Goal: Task Accomplishment & Management: Manage account settings

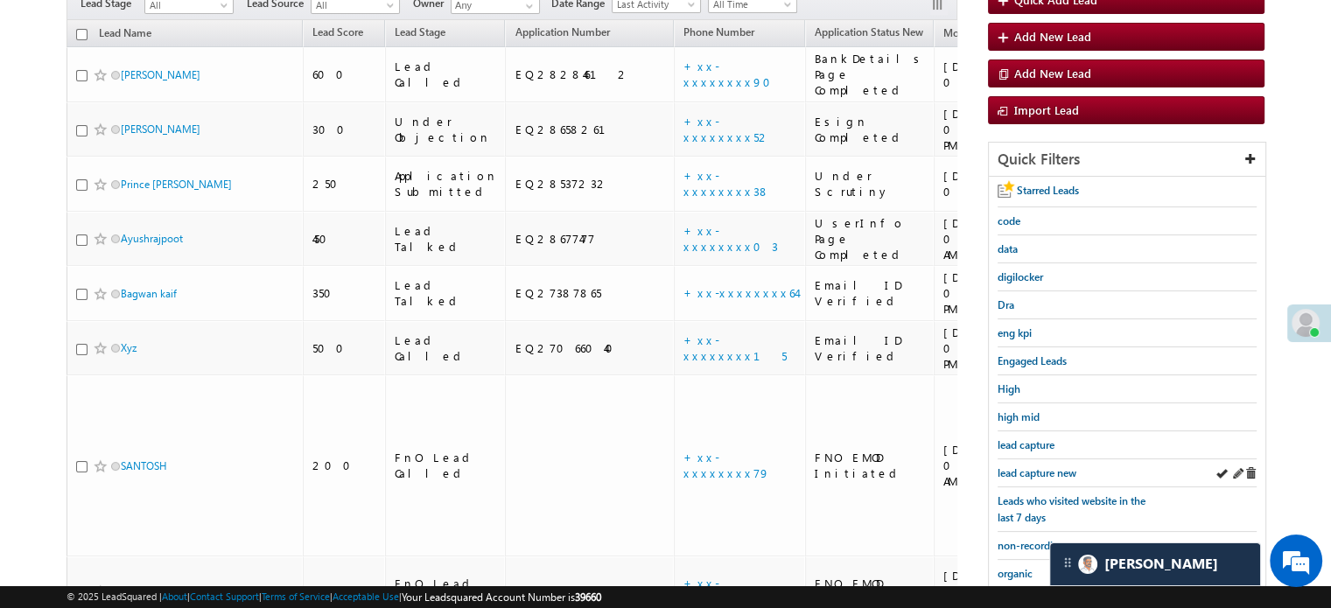
click at [1035, 477] on div "lead capture new" at bounding box center [1126, 473] width 259 height 28
click at [1033, 477] on div "lead capture new" at bounding box center [1126, 473] width 259 height 28
click at [1033, 473] on span "lead capture new" at bounding box center [1036, 472] width 79 height 13
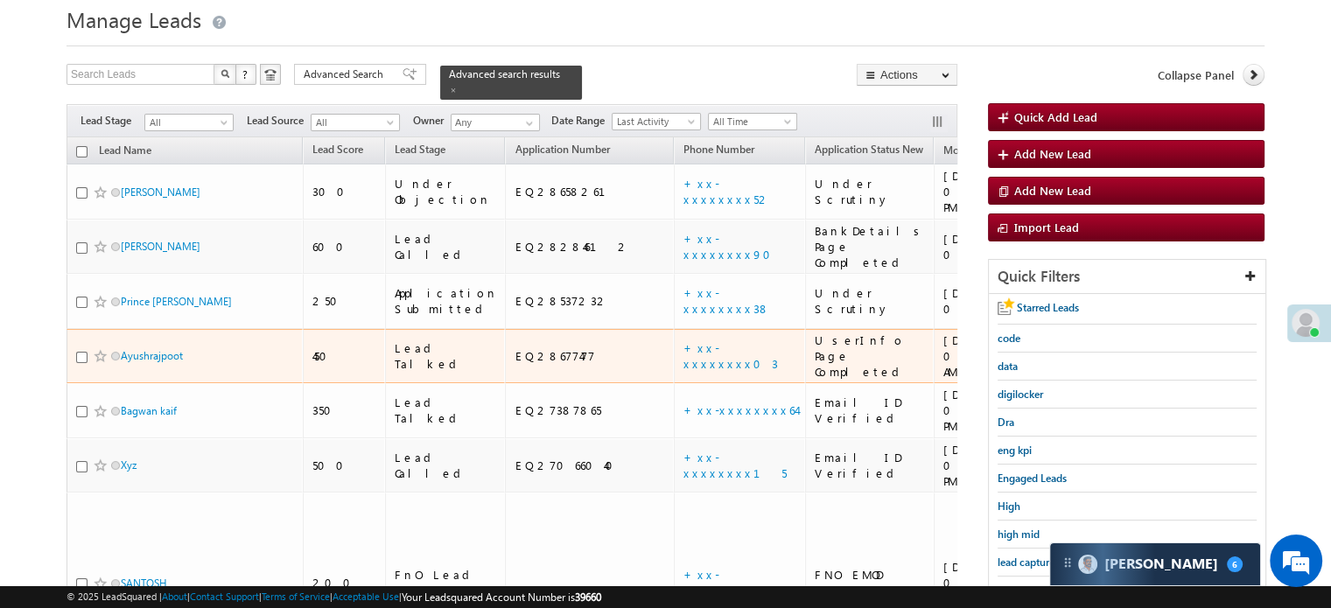
scroll to position [87, 0]
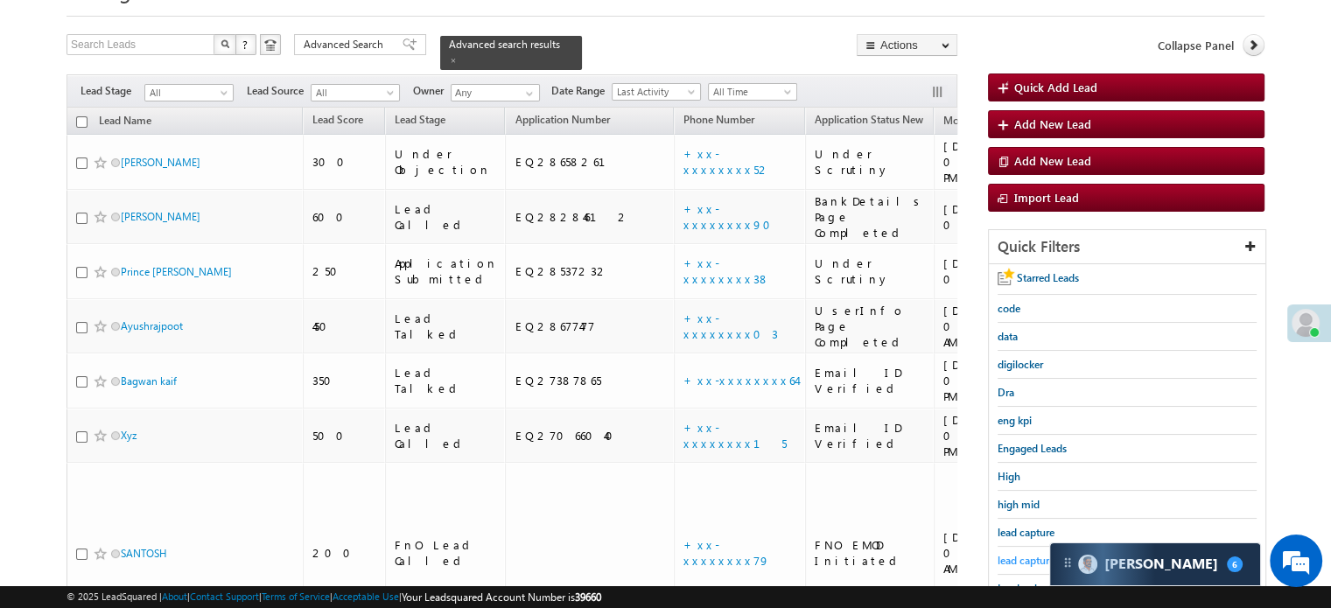
click at [1023, 554] on span "lead capture new" at bounding box center [1036, 560] width 79 height 13
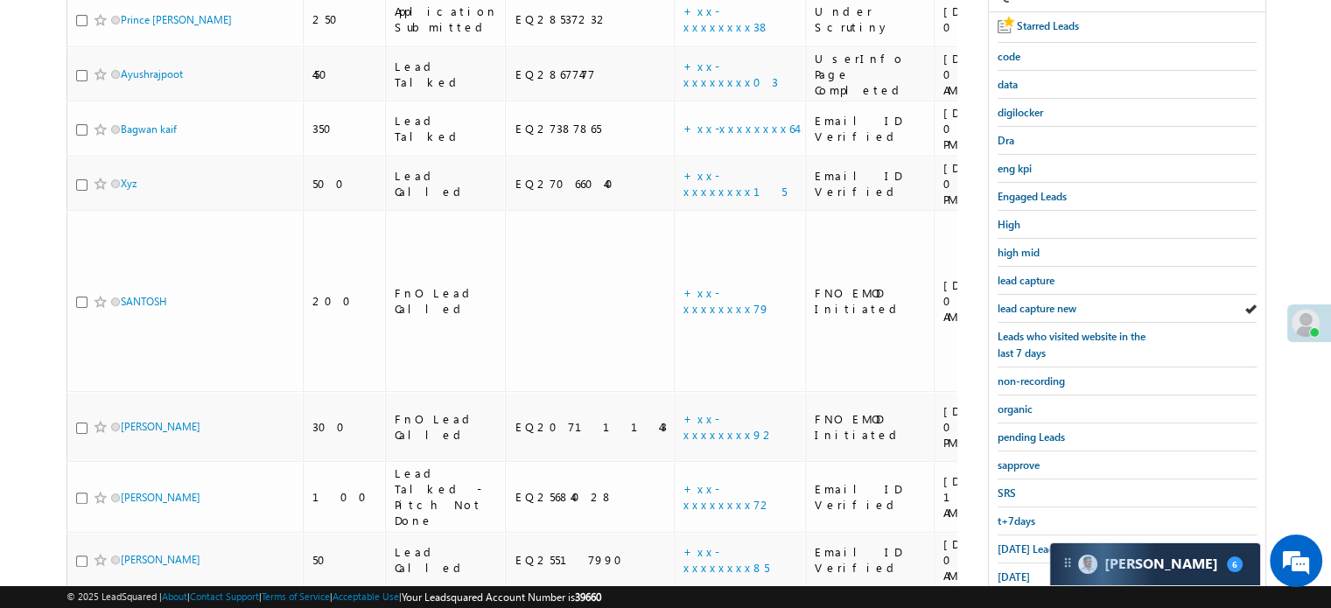
scroll to position [350, 0]
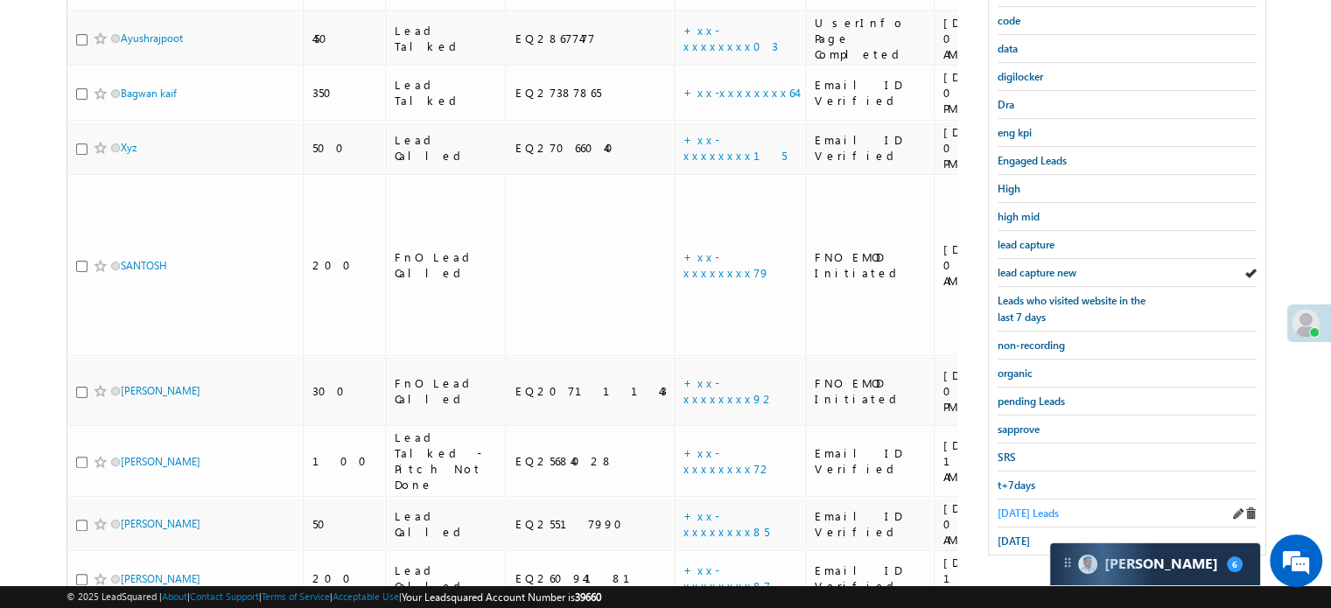
click at [1036, 510] on span "Today's Leads" at bounding box center [1027, 512] width 61 height 13
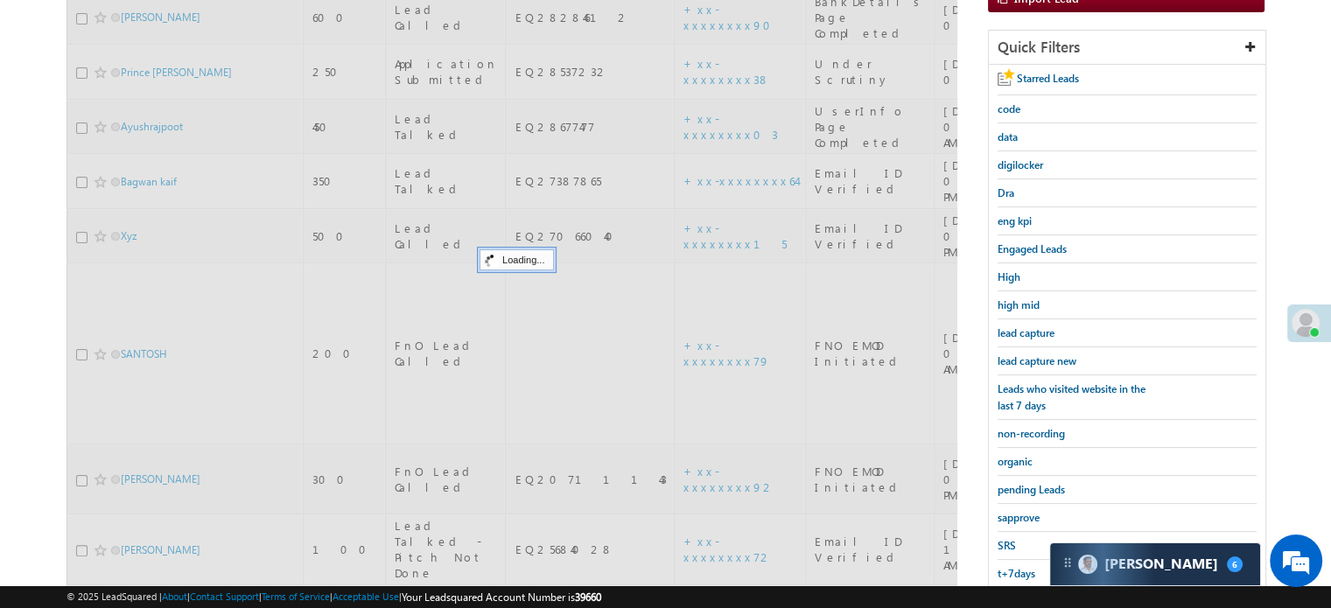
scroll to position [200, 0]
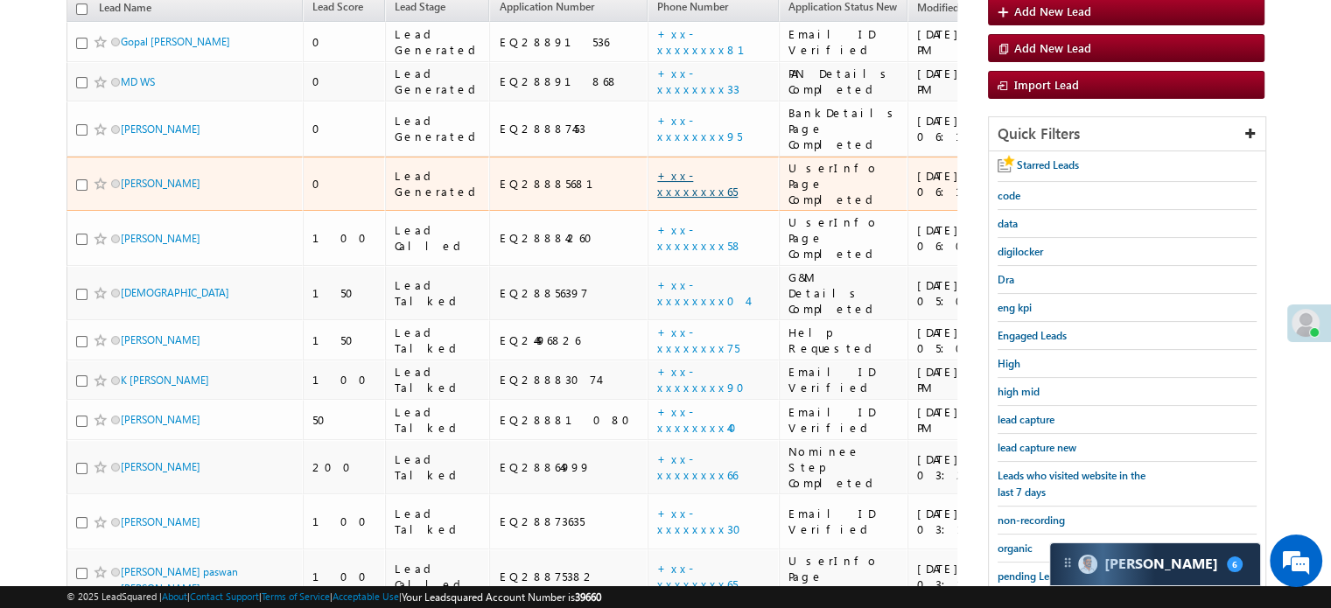
click at [657, 168] on link "+xx-xxxxxxxx65" at bounding box center [697, 183] width 80 height 31
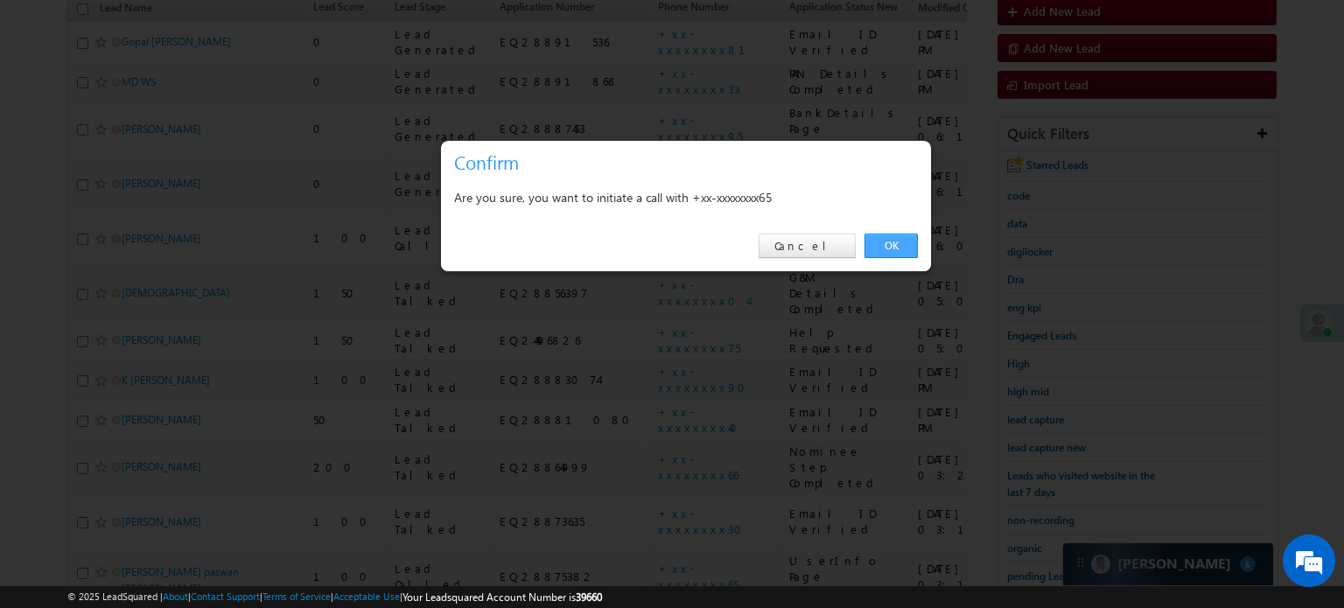
click at [898, 248] on link "OK" at bounding box center [890, 246] width 53 height 24
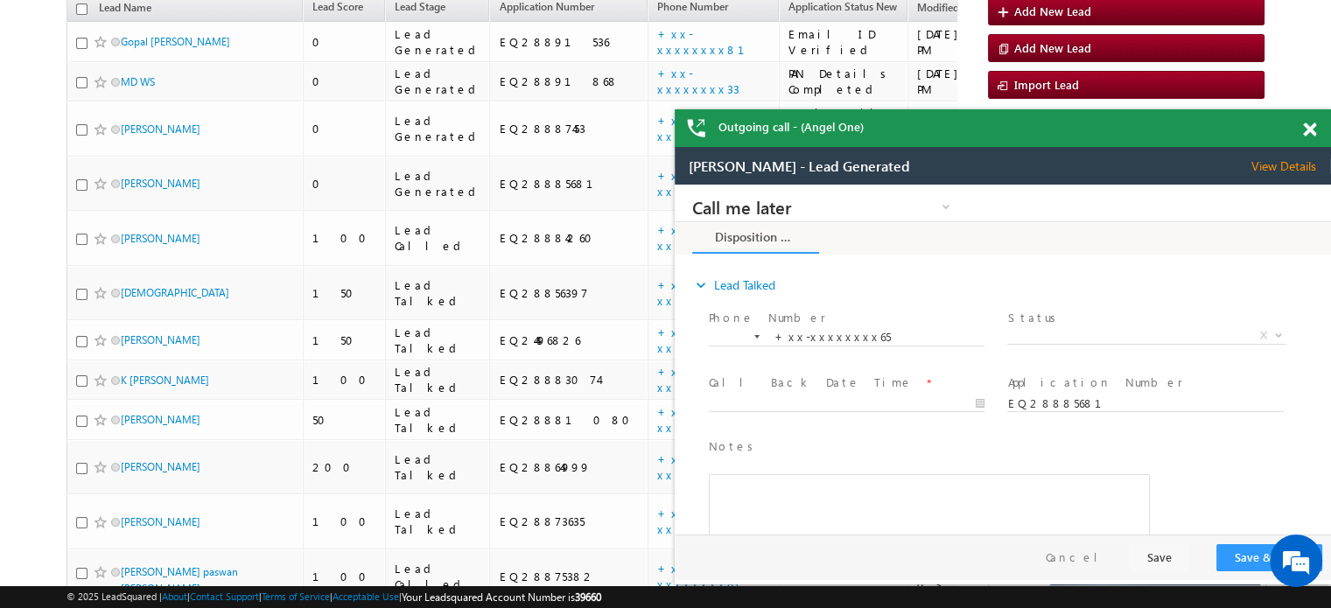
scroll to position [0, 0]
click at [1309, 136] on span at bounding box center [1309, 129] width 13 height 15
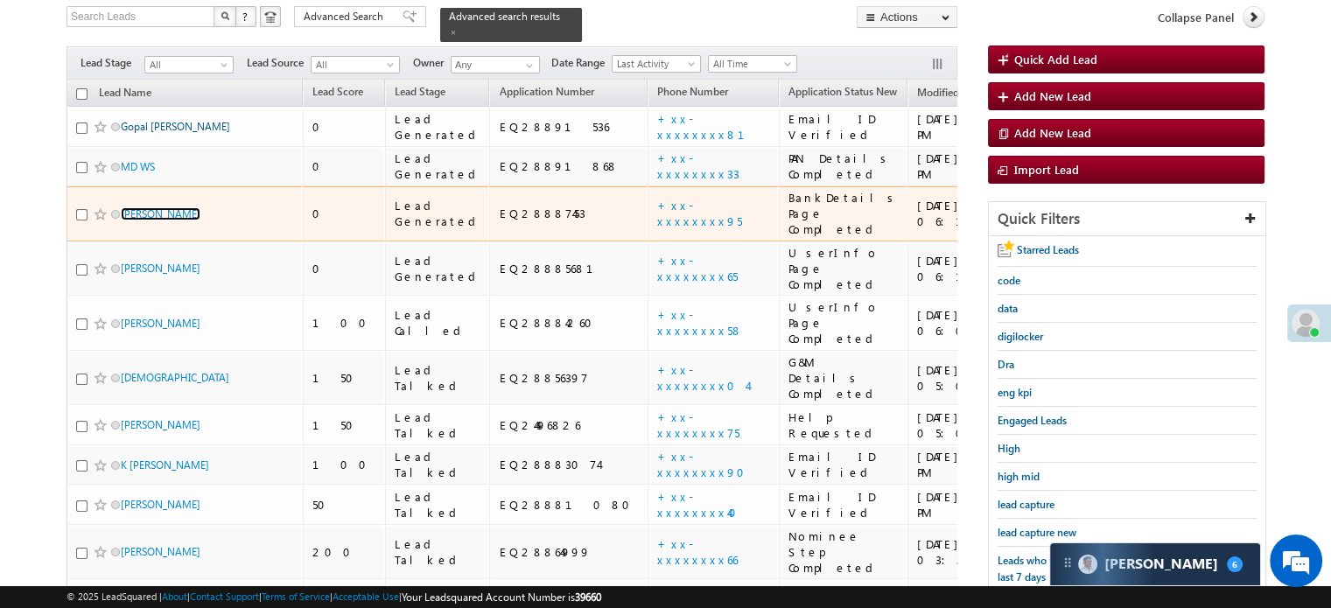
scroll to position [160, 0]
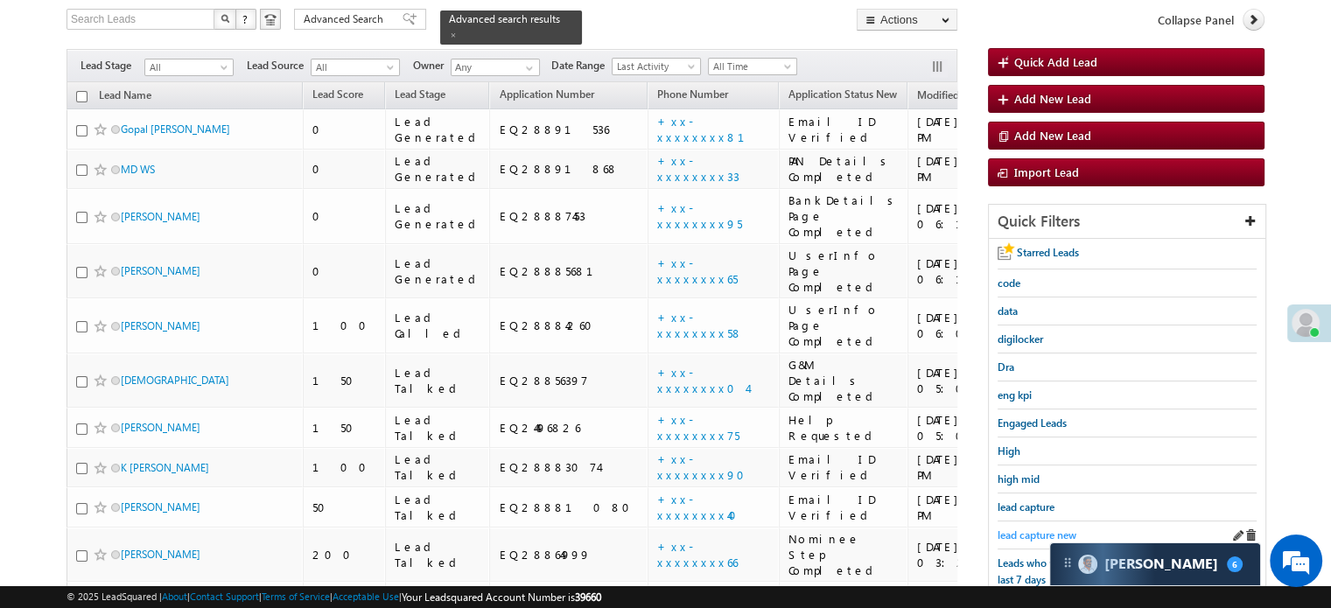
click at [1023, 531] on span "lead capture new" at bounding box center [1036, 534] width 79 height 13
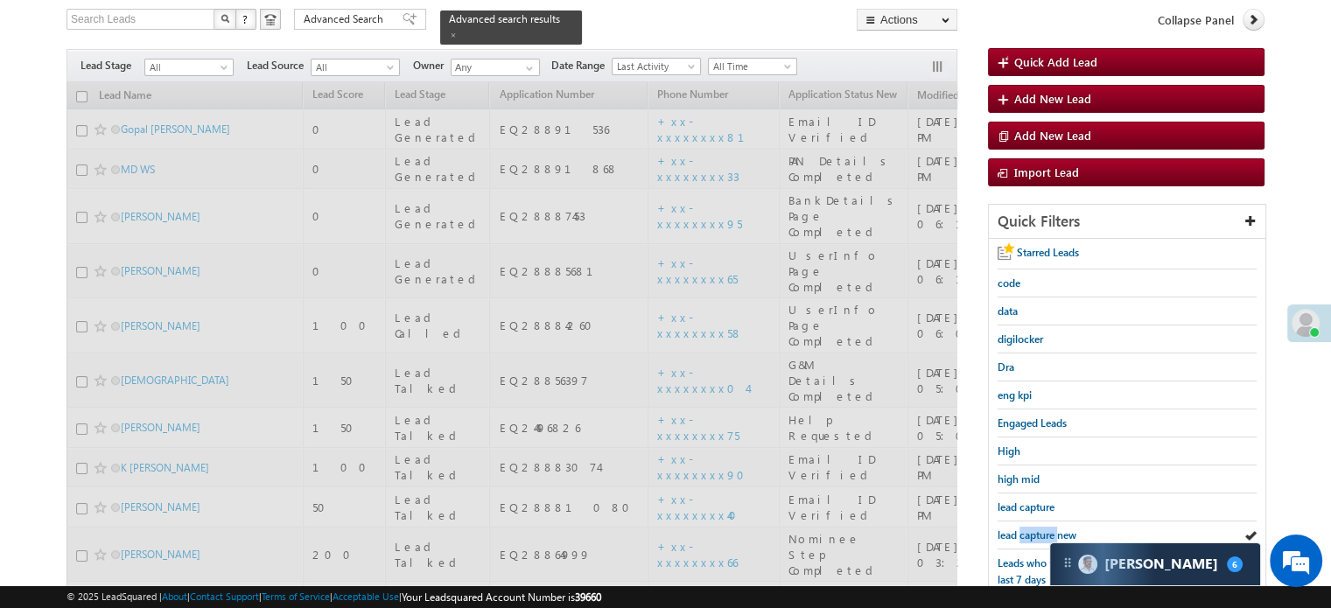
click at [1023, 531] on span "lead capture new" at bounding box center [1036, 534] width 79 height 13
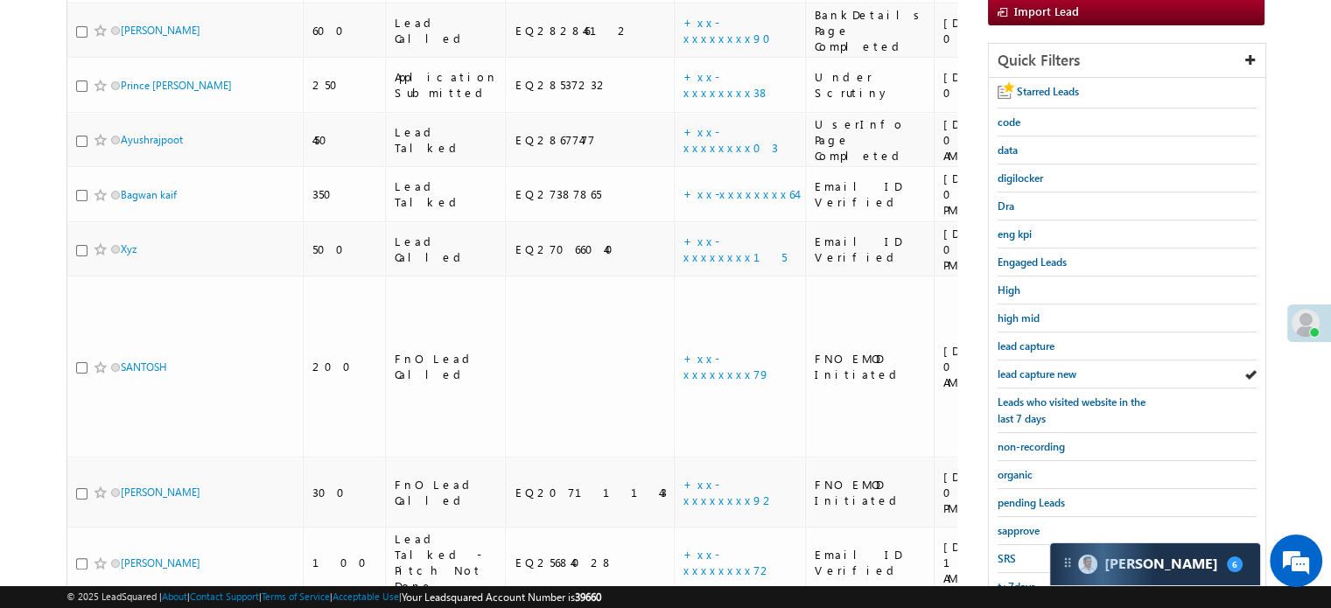
scroll to position [375, 0]
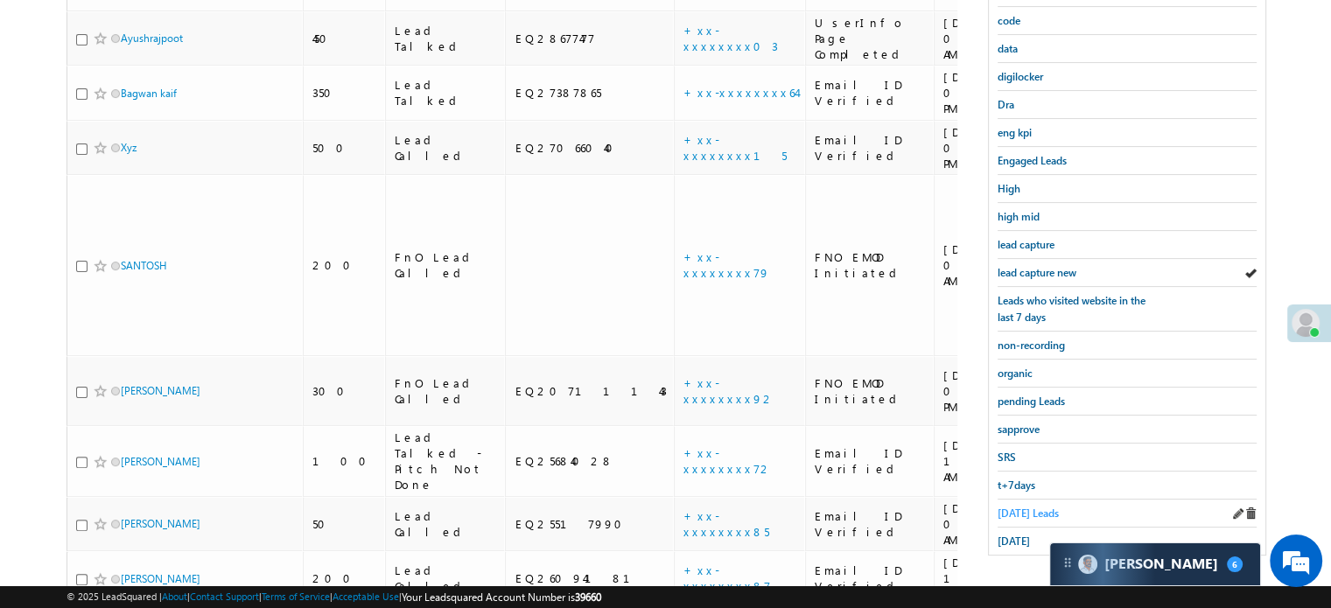
drag, startPoint x: 1025, startPoint y: 493, endPoint x: 1025, endPoint y: 509, distance: 16.6
click at [1025, 499] on div "Today's Leads" at bounding box center [1126, 513] width 259 height 28
click at [1025, 509] on span "Today's Leads" at bounding box center [1027, 512] width 61 height 13
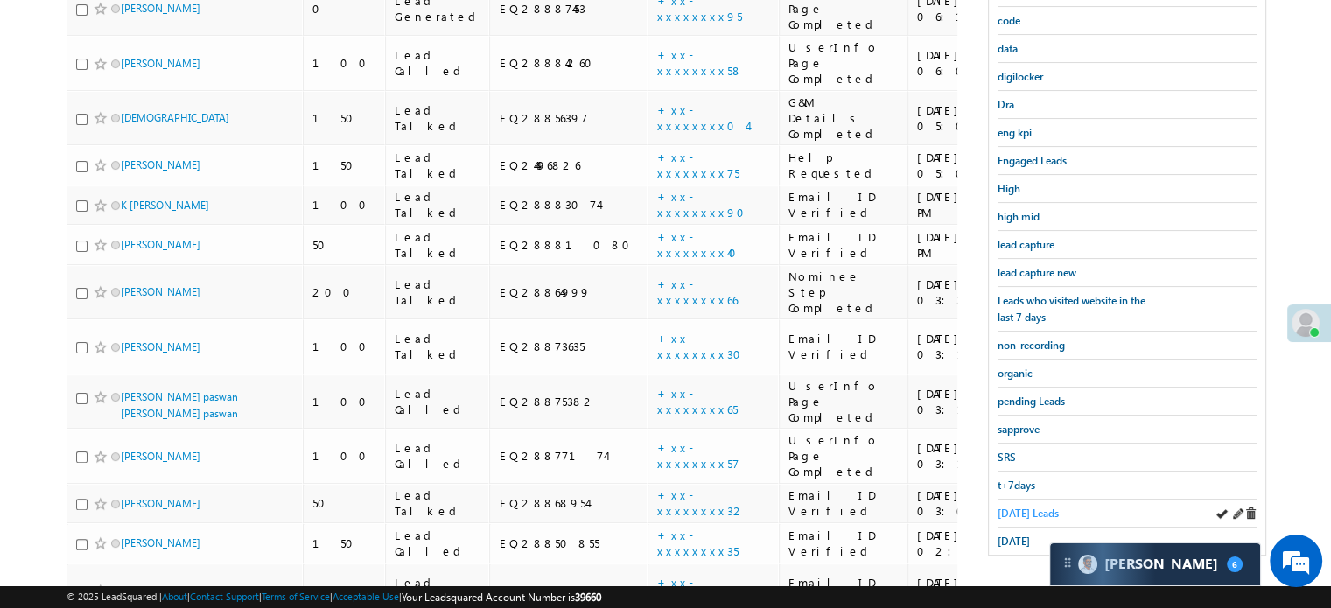
click at [1024, 506] on span "Today's Leads" at bounding box center [1027, 512] width 61 height 13
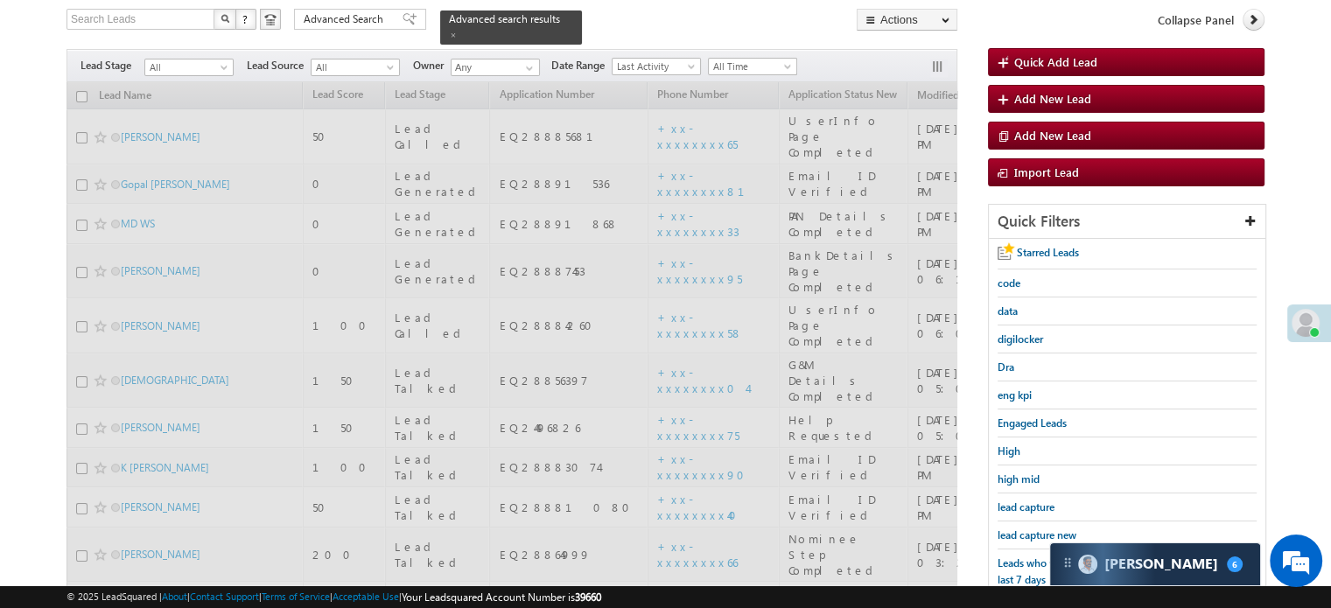
scroll to position [25, 0]
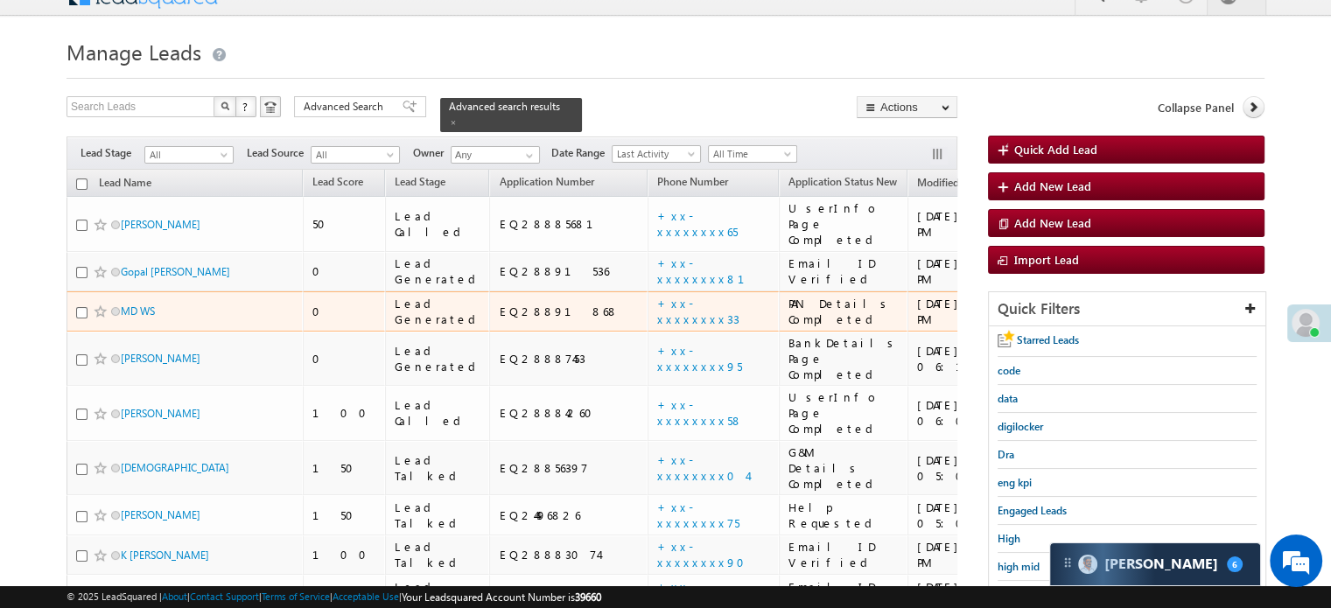
click at [647, 296] on td "+xx-xxxxxxxx33" at bounding box center [712, 311] width 131 height 40
click at [657, 296] on link "+xx-xxxxxxxx33" at bounding box center [698, 311] width 82 height 31
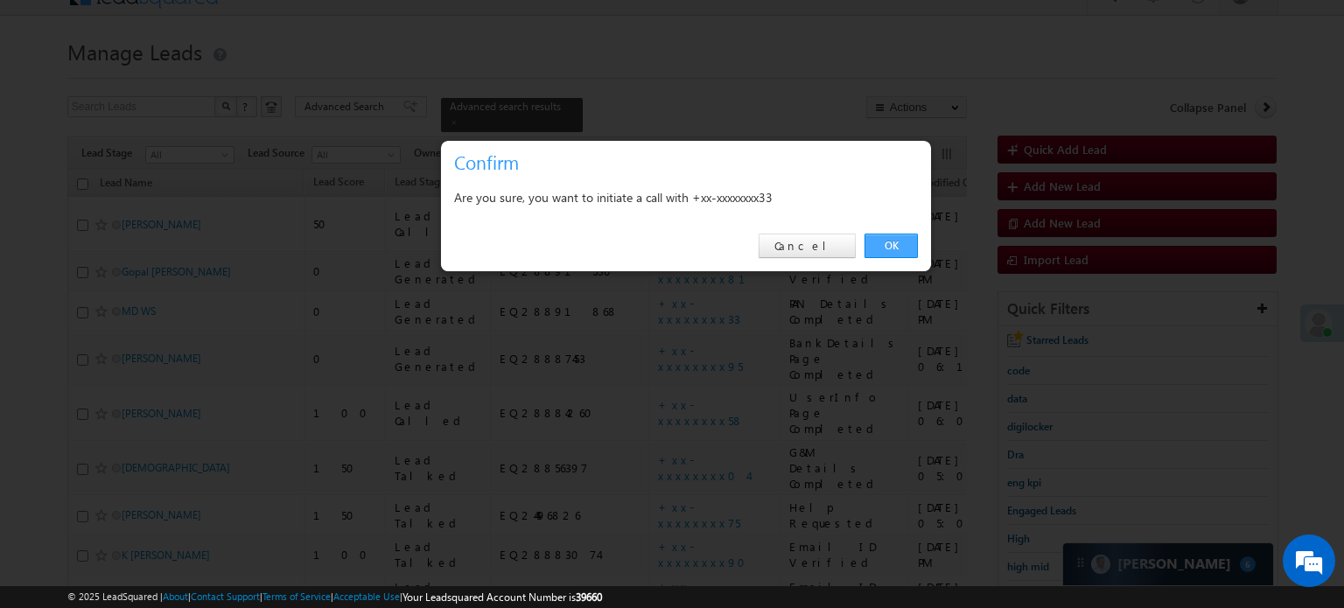
click at [907, 255] on link "OK" at bounding box center [890, 246] width 53 height 24
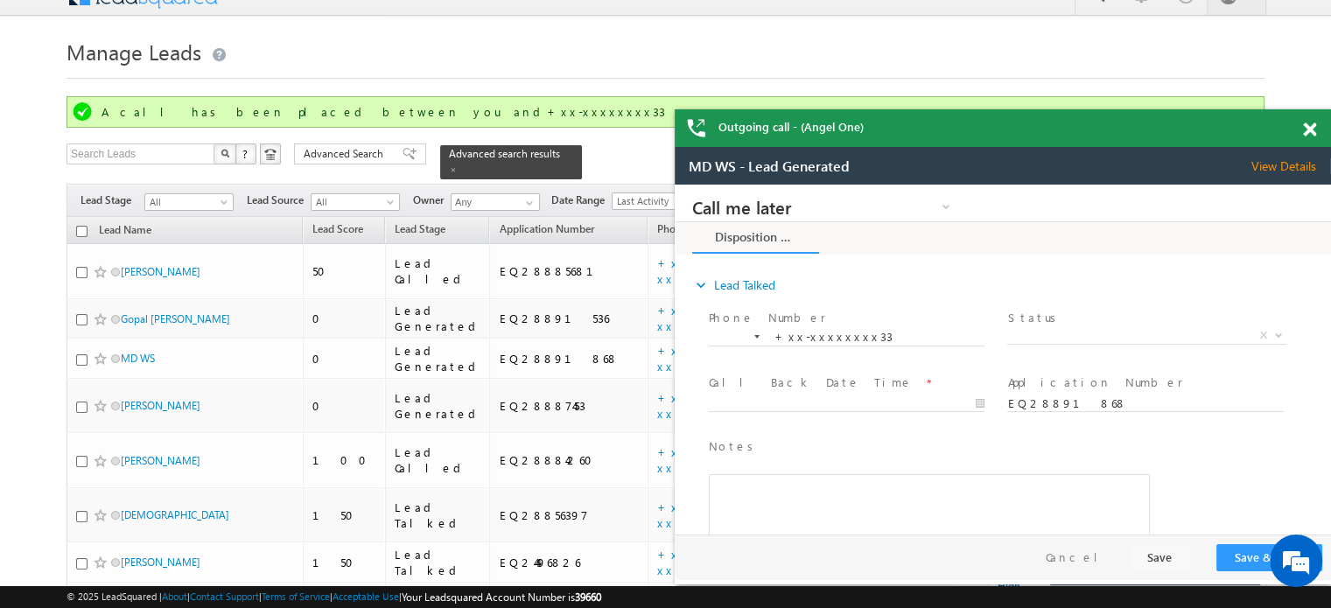
scroll to position [0, 0]
click at [1302, 125] on div "Outgoing call - (Angel One)" at bounding box center [1002, 128] width 656 height 38
click at [1310, 125] on span at bounding box center [1309, 129] width 13 height 15
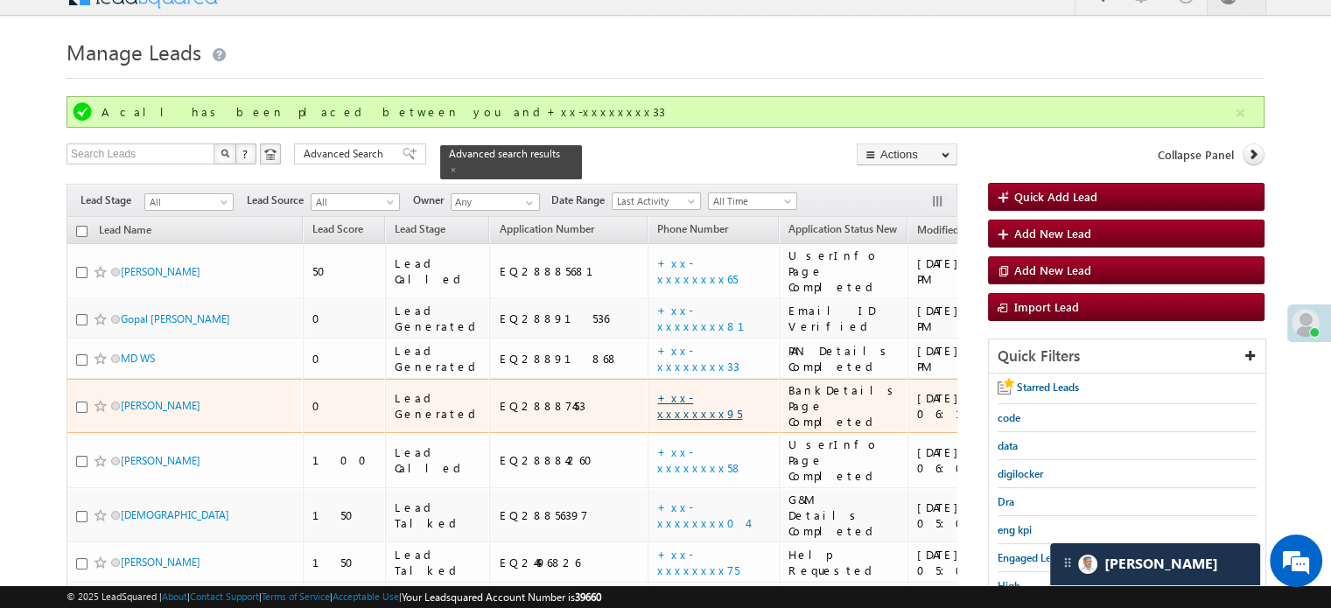
click at [657, 390] on link "+xx-xxxxxxxx95" at bounding box center [699, 405] width 85 height 31
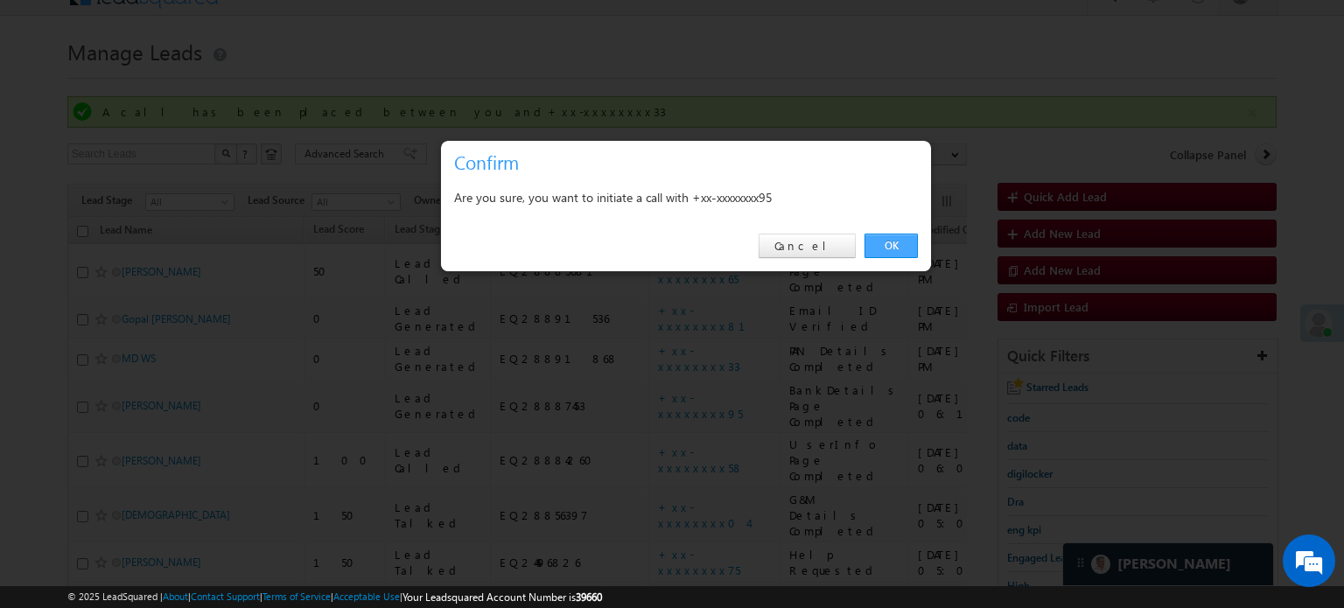
click at [884, 239] on link "OK" at bounding box center [890, 246] width 53 height 24
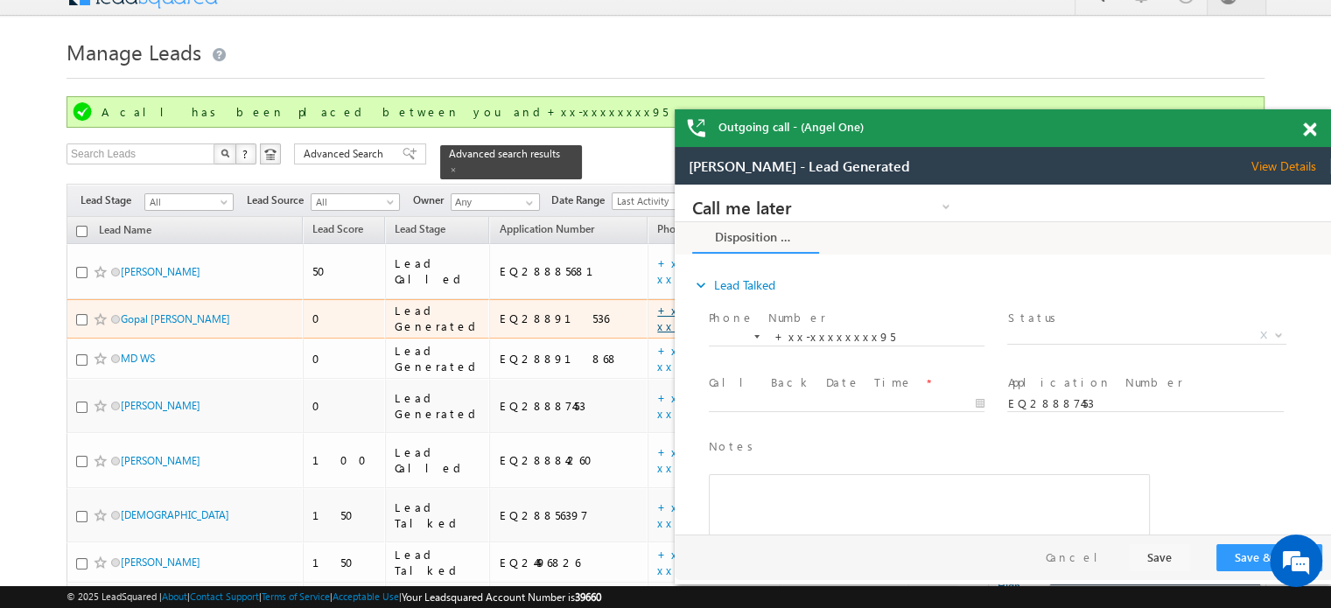
click at [657, 303] on link "+xx-xxxxxxxx81" at bounding box center [711, 318] width 108 height 31
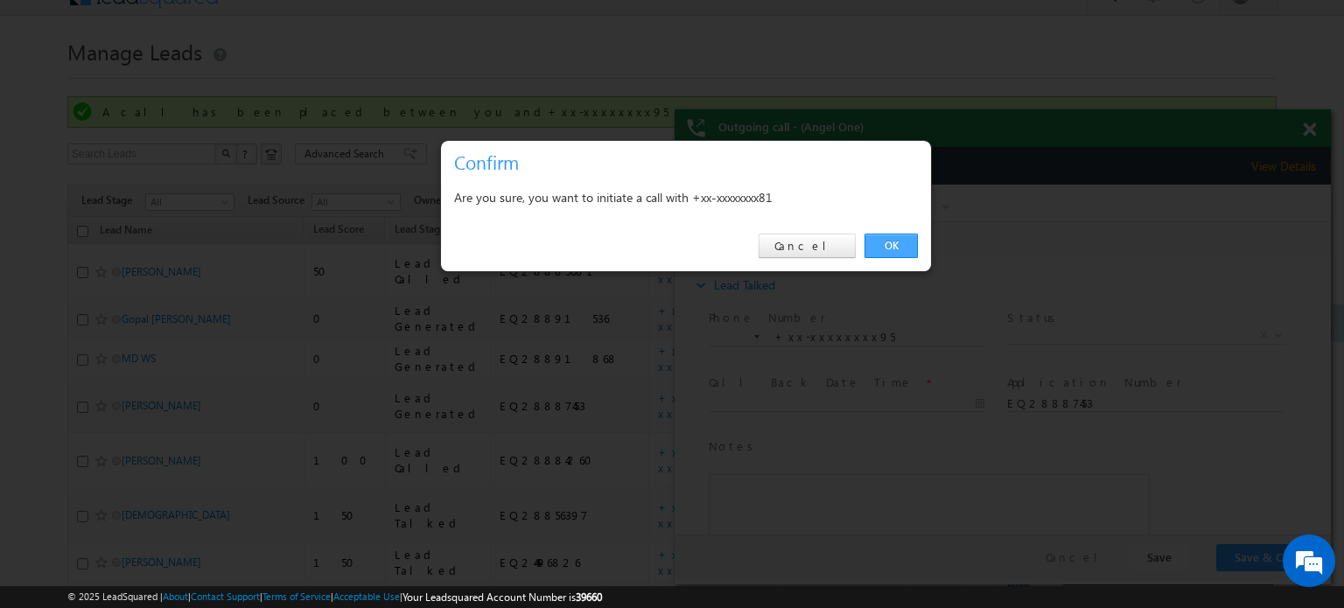
click at [884, 237] on link "OK" at bounding box center [890, 246] width 53 height 24
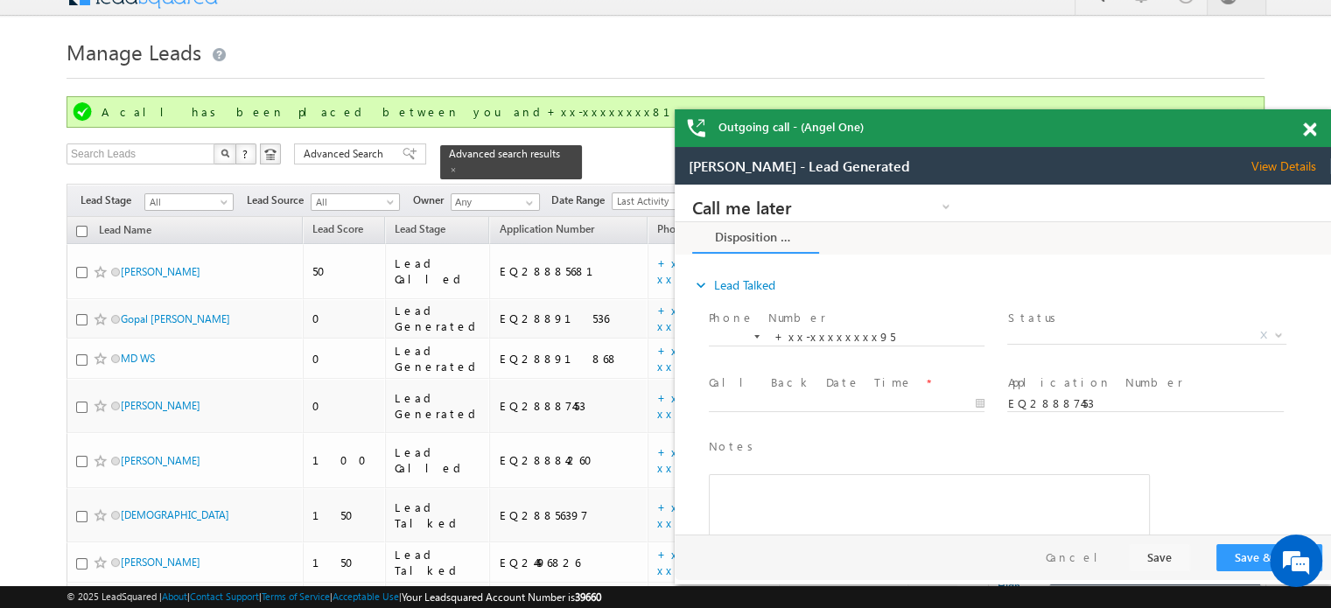
click at [1307, 128] on span at bounding box center [1309, 129] width 13 height 15
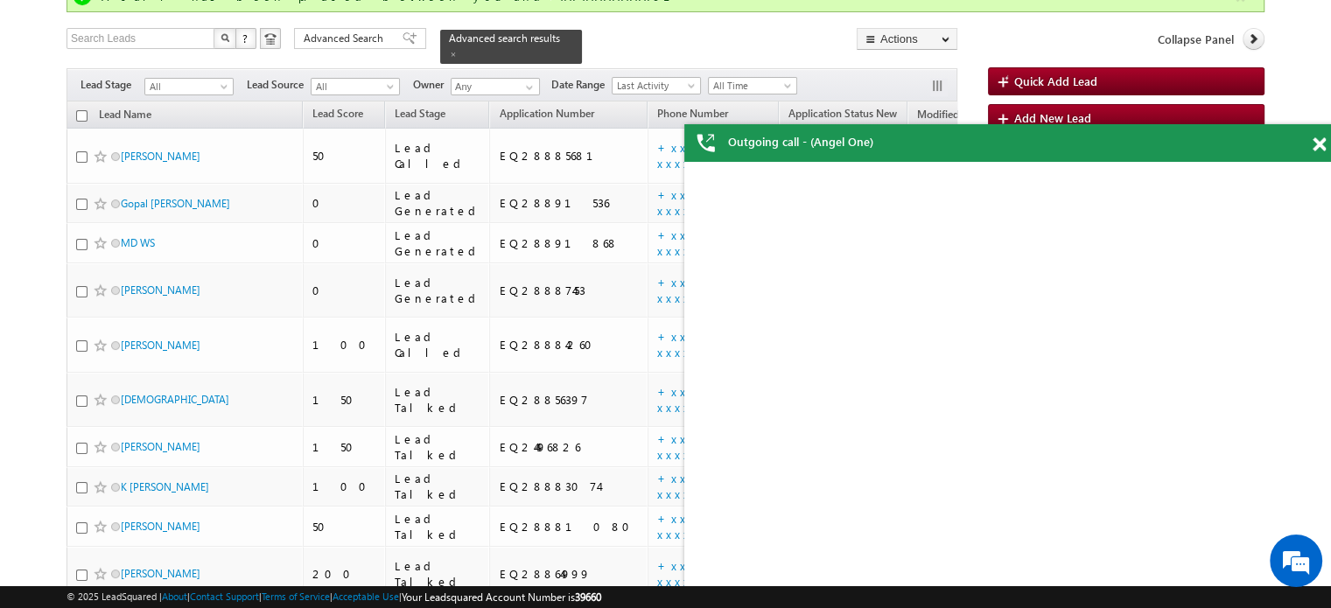
scroll to position [200, 0]
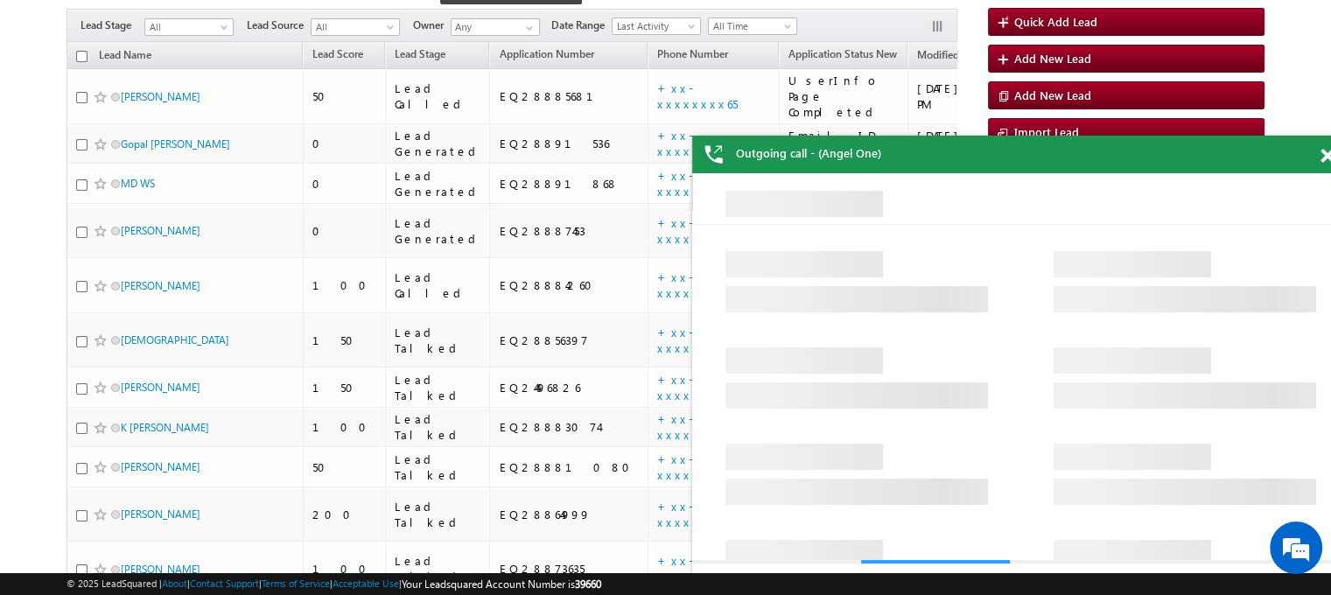
click at [1318, 157] on div "Outgoing call - (Angel One)" at bounding box center [1020, 155] width 656 height 38
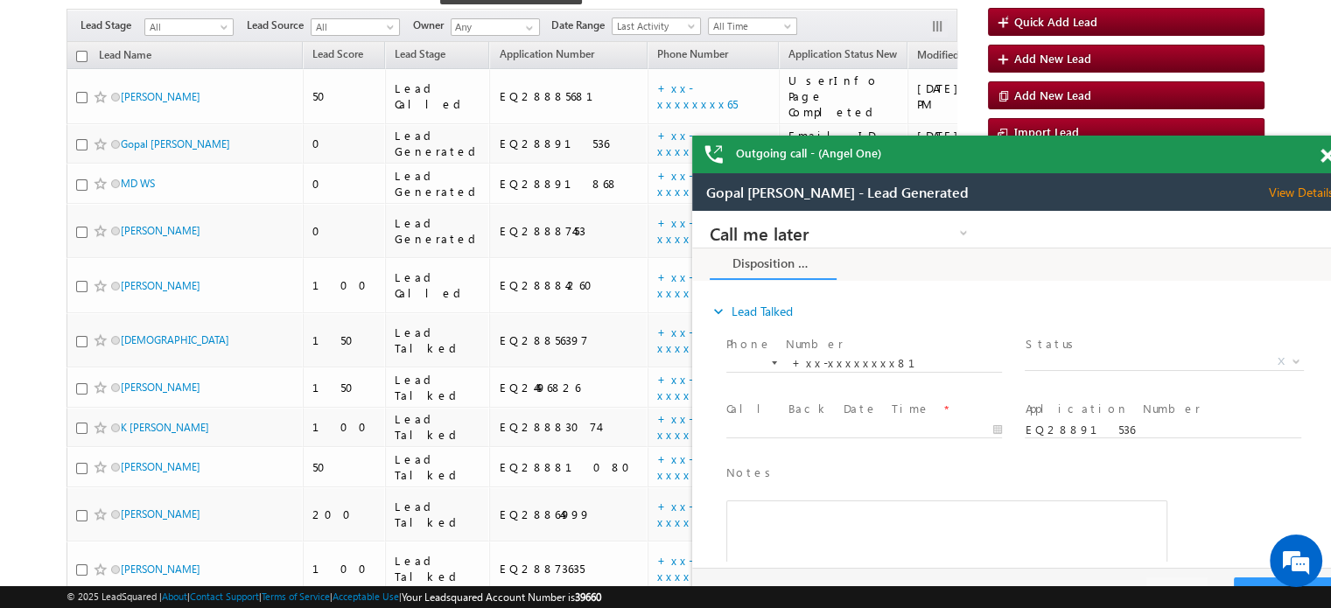
scroll to position [0, 0]
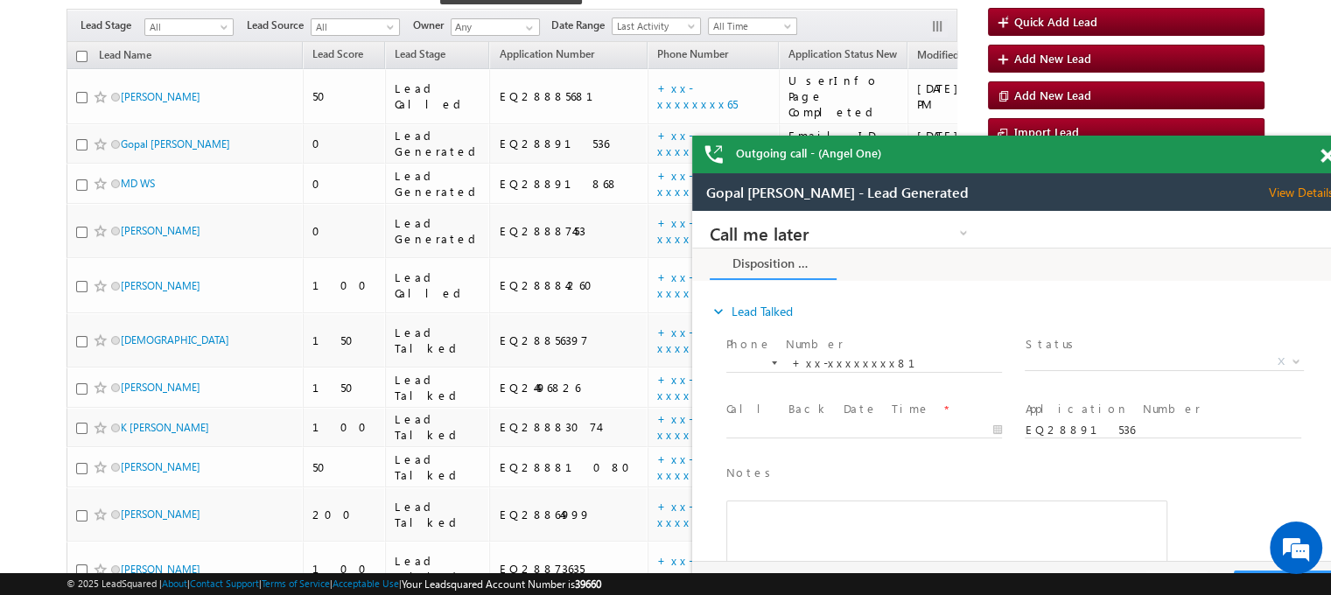
click at [1323, 160] on span at bounding box center [1326, 156] width 13 height 15
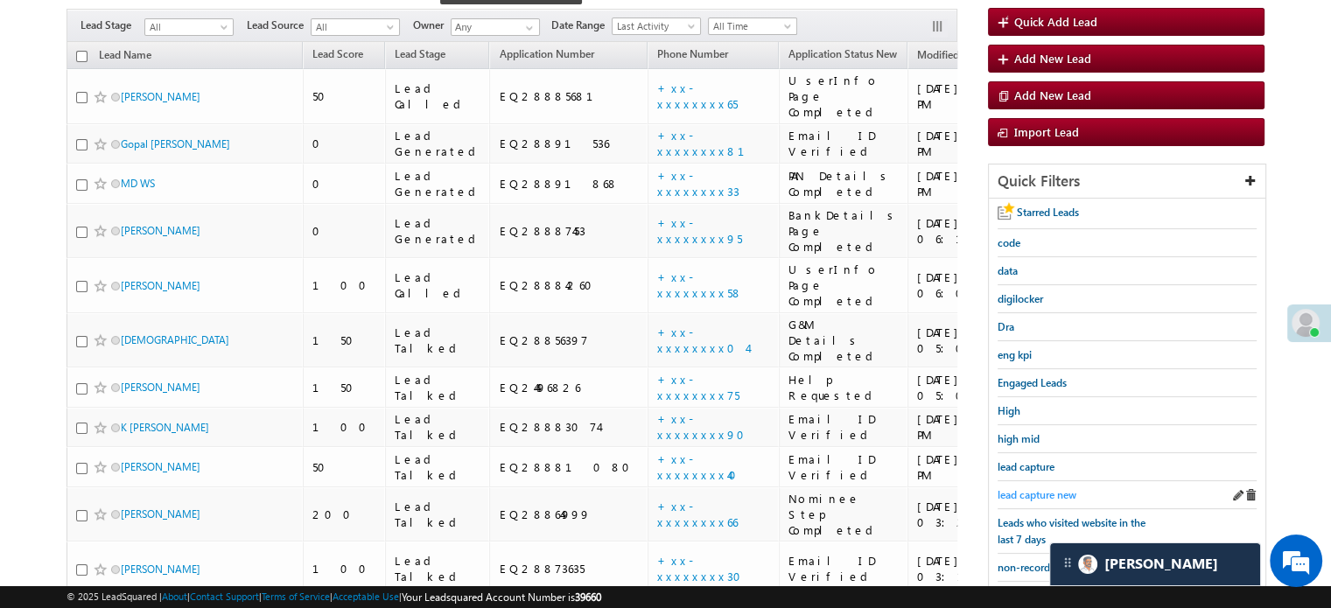
click at [1030, 486] on link "lead capture new" at bounding box center [1036, 494] width 79 height 17
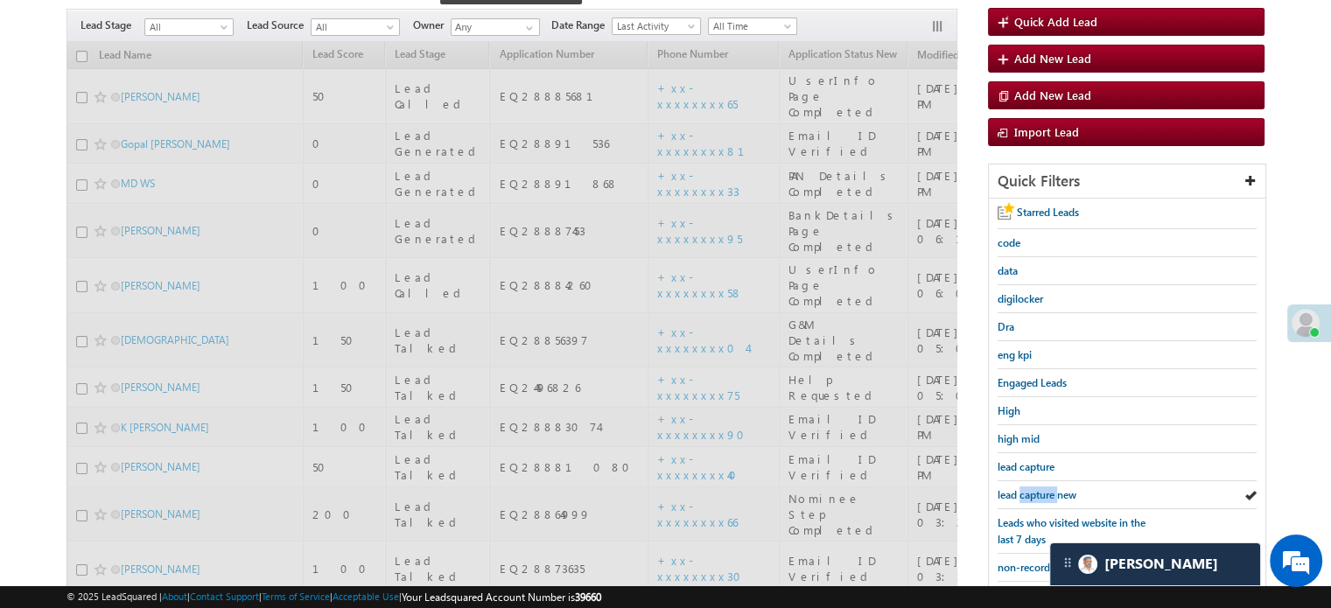
click at [1030, 486] on link "lead capture new" at bounding box center [1036, 494] width 79 height 17
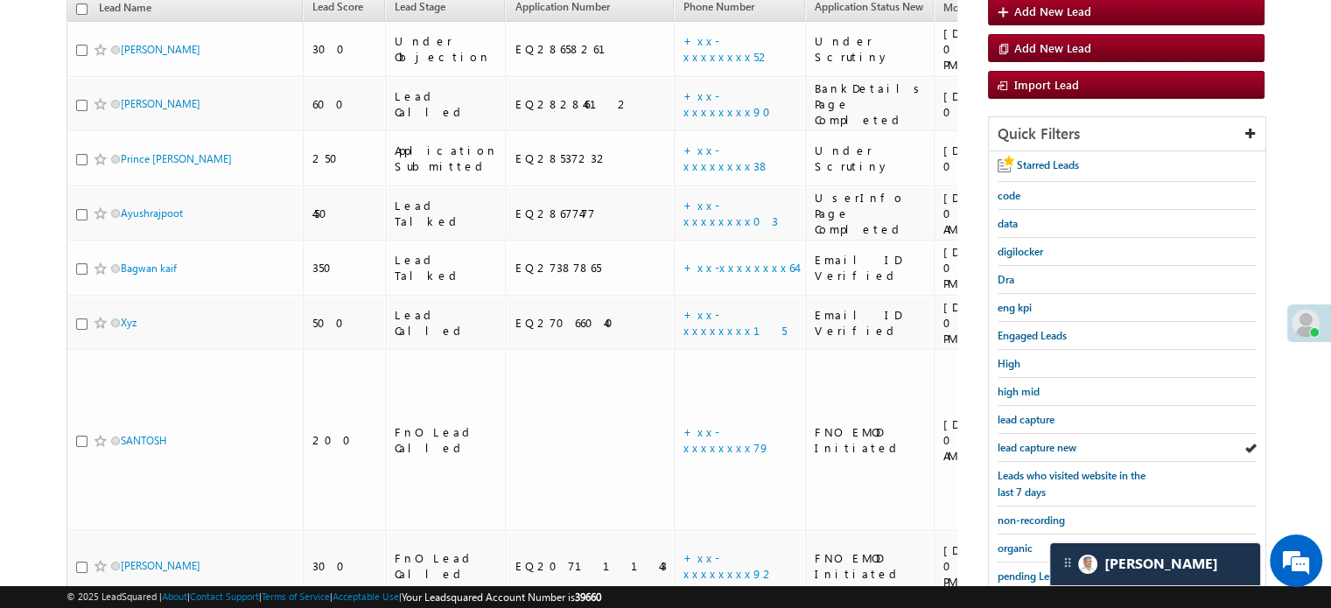
scroll to position [154, 0]
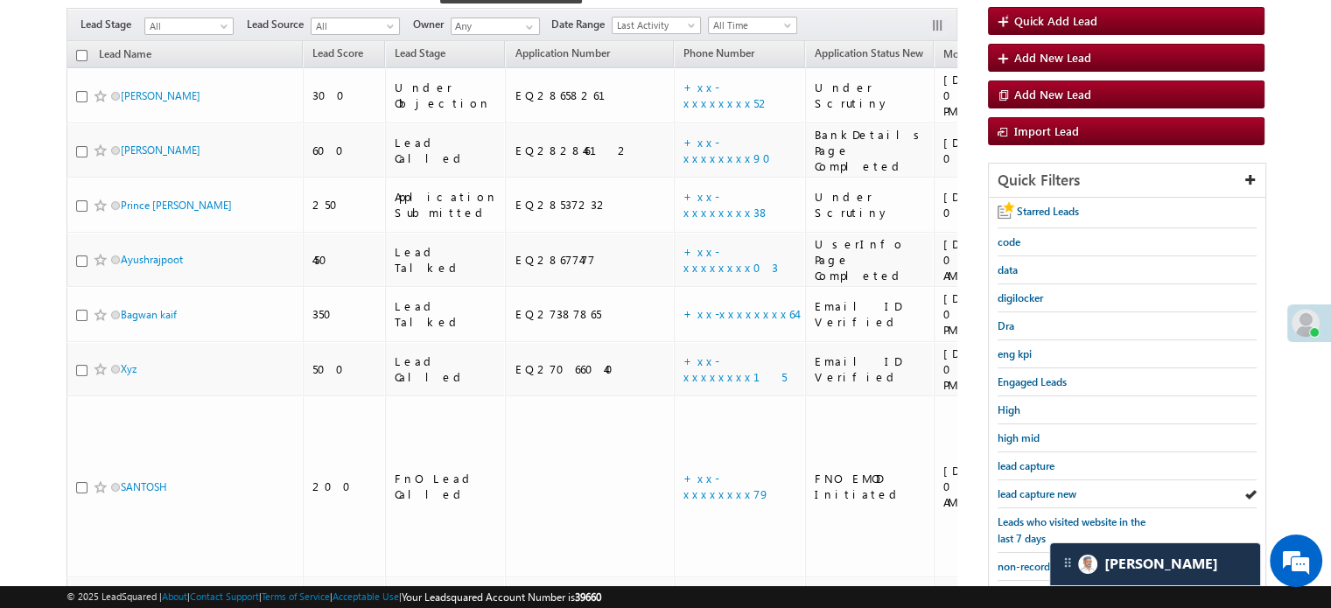
click at [1030, 486] on link "lead capture new" at bounding box center [1036, 494] width 79 height 17
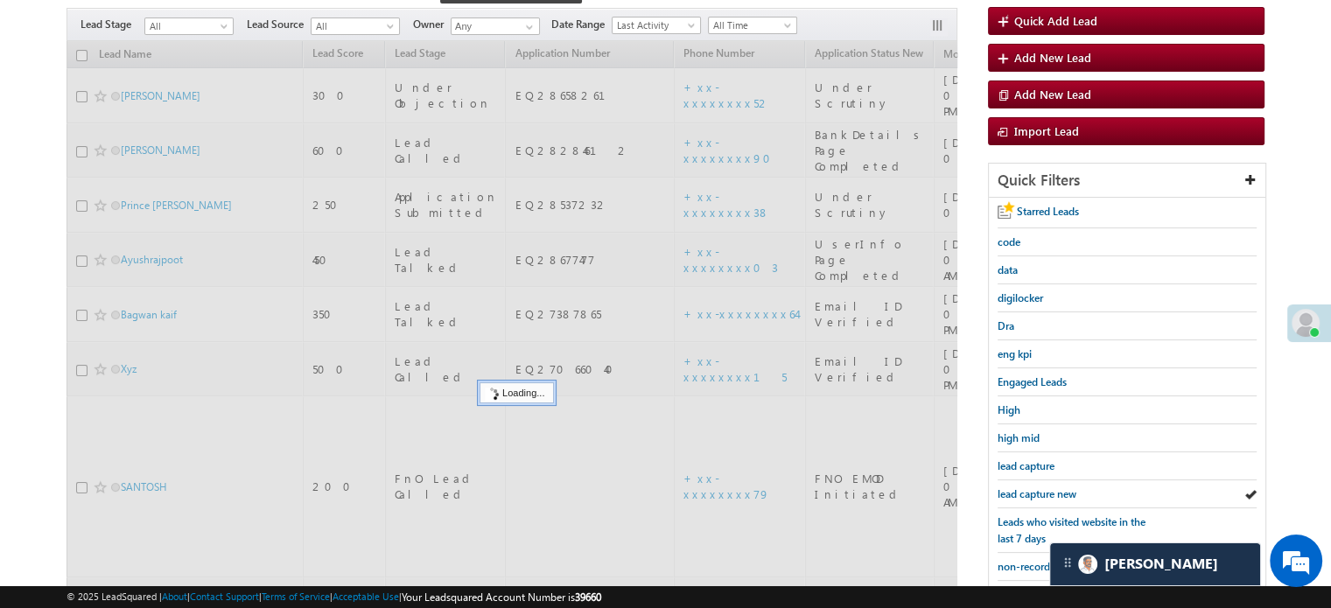
click at [1030, 486] on link "lead capture new" at bounding box center [1036, 494] width 79 height 17
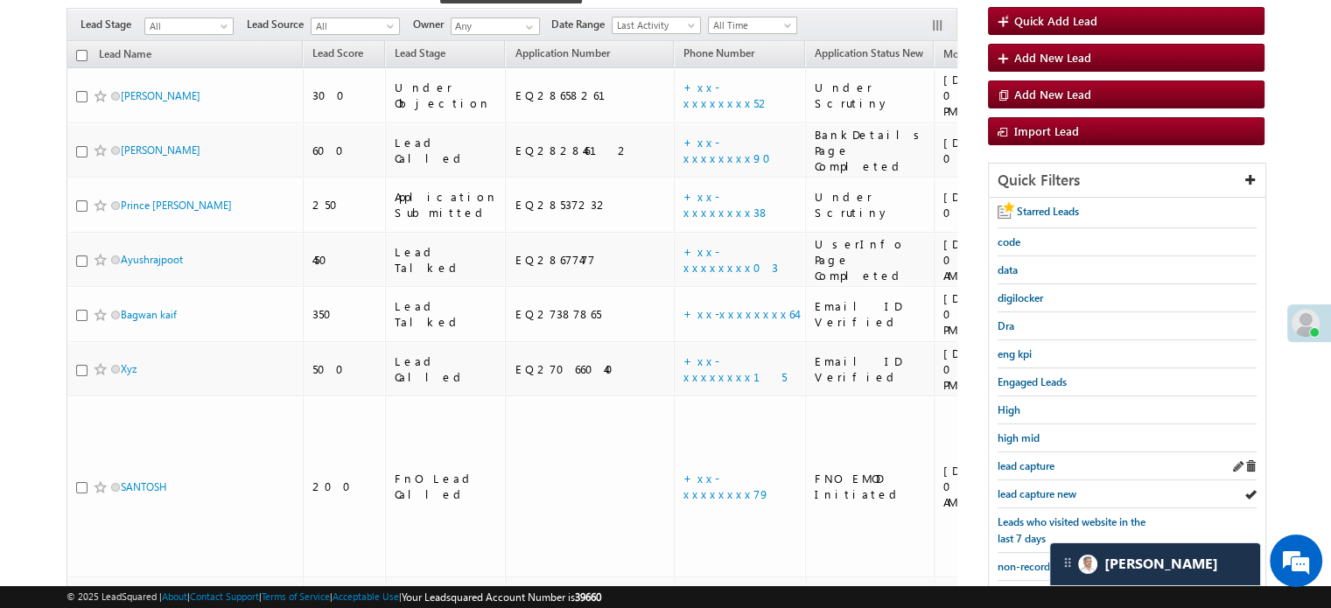
click at [1049, 471] on div "lead capture" at bounding box center [1126, 466] width 259 height 28
click at [1046, 480] on div "lead capture new" at bounding box center [1126, 494] width 259 height 28
click at [1037, 489] on span "lead capture new" at bounding box center [1036, 493] width 79 height 13
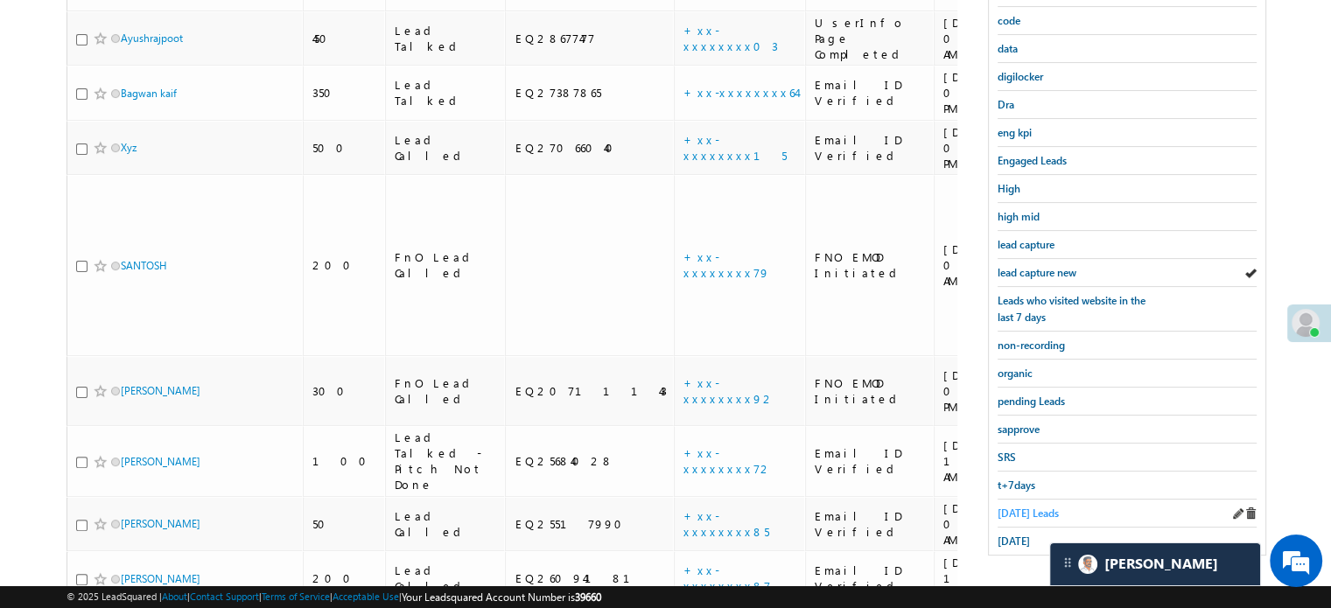
click at [1008, 506] on span "Today's Leads" at bounding box center [1027, 512] width 61 height 13
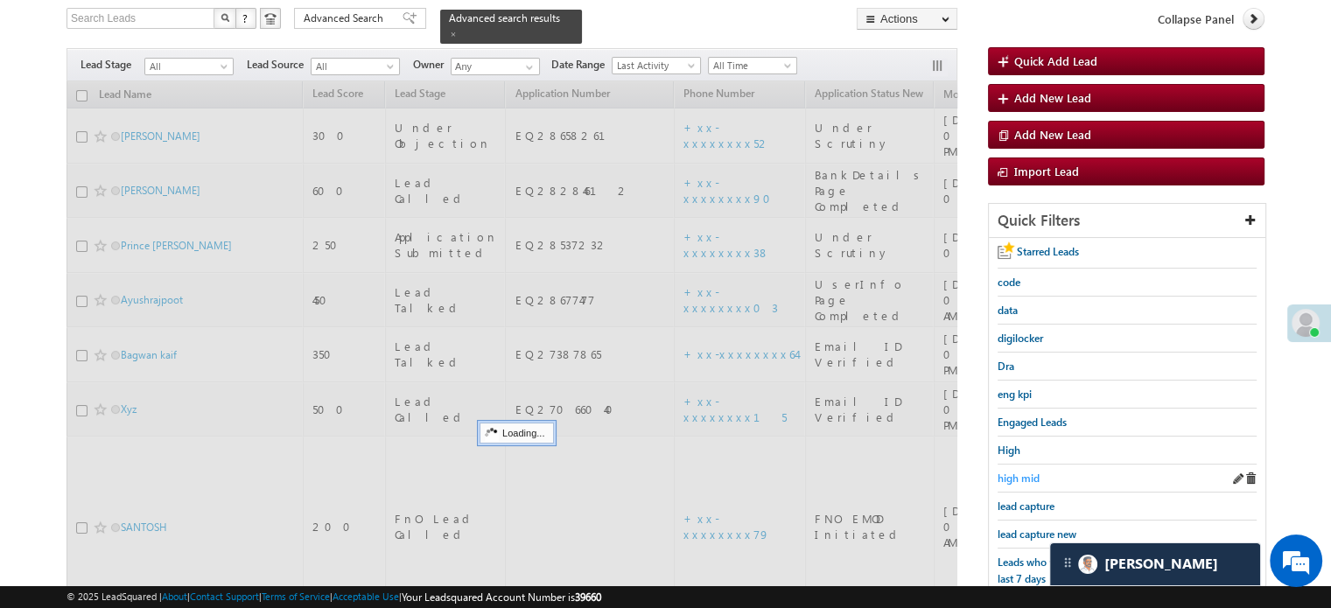
scroll to position [113, 0]
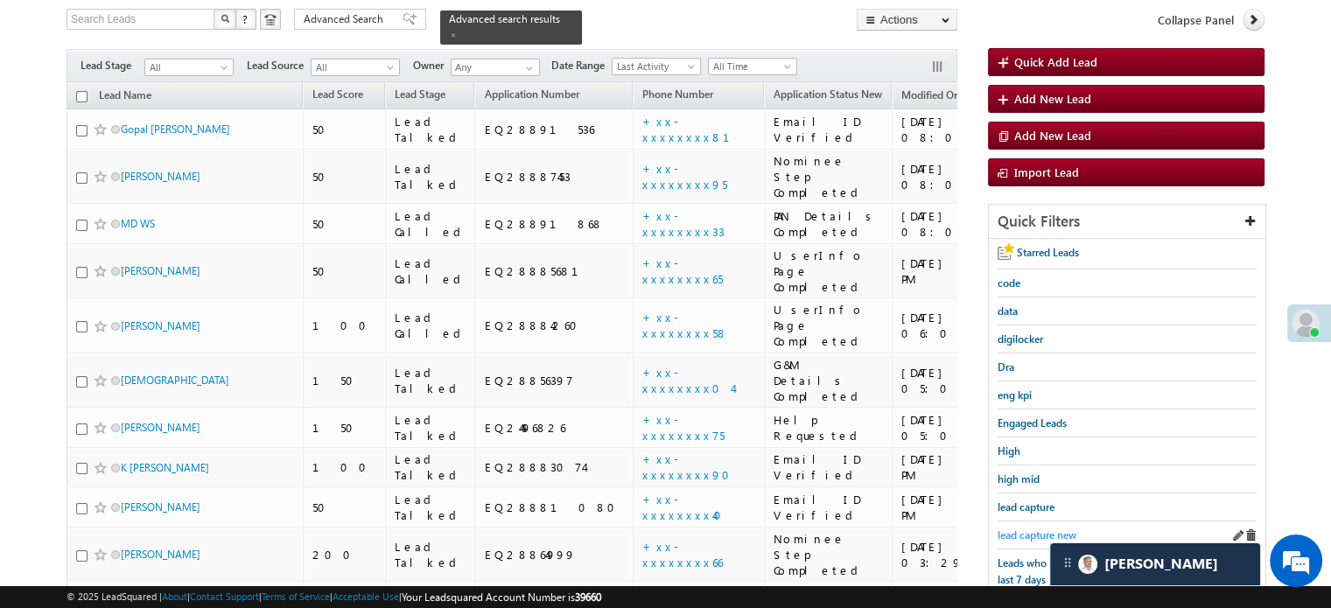
click at [1035, 528] on span "lead capture new" at bounding box center [1036, 534] width 79 height 13
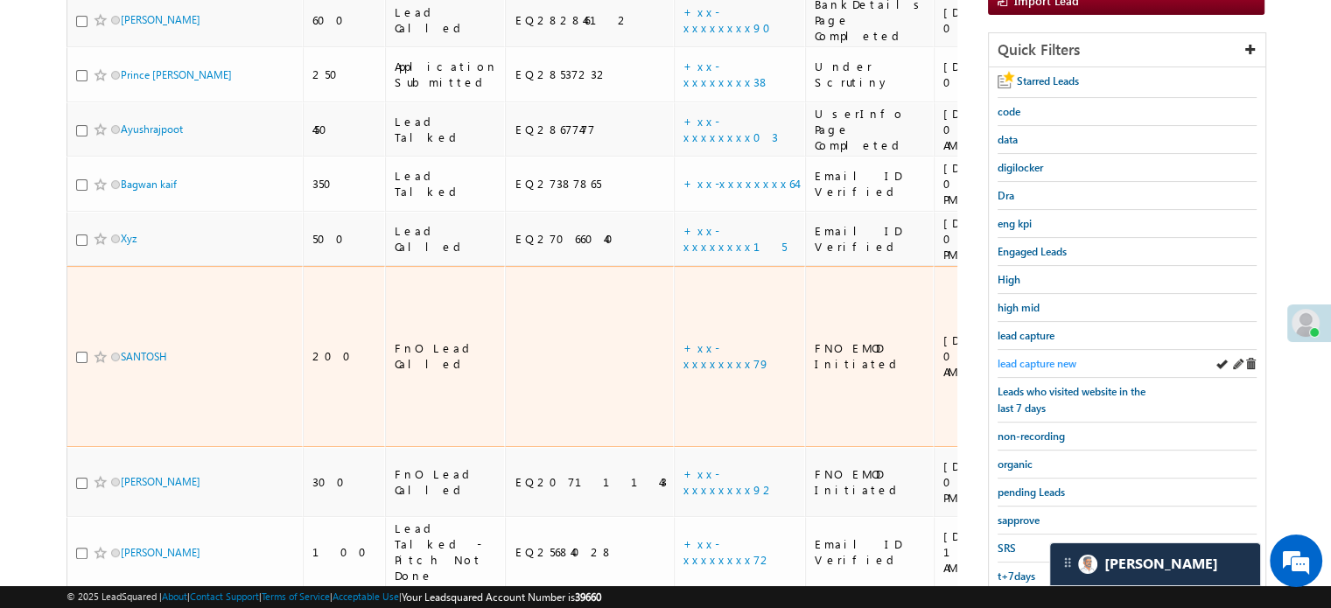
scroll to position [288, 0]
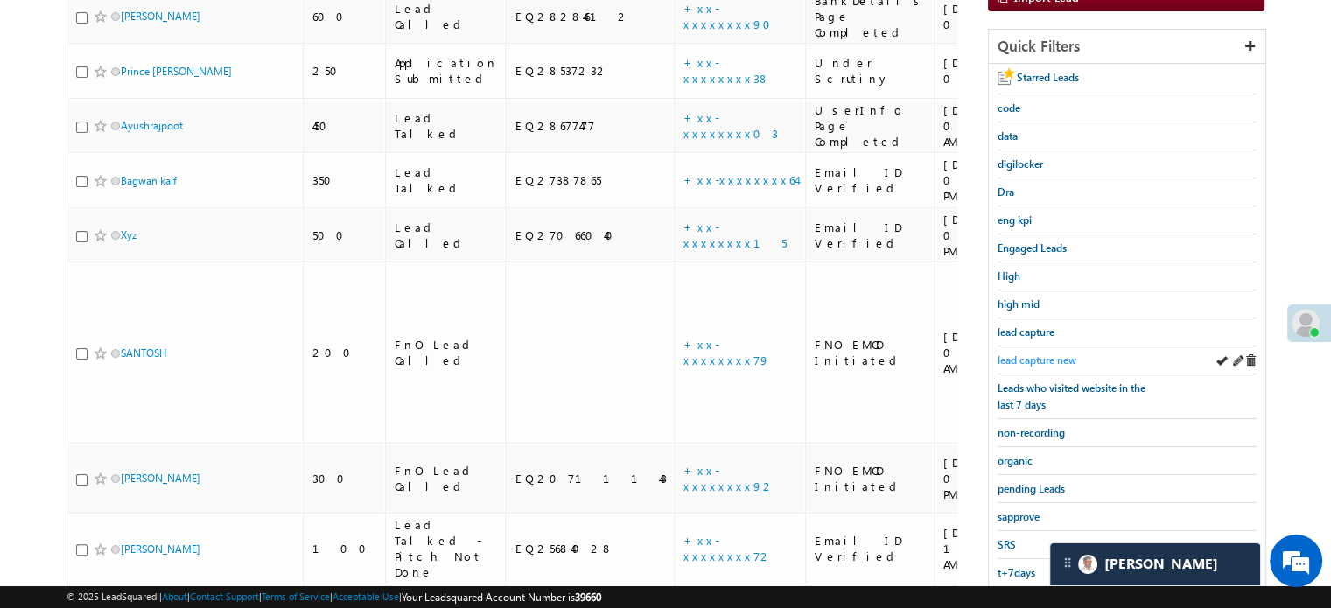
click at [1036, 353] on span "lead capture new" at bounding box center [1036, 359] width 79 height 13
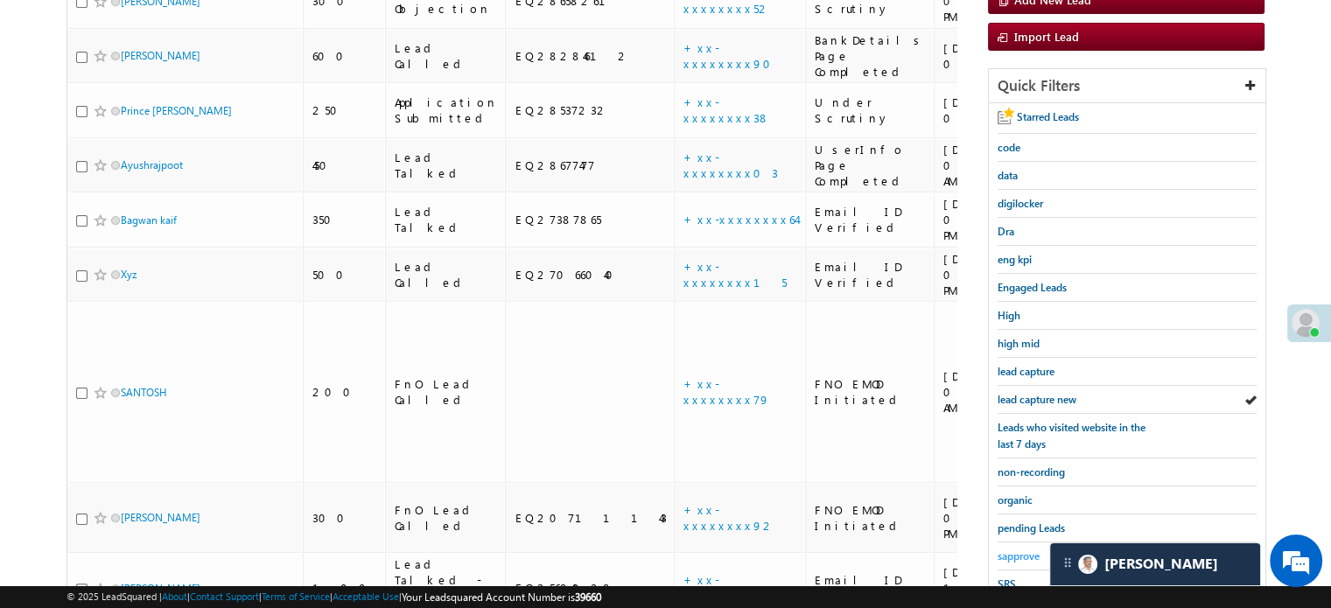
scroll to position [375, 0]
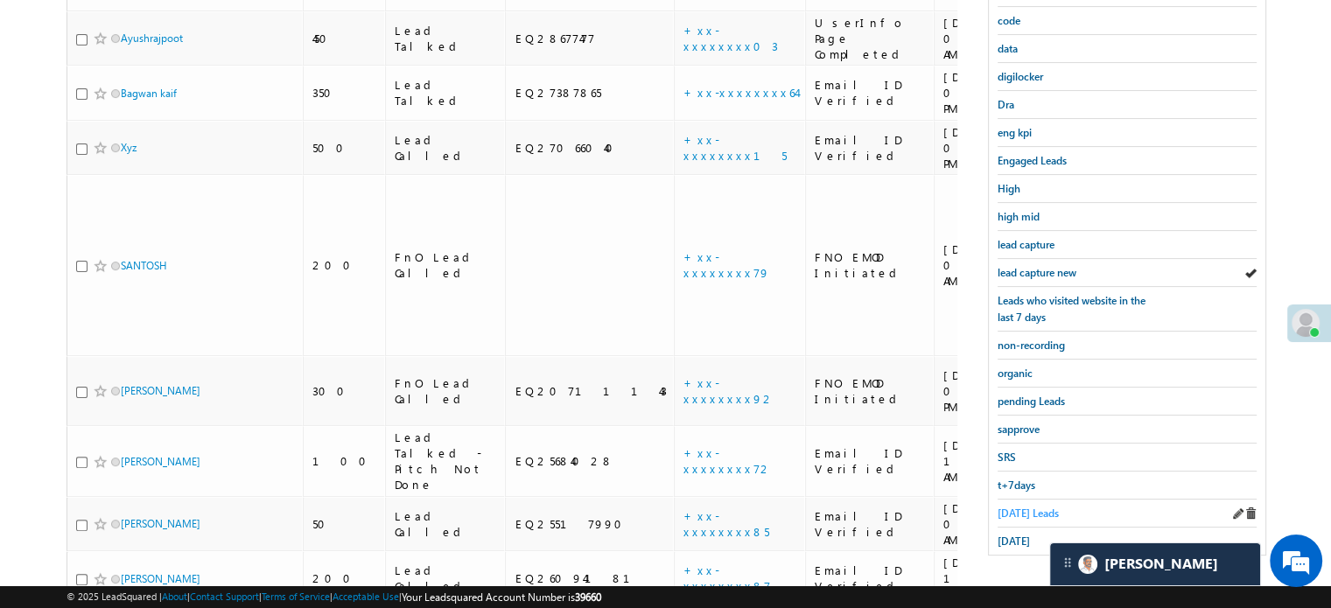
click at [1004, 511] on span "Today's Leads" at bounding box center [1027, 512] width 61 height 13
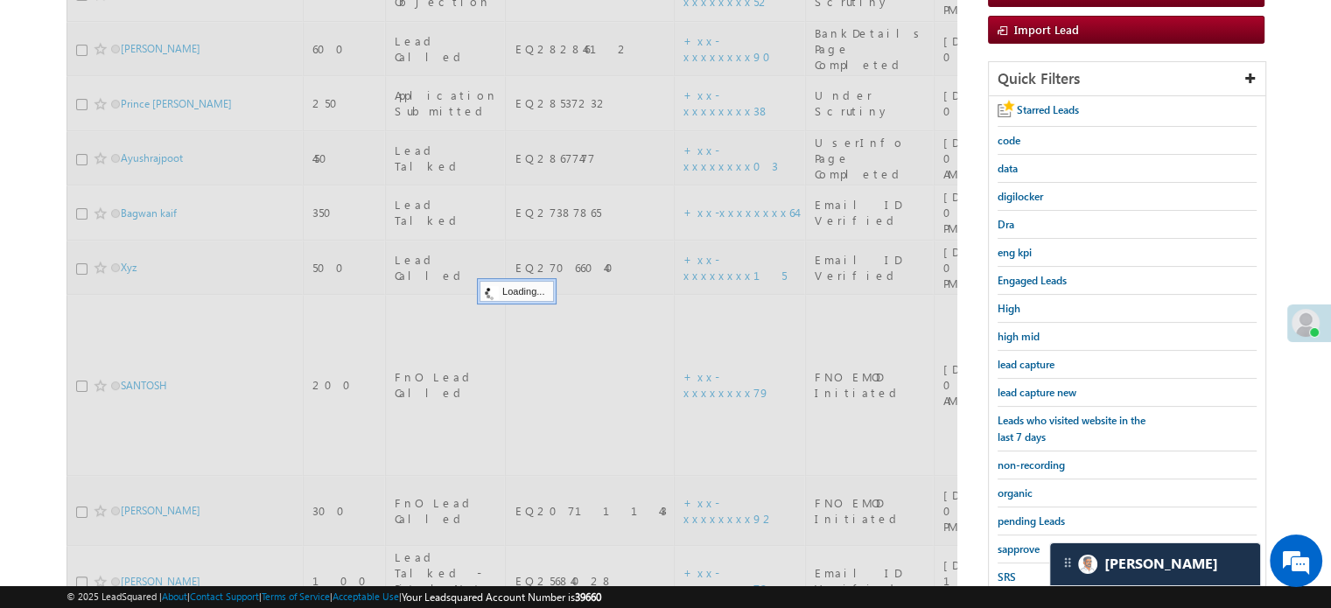
scroll to position [200, 0]
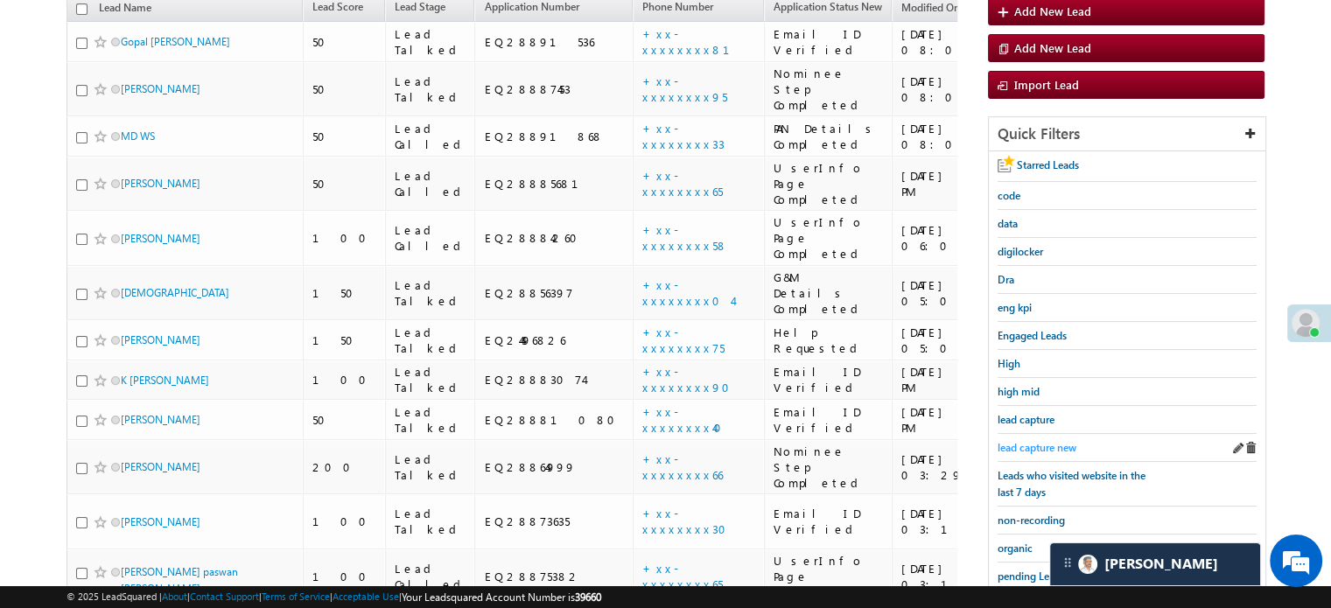
click at [1026, 444] on span "lead capture new" at bounding box center [1036, 447] width 79 height 13
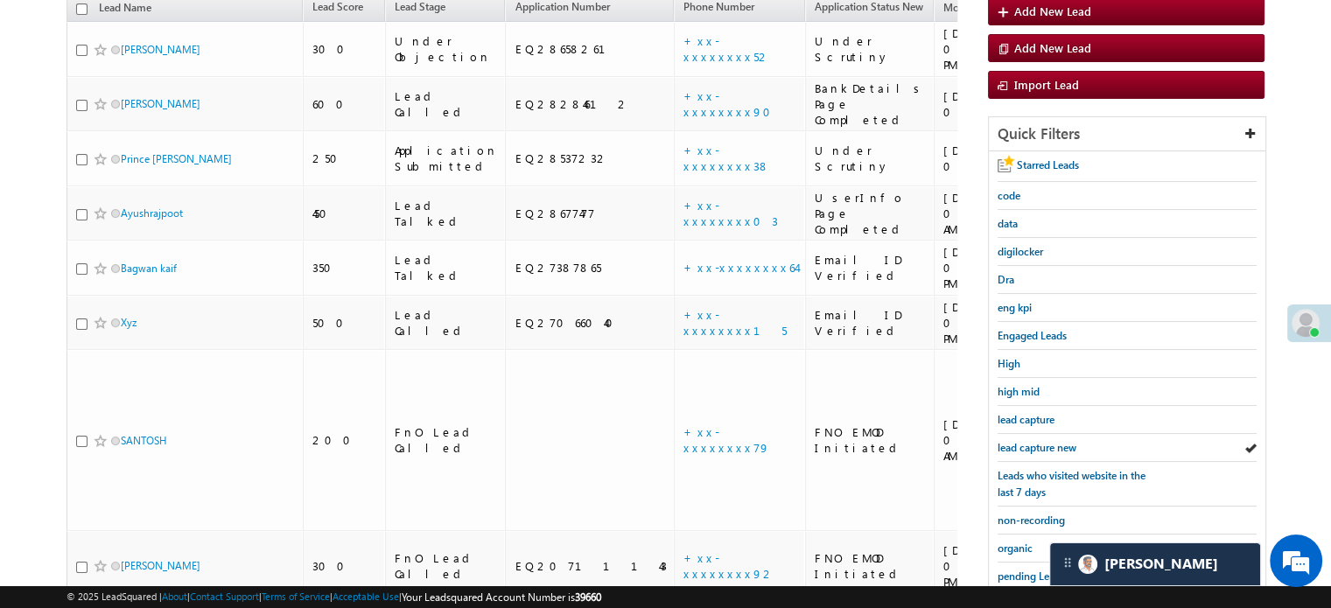
click at [1026, 444] on span "lead capture new" at bounding box center [1036, 447] width 79 height 13
click at [1046, 439] on link "lead capture new" at bounding box center [1036, 447] width 79 height 17
click at [1046, 441] on span "lead capture new" at bounding box center [1036, 447] width 79 height 13
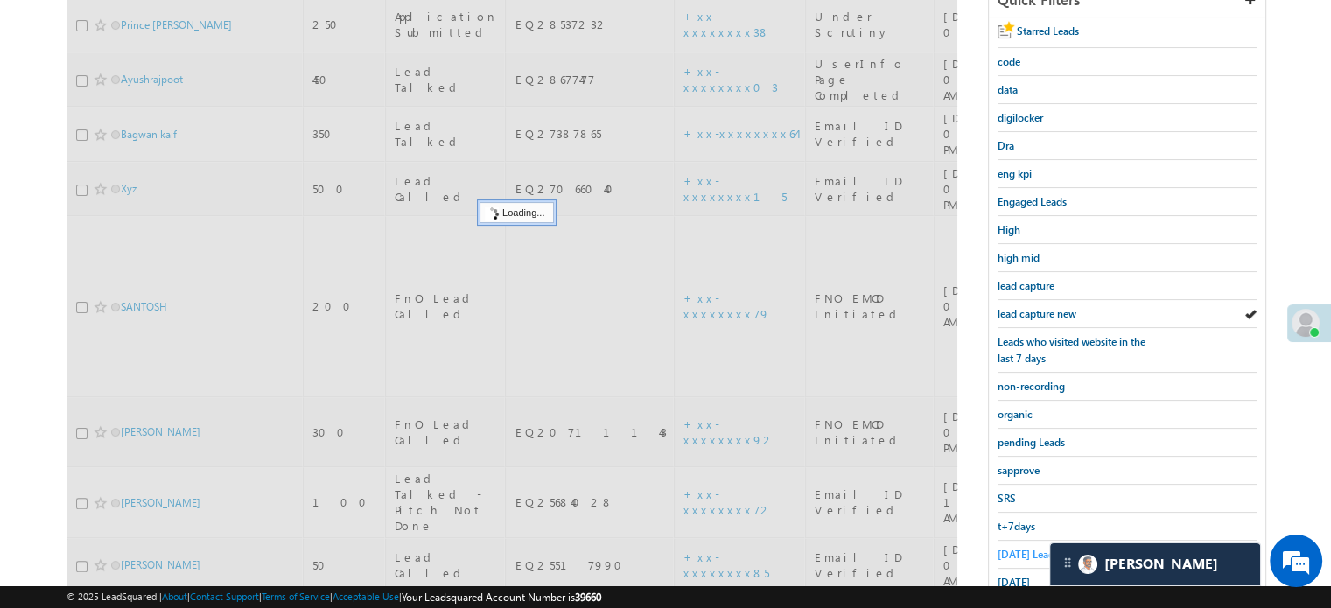
scroll to position [375, 0]
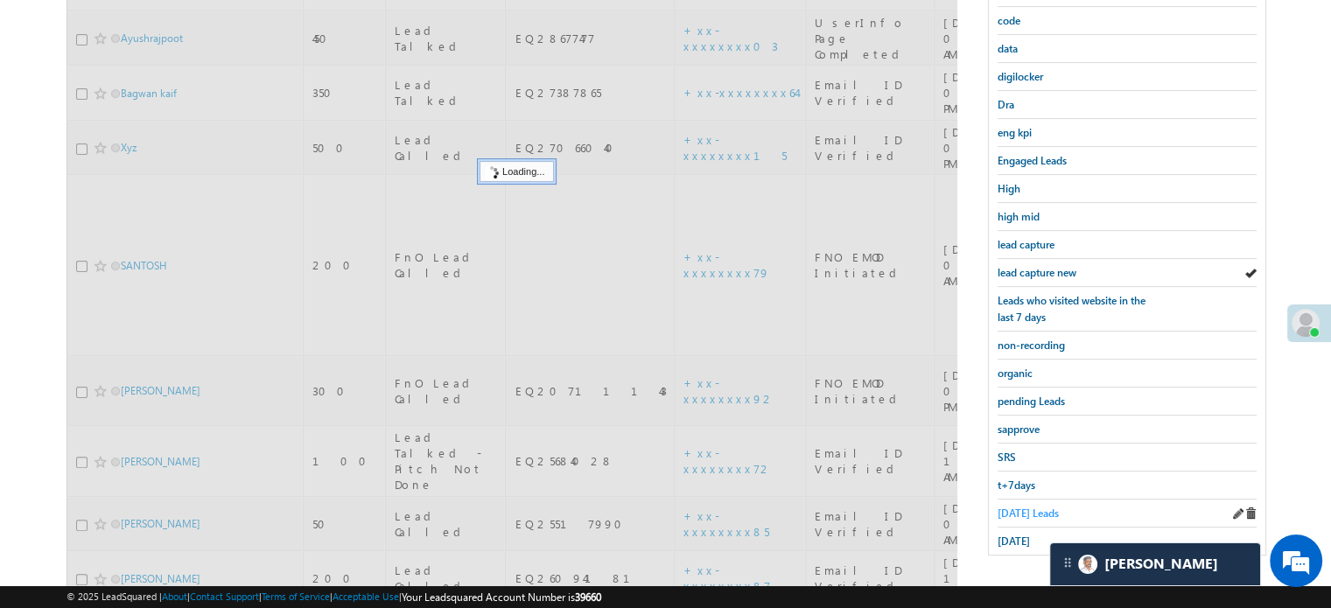
click at [1028, 513] on link "Today's Leads" at bounding box center [1027, 513] width 61 height 17
click at [1023, 510] on span "Today's Leads" at bounding box center [1027, 512] width 61 height 13
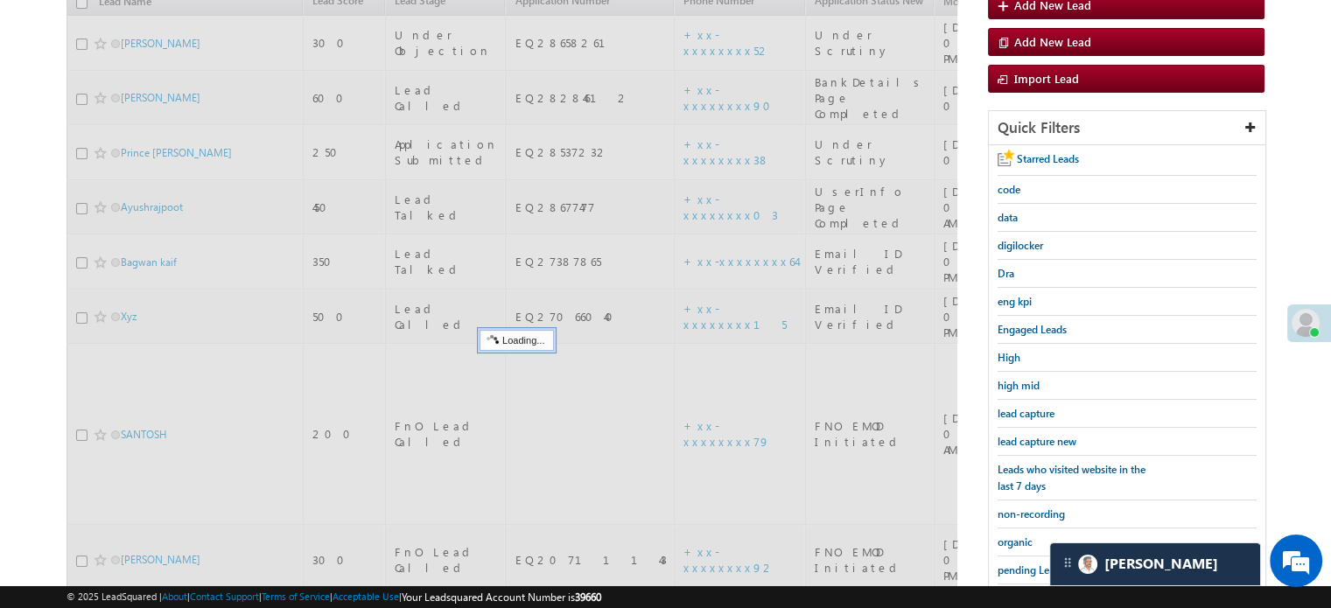
scroll to position [200, 0]
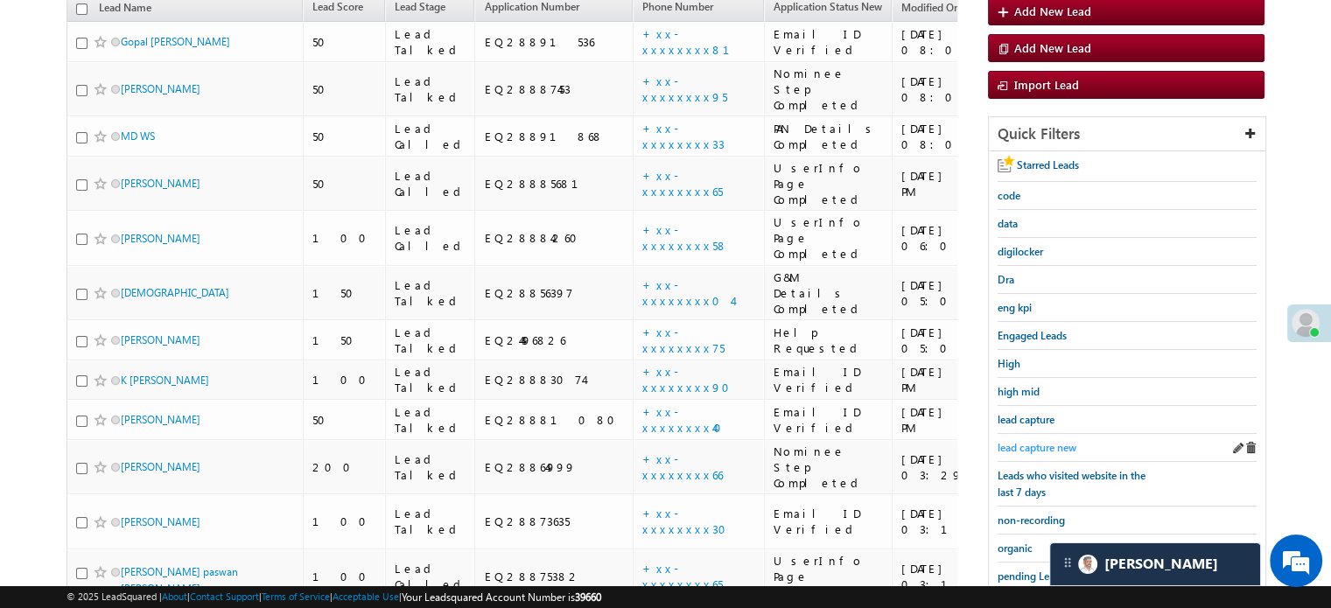
click at [1042, 439] on link "lead capture new" at bounding box center [1036, 447] width 79 height 17
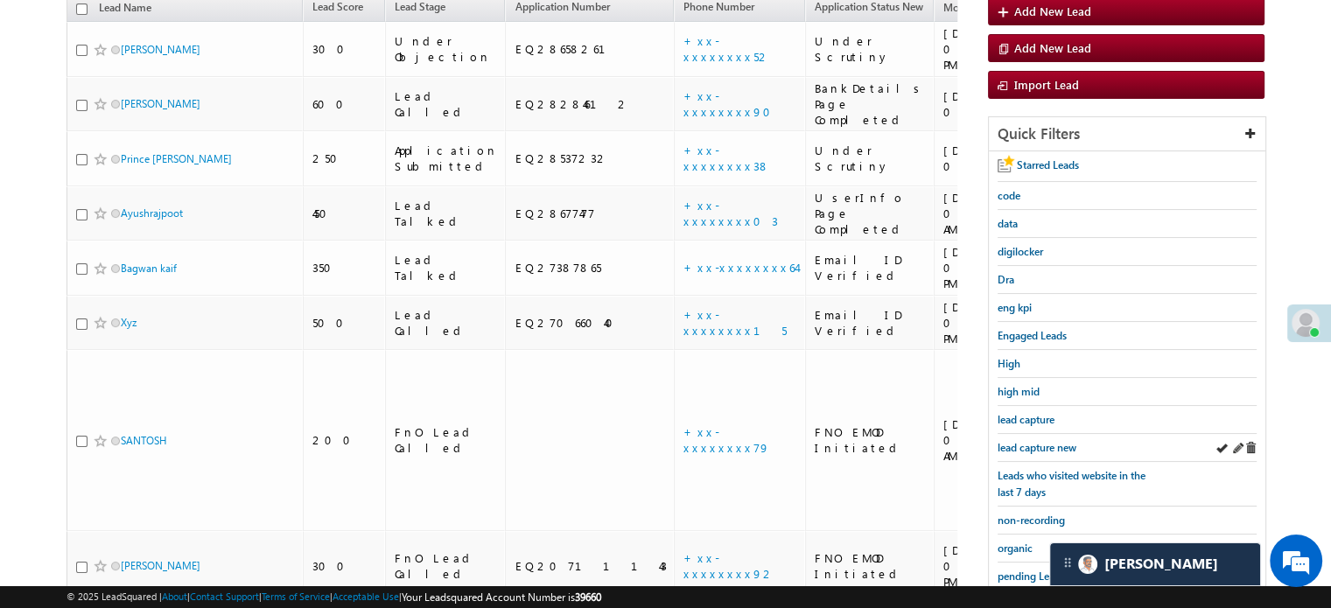
click at [1021, 434] on div "lead capture new" at bounding box center [1126, 448] width 259 height 28
click at [1021, 439] on link "lead capture new" at bounding box center [1036, 447] width 79 height 17
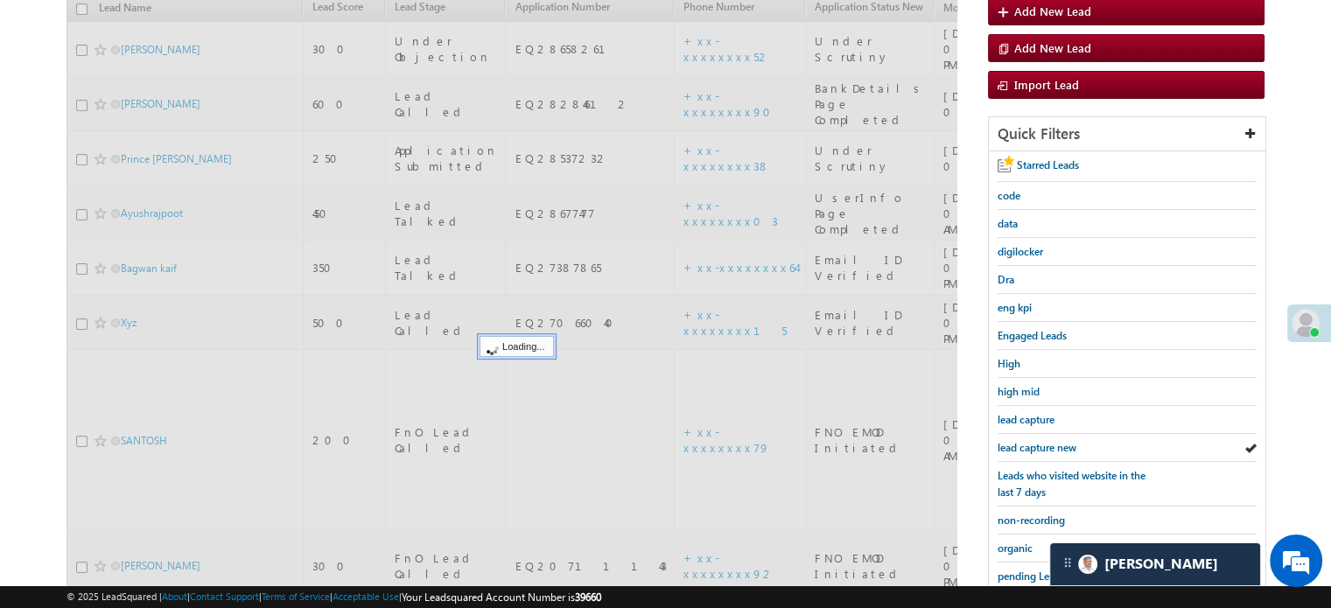
click at [1022, 444] on span "lead capture new" at bounding box center [1036, 447] width 79 height 13
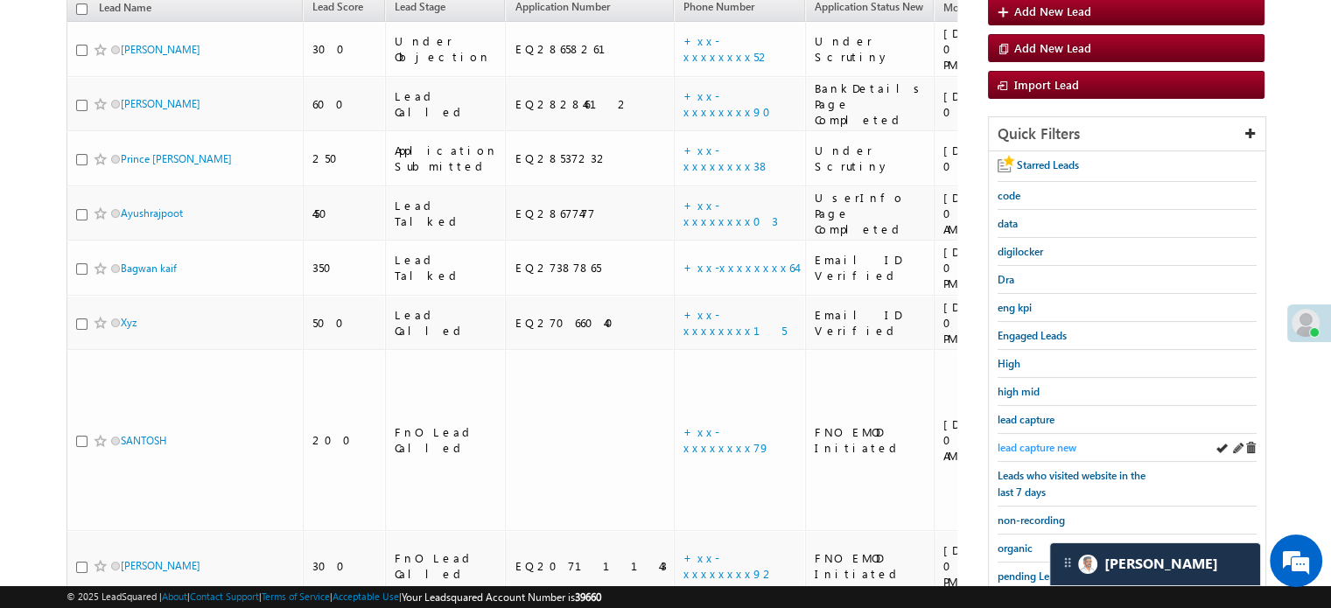
drag, startPoint x: 1021, startPoint y: 434, endPoint x: 1022, endPoint y: 445, distance: 11.4
click at [1022, 445] on span "lead capture new" at bounding box center [1036, 447] width 79 height 13
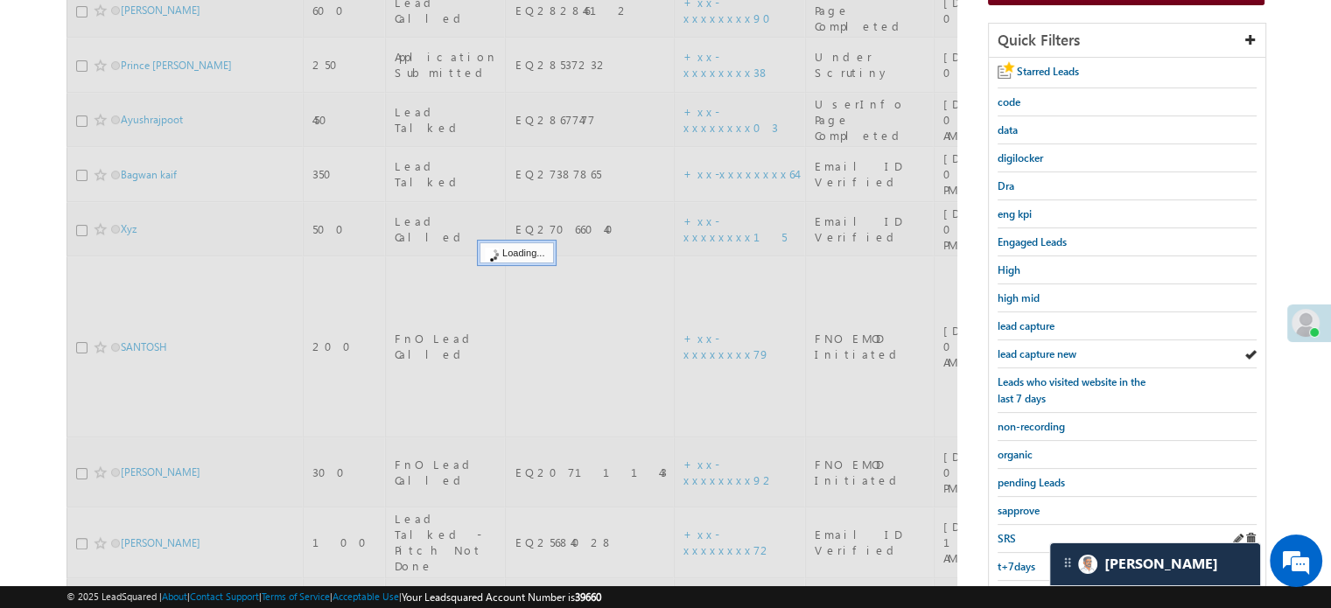
scroll to position [375, 0]
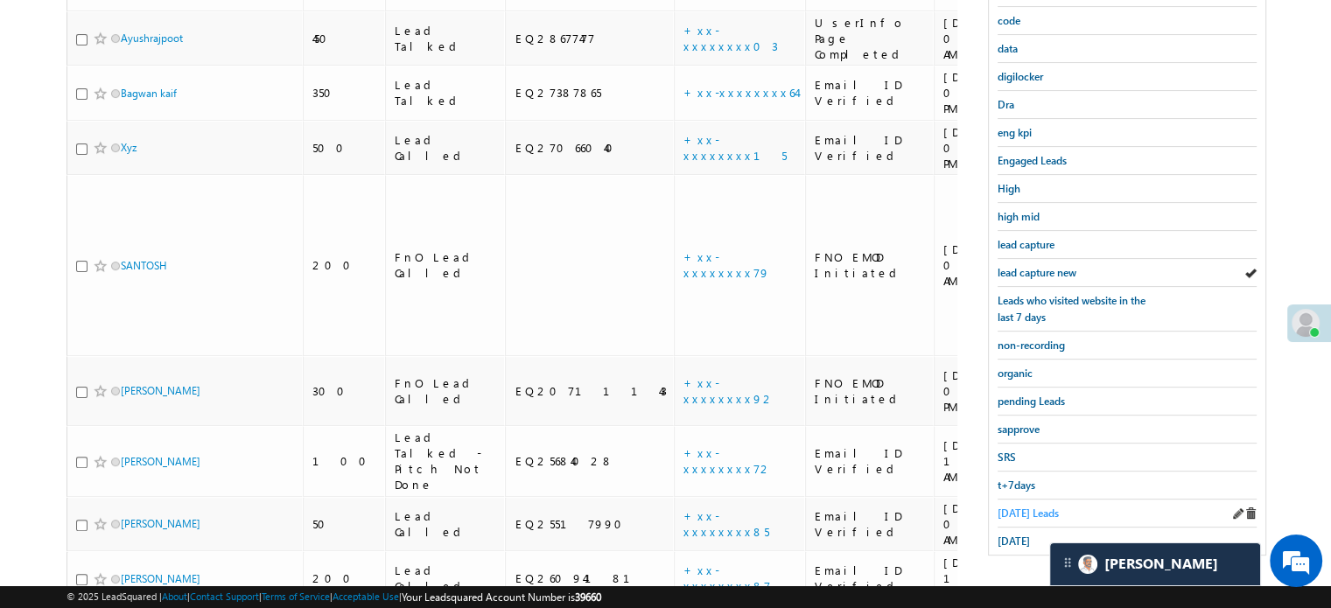
click at [1013, 506] on span "Today's Leads" at bounding box center [1027, 512] width 61 height 13
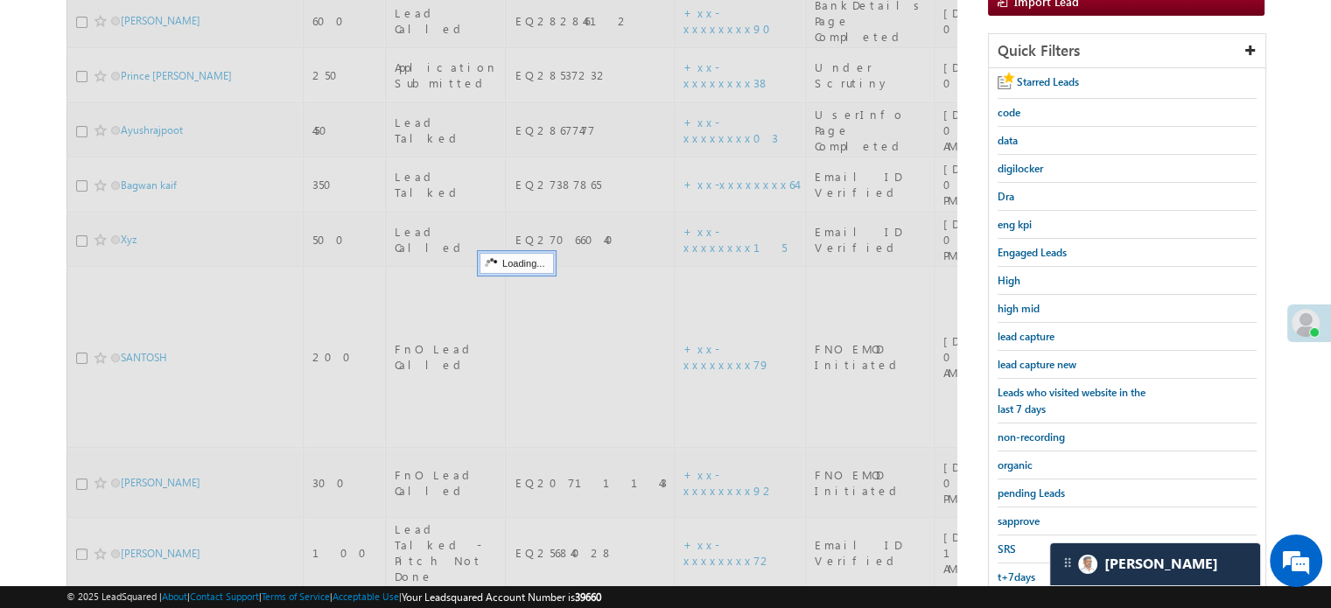
scroll to position [200, 0]
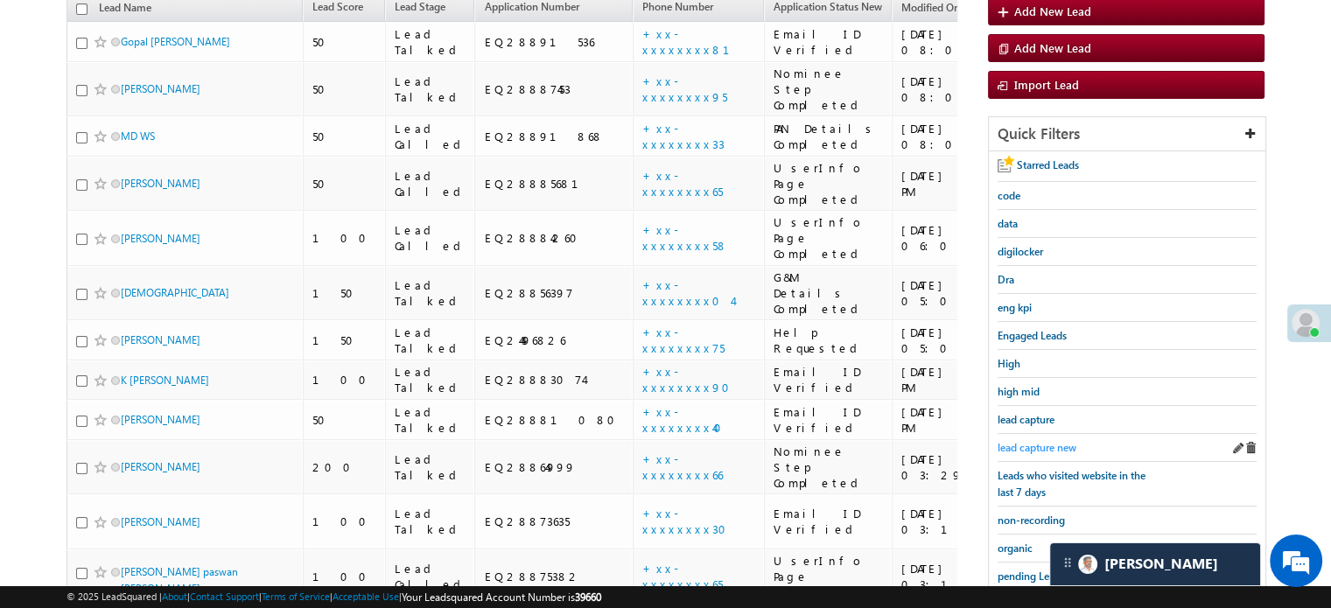
click at [1028, 444] on span "lead capture new" at bounding box center [1036, 447] width 79 height 13
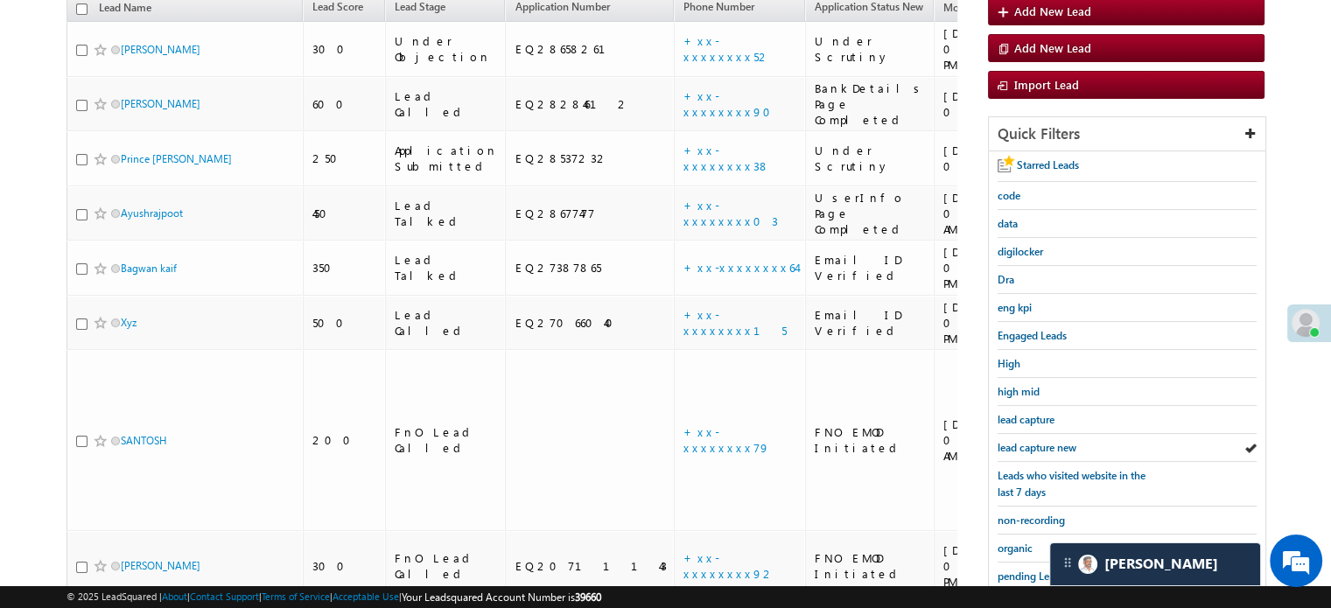
click at [1028, 444] on span "lead capture new" at bounding box center [1036, 447] width 79 height 13
click at [1021, 441] on span "lead capture new" at bounding box center [1036, 447] width 79 height 13
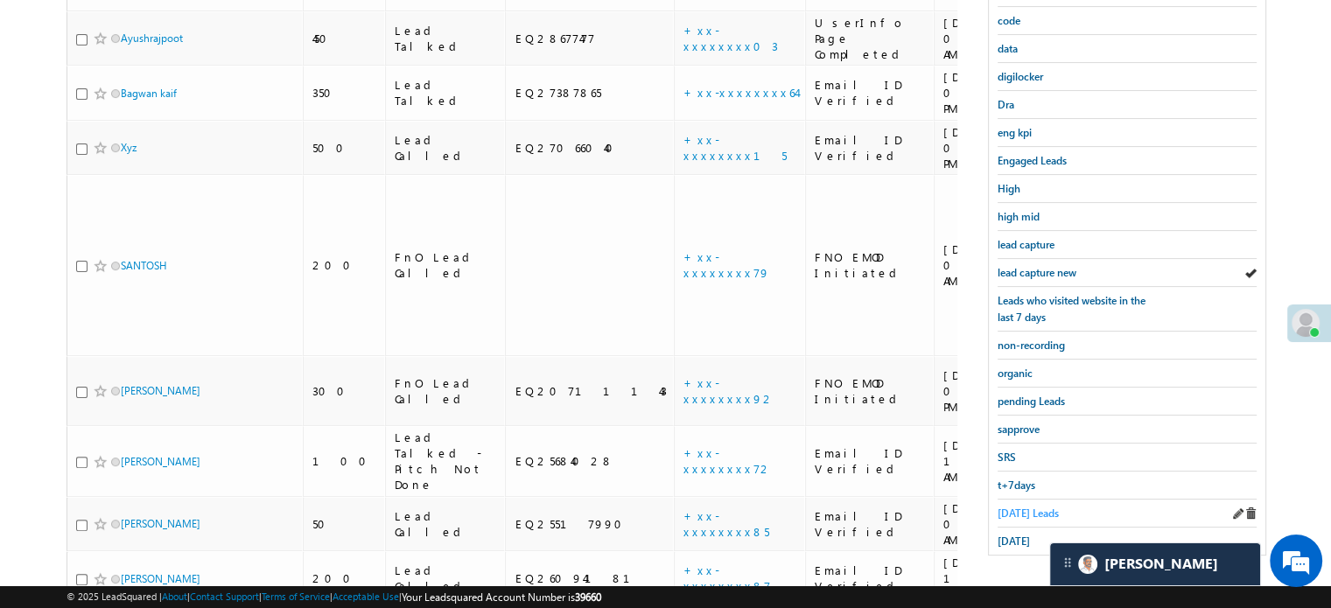
click at [1005, 506] on span "Today's Leads" at bounding box center [1027, 512] width 61 height 13
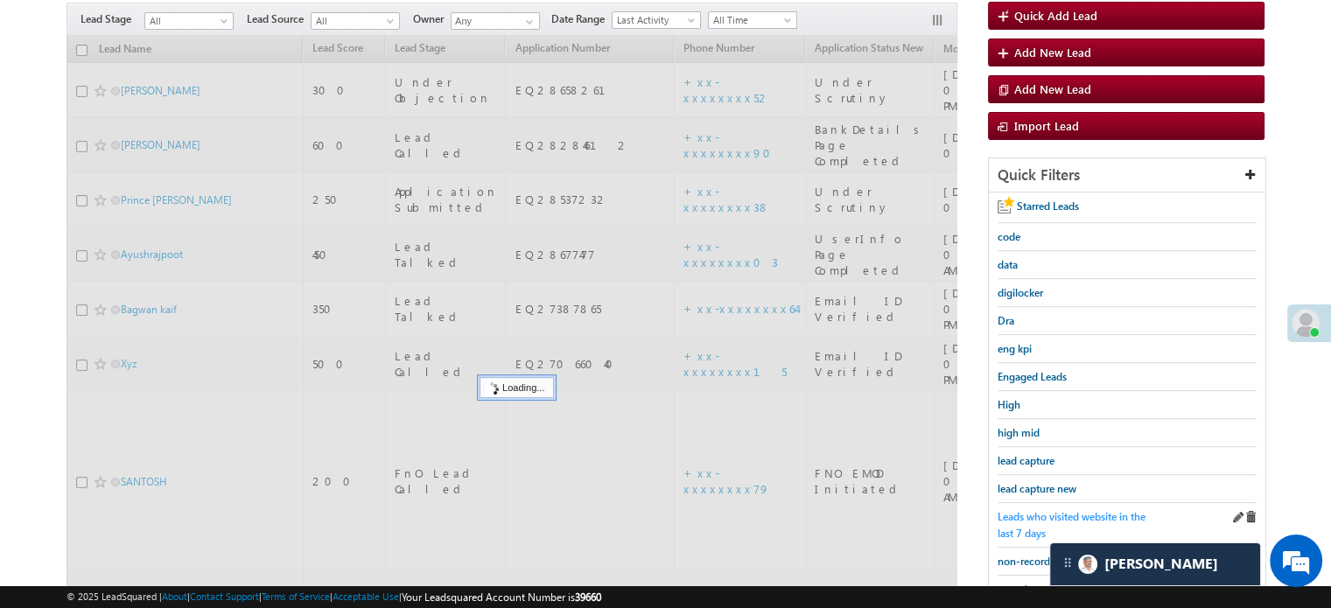
scroll to position [113, 0]
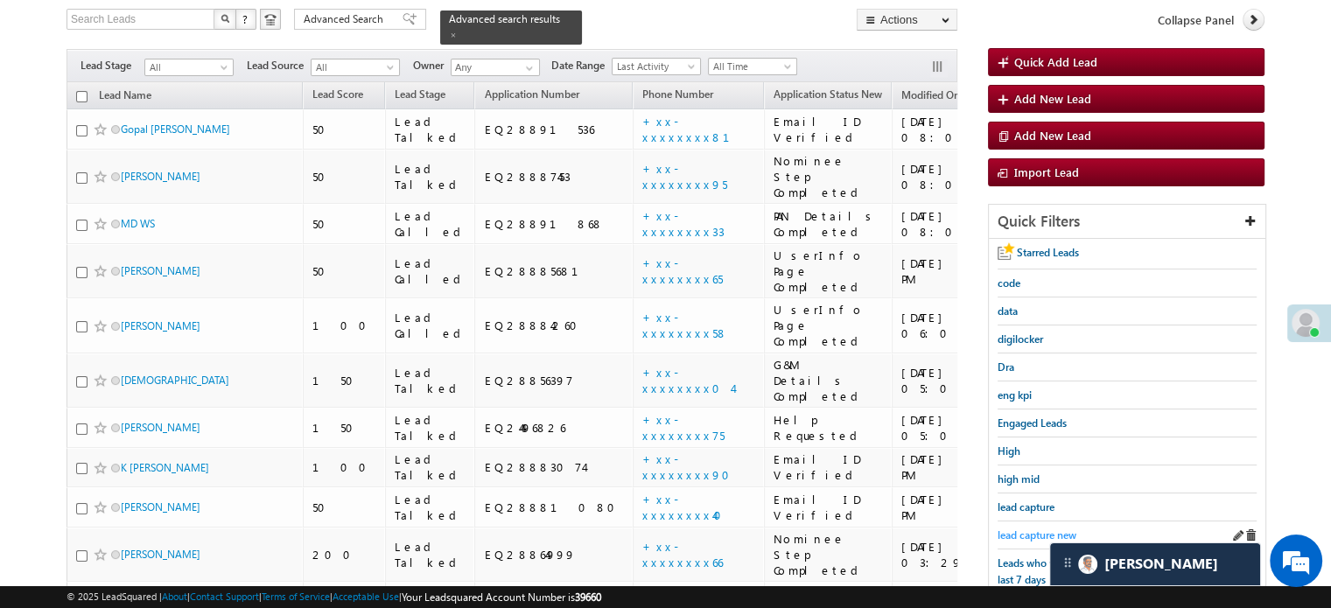
click at [1030, 532] on span "lead capture new" at bounding box center [1036, 534] width 79 height 13
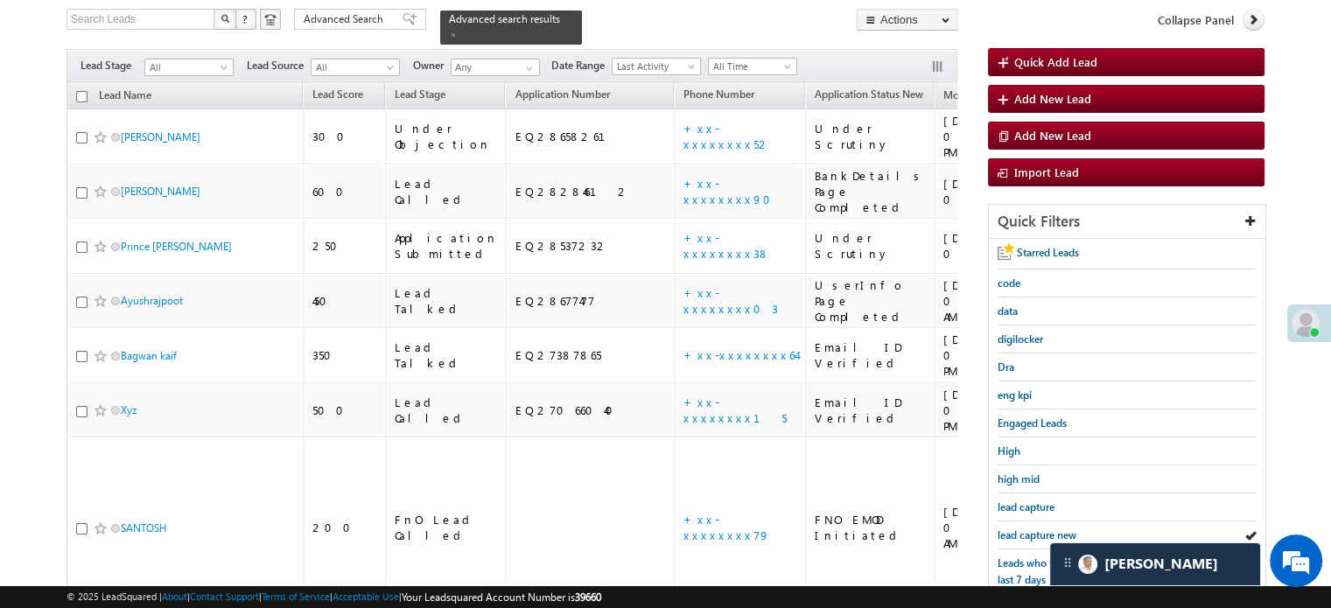
click at [1030, 532] on span "lead capture new" at bounding box center [1036, 534] width 79 height 13
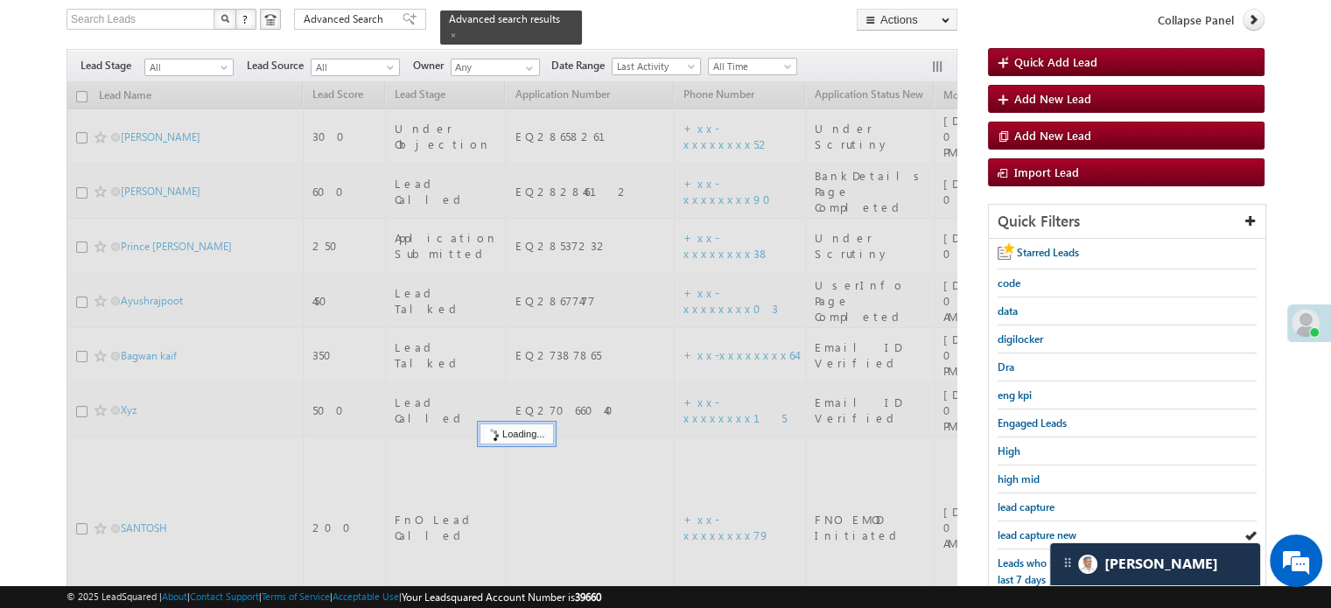
click at [1030, 532] on span "lead capture new" at bounding box center [1036, 534] width 79 height 13
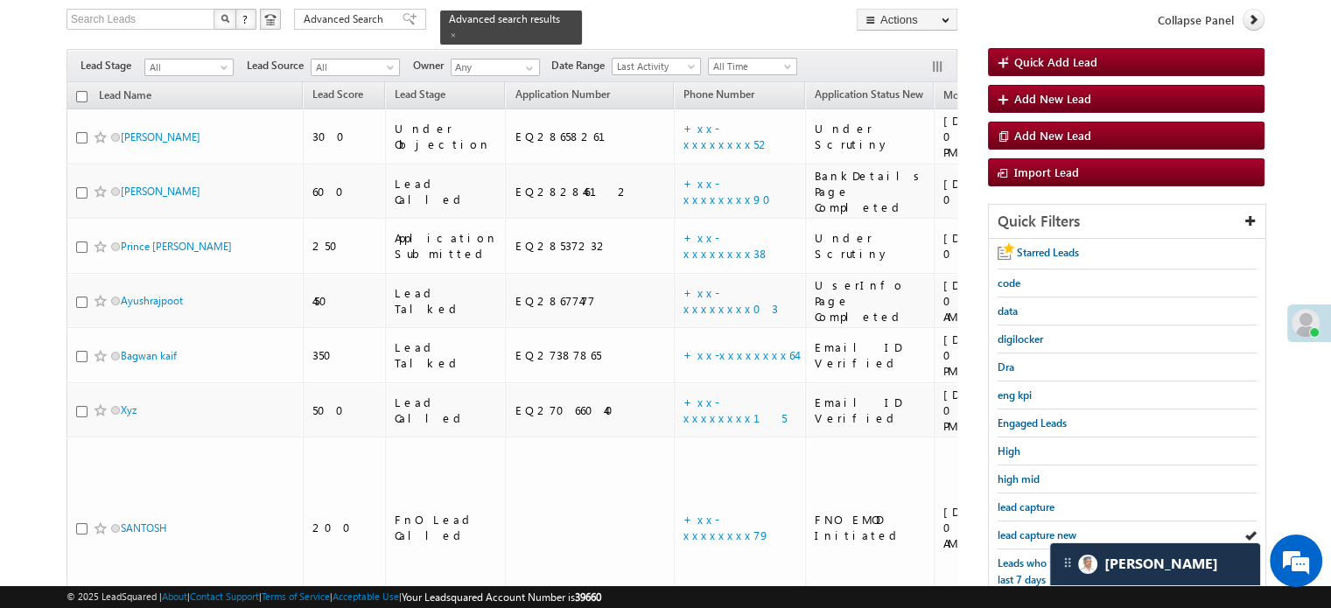
click at [1030, 532] on span "lead capture new" at bounding box center [1036, 534] width 79 height 13
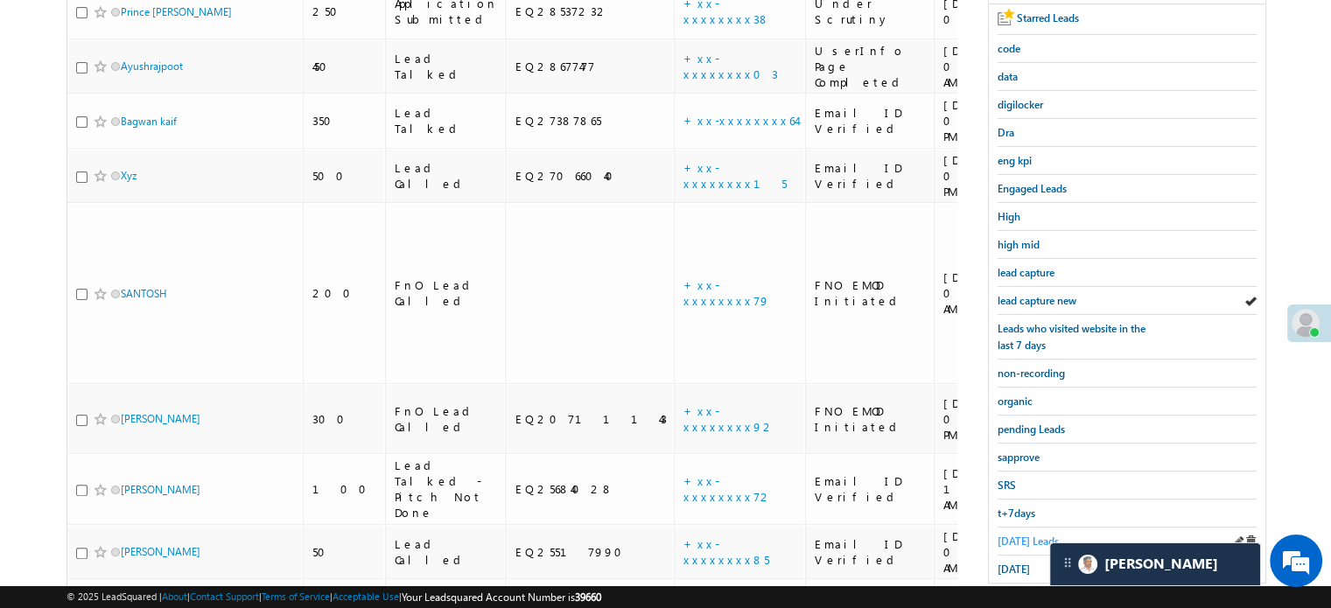
scroll to position [375, 0]
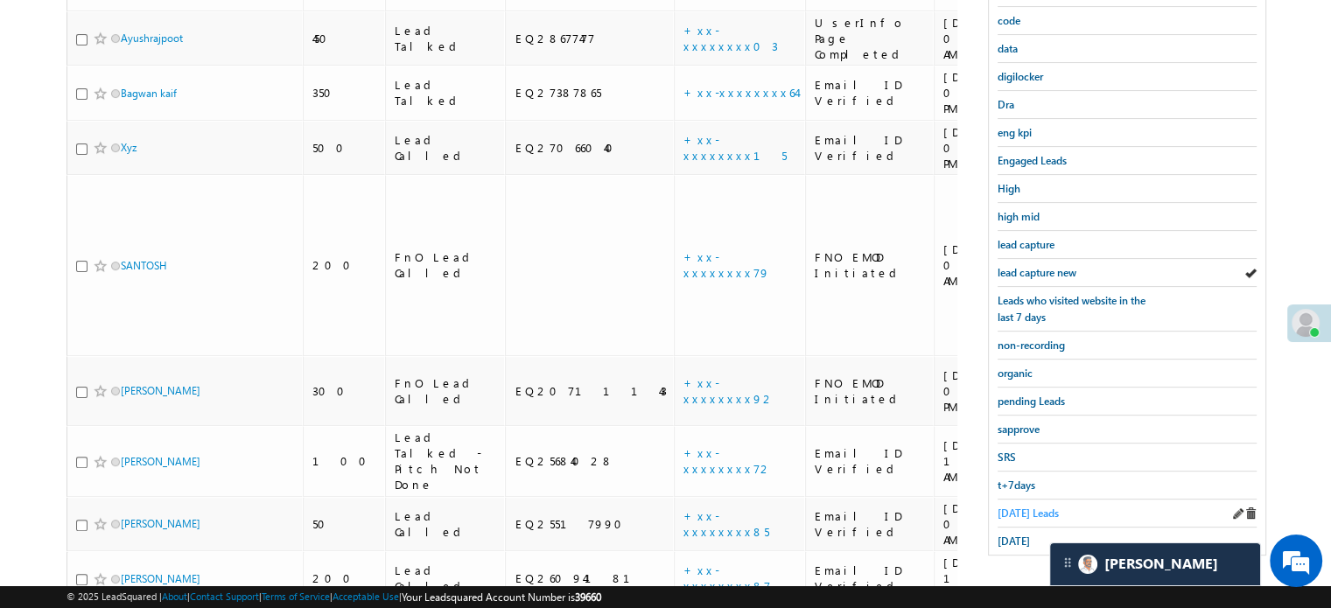
click at [1032, 506] on span "Today's Leads" at bounding box center [1027, 512] width 61 height 13
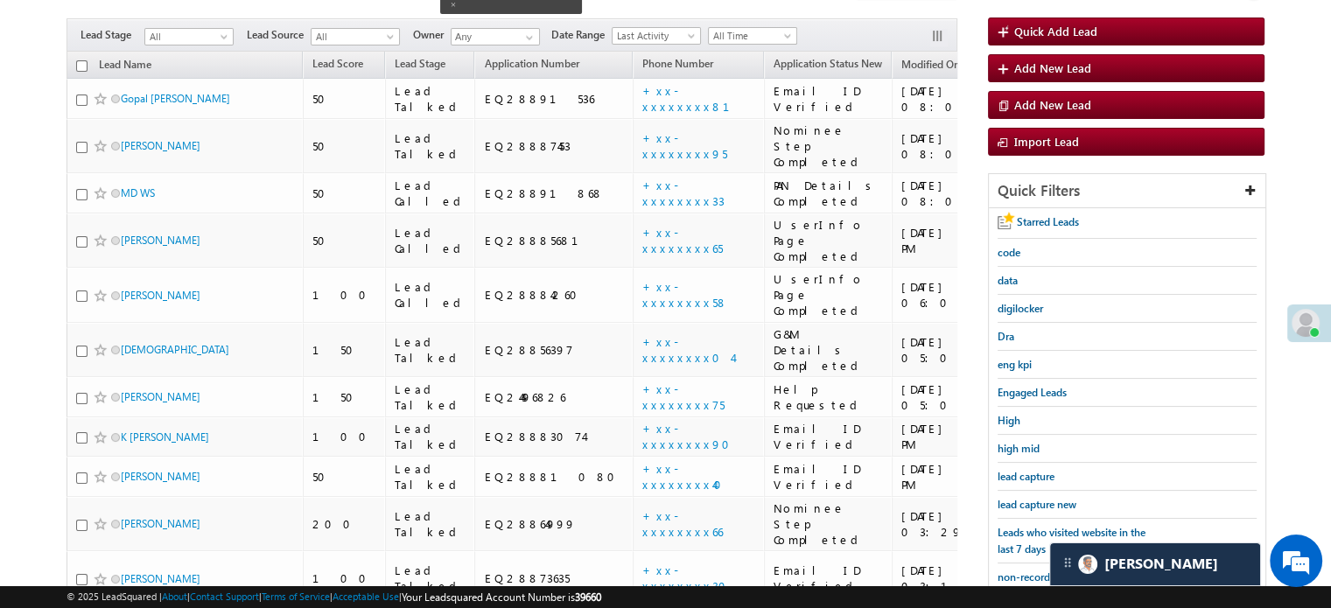
scroll to position [113, 0]
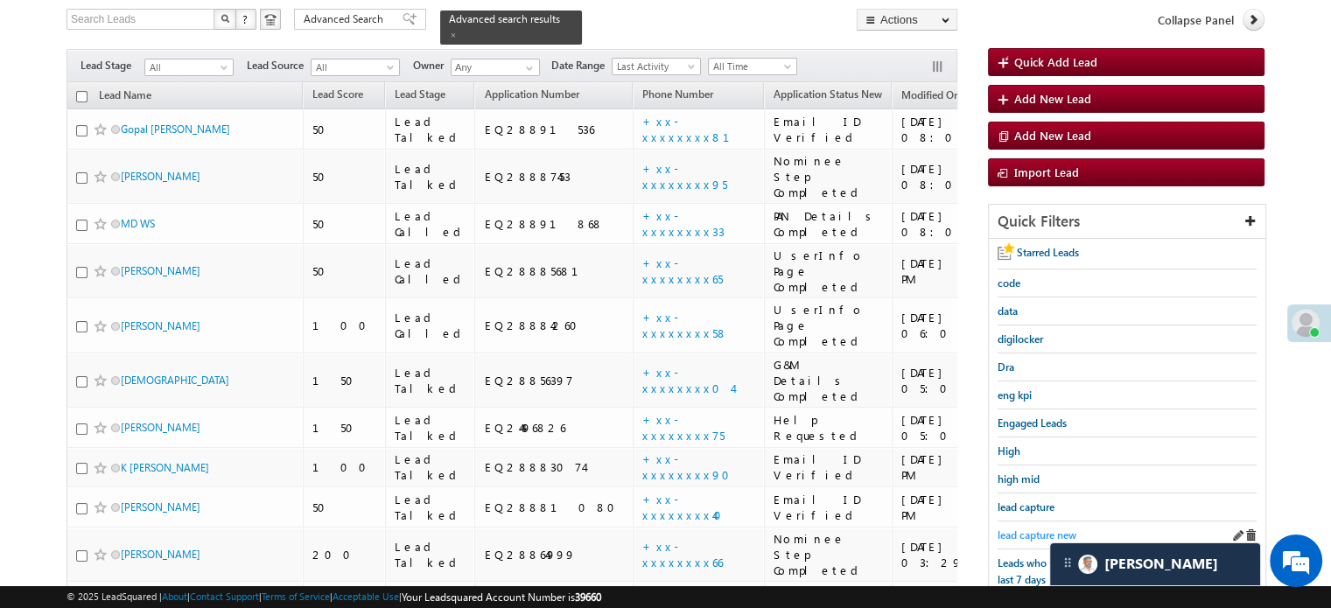
click at [1030, 528] on span "lead capture new" at bounding box center [1036, 534] width 79 height 13
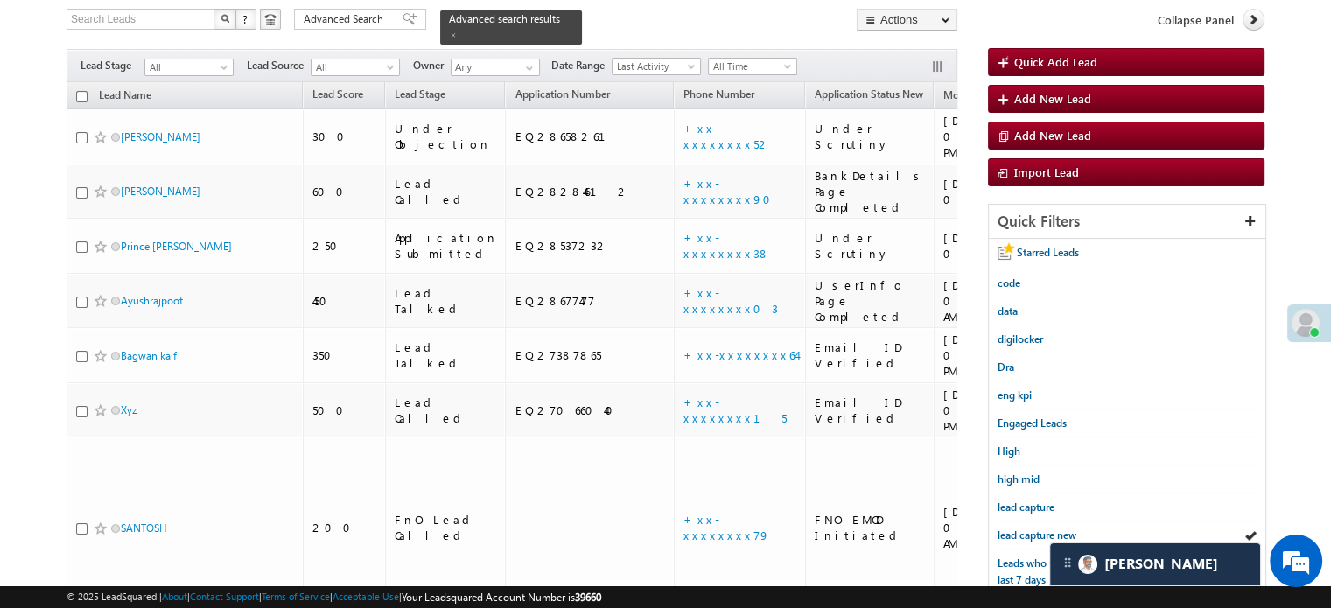
click at [1030, 528] on span "lead capture new" at bounding box center [1036, 534] width 79 height 13
click at [1025, 534] on span "lead capture new" at bounding box center [1036, 534] width 79 height 13
click at [1038, 535] on span "lead capture new" at bounding box center [1036, 534] width 79 height 13
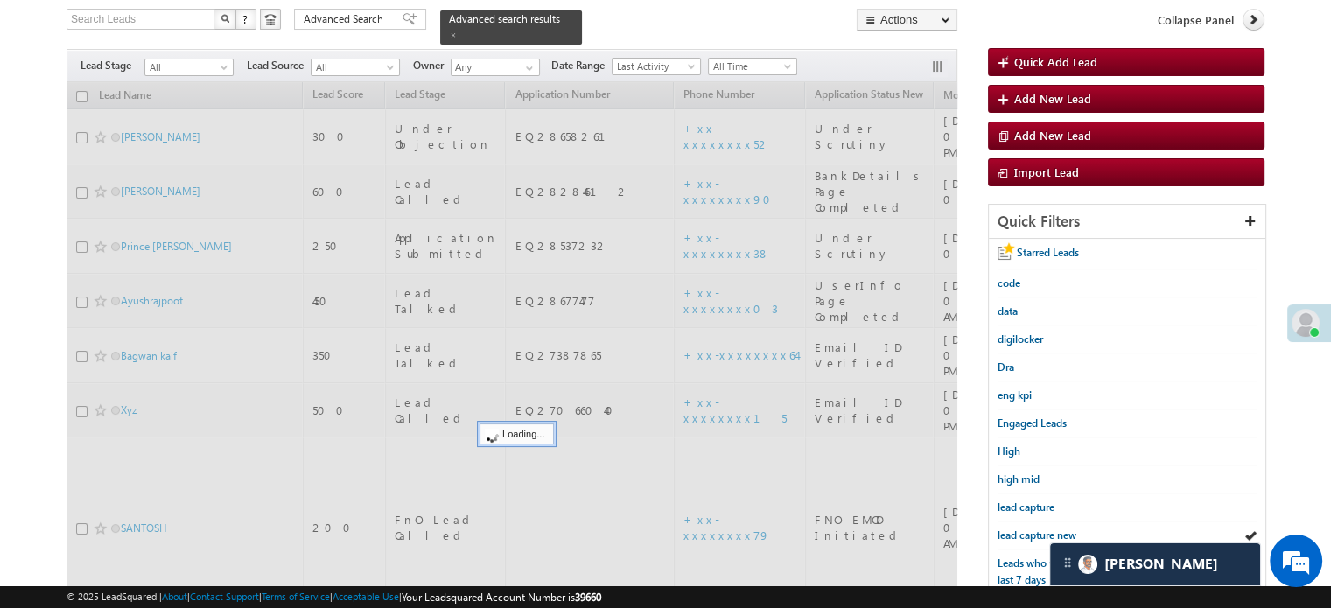
click at [1034, 534] on span "lead capture new" at bounding box center [1036, 534] width 79 height 13
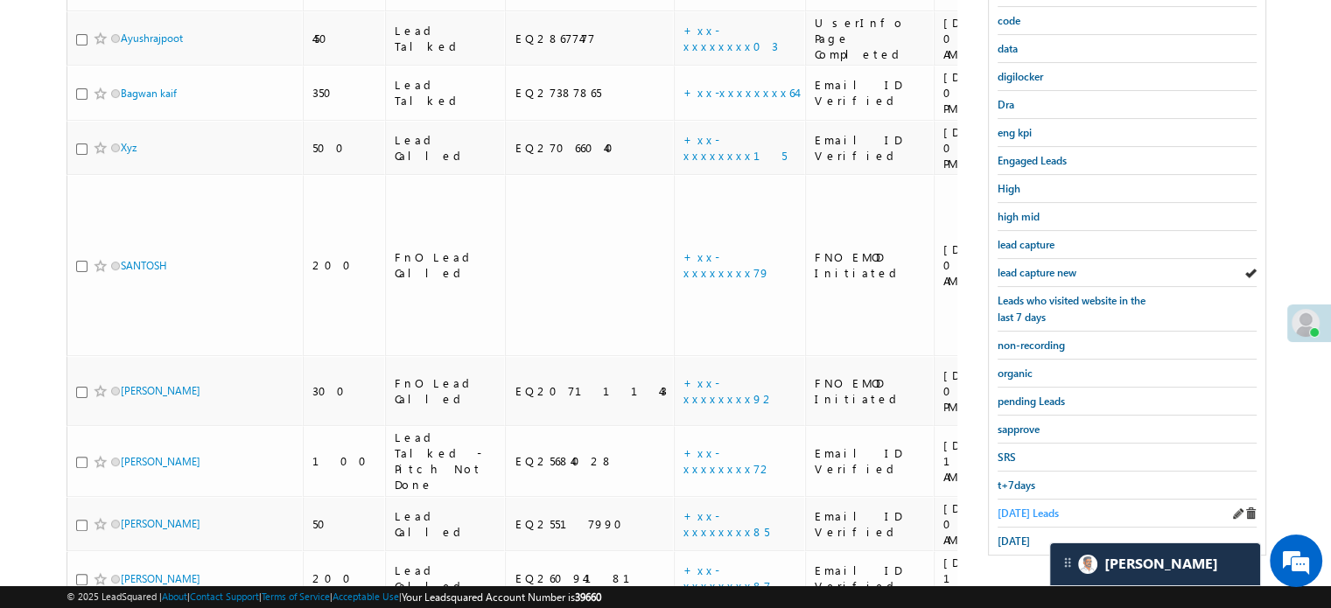
click at [1023, 508] on span "Today's Leads" at bounding box center [1027, 512] width 61 height 13
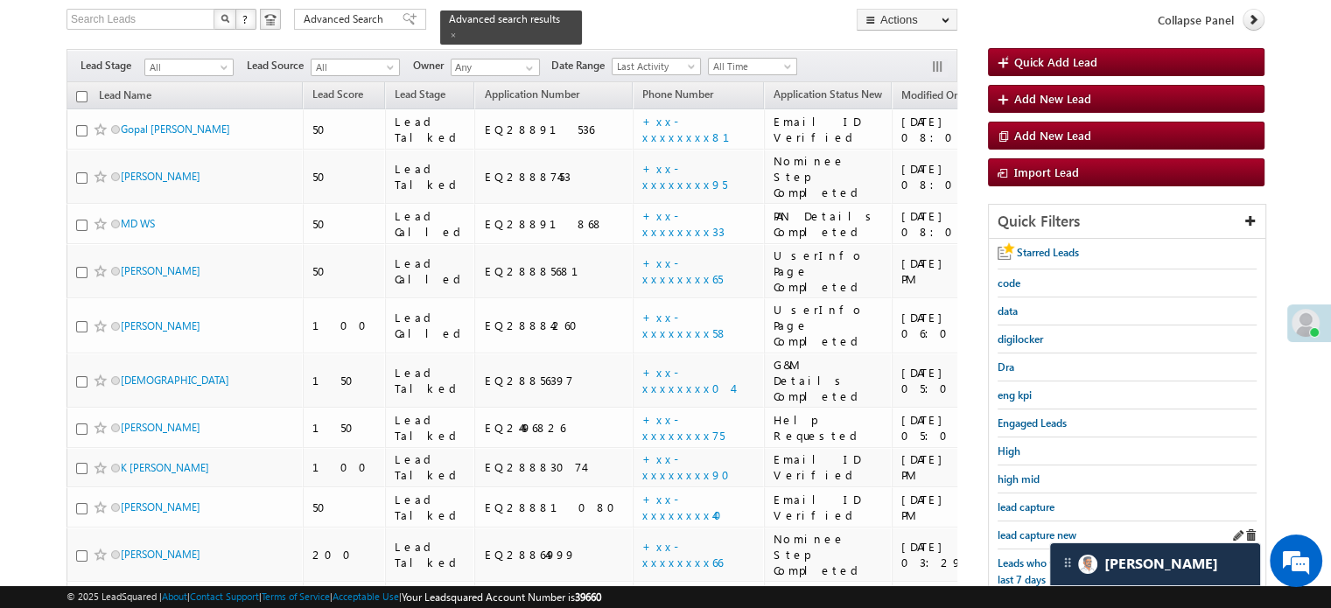
click at [1023, 521] on div "lead capture new" at bounding box center [1126, 535] width 259 height 28
click at [1025, 534] on span "lead capture new" at bounding box center [1036, 534] width 79 height 13
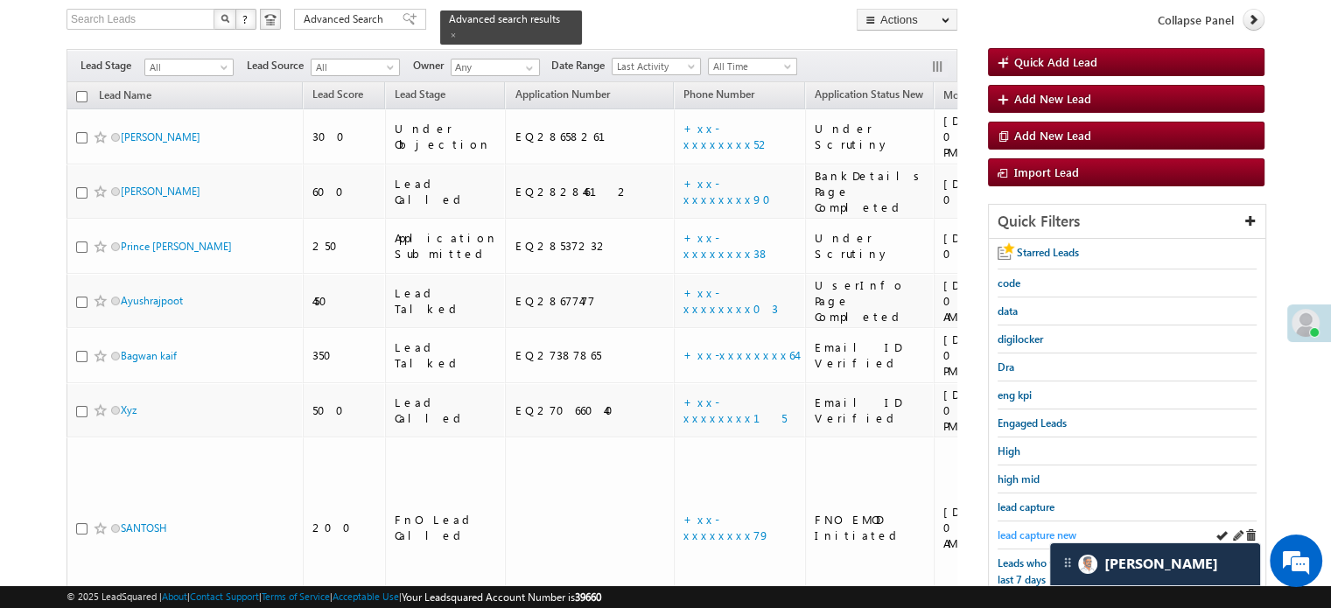
click at [1045, 531] on span "lead capture new" at bounding box center [1036, 534] width 79 height 13
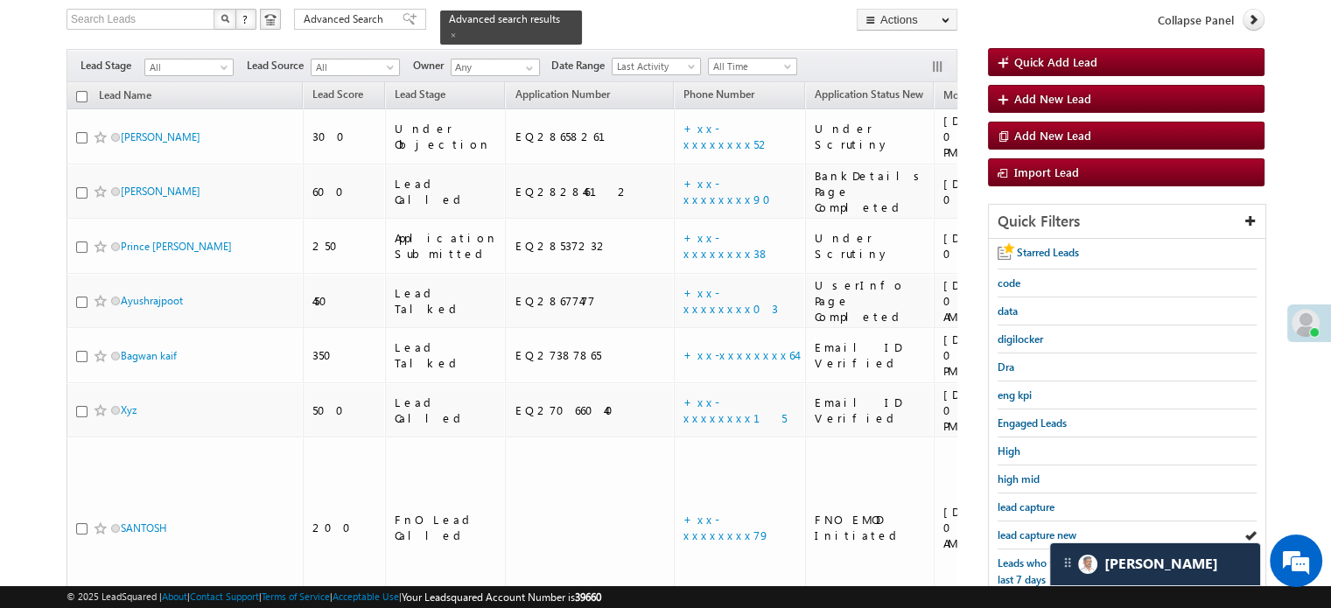
click at [1045, 531] on span "lead capture new" at bounding box center [1036, 534] width 79 height 13
click at [1051, 531] on span "lead capture new" at bounding box center [1036, 534] width 79 height 13
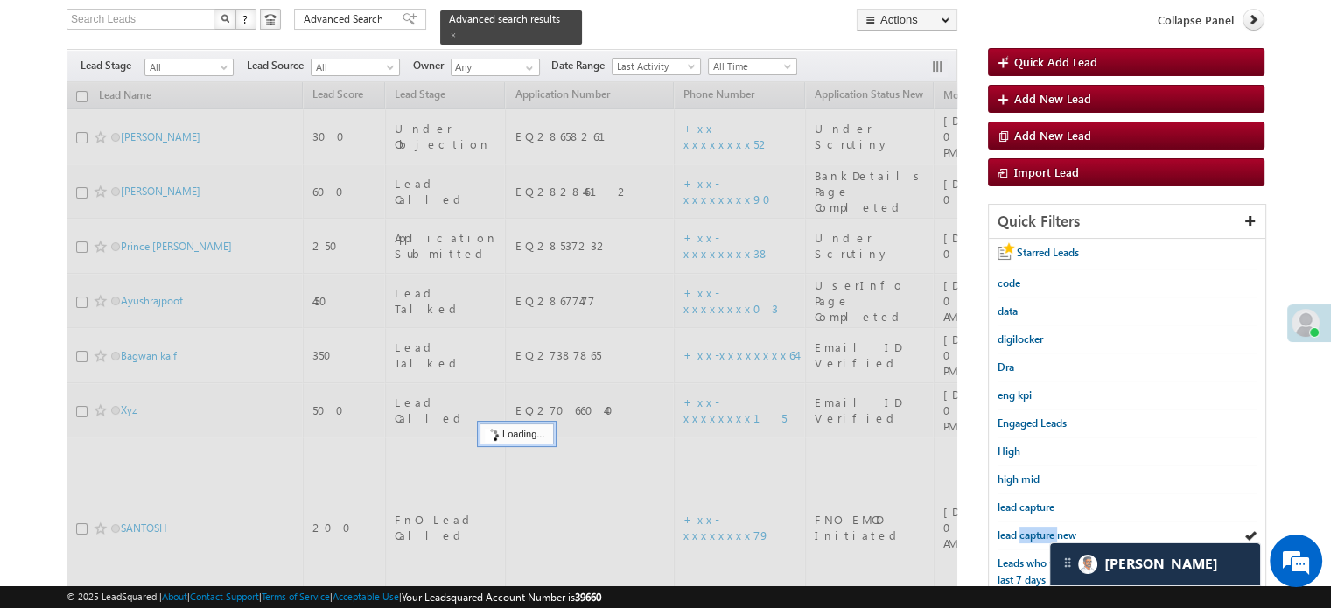
click at [1051, 531] on span "lead capture new" at bounding box center [1036, 534] width 79 height 13
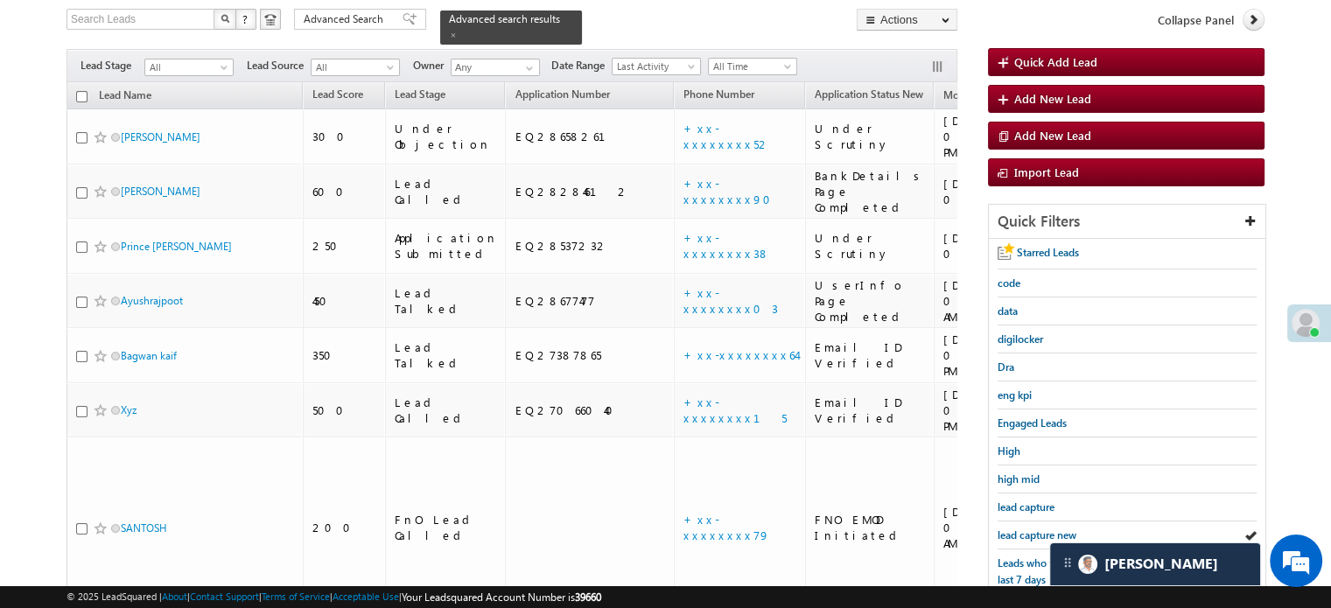
click at [1051, 531] on span "lead capture new" at bounding box center [1036, 534] width 79 height 13
click at [1007, 531] on span "lead capture new" at bounding box center [1036, 534] width 79 height 13
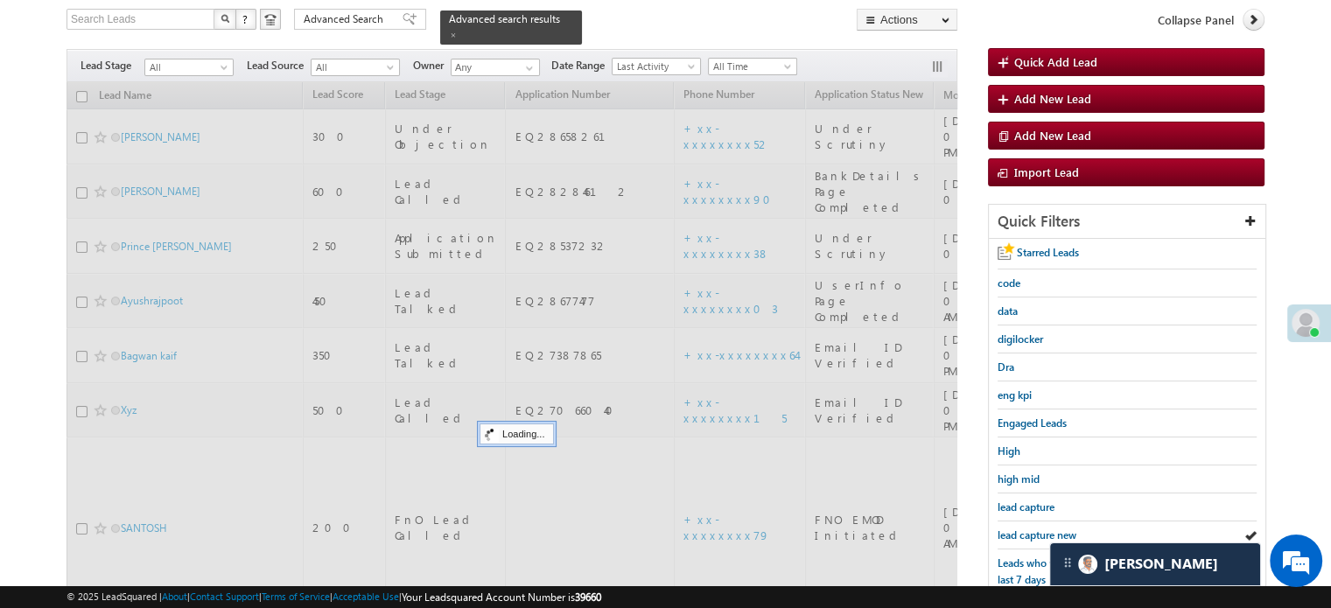
click at [1007, 531] on span "lead capture new" at bounding box center [1036, 534] width 79 height 13
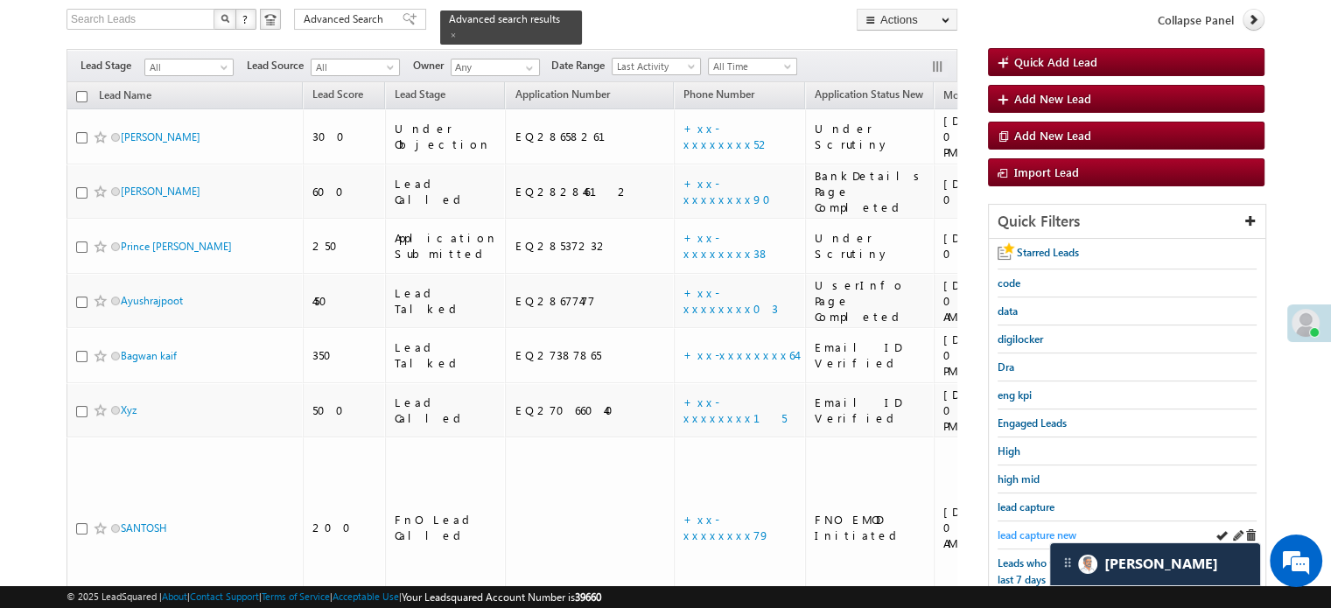
click at [1009, 534] on span "lead capture new" at bounding box center [1036, 534] width 79 height 13
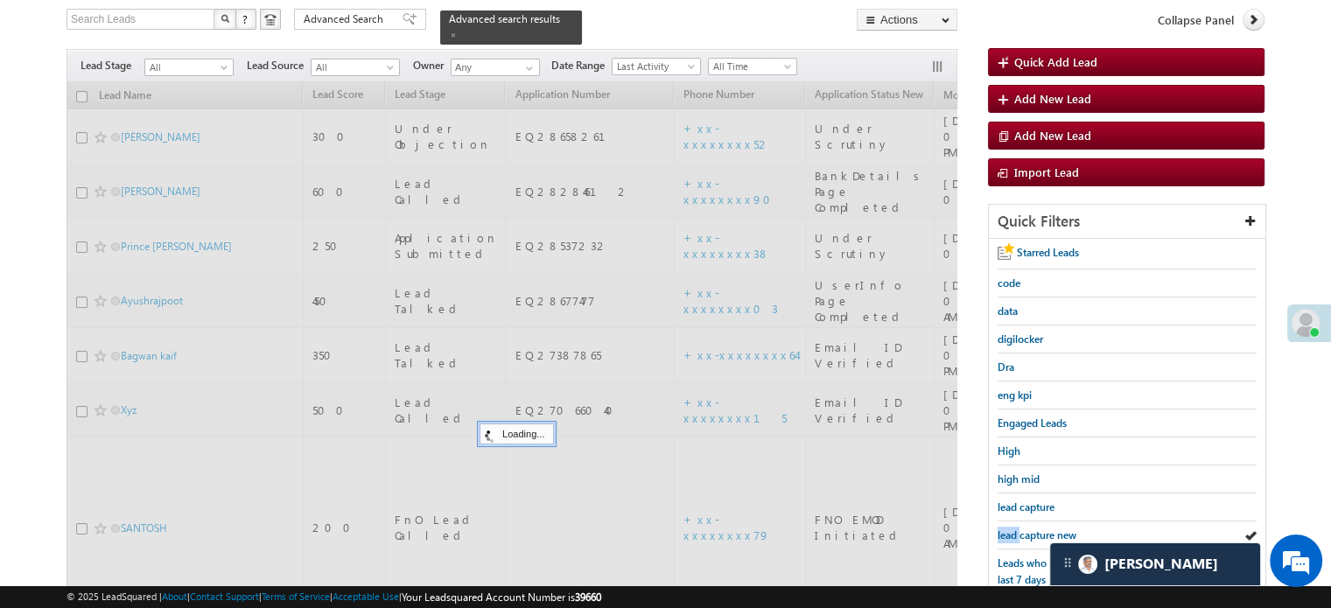
click at [1009, 534] on span "lead capture new" at bounding box center [1036, 534] width 79 height 13
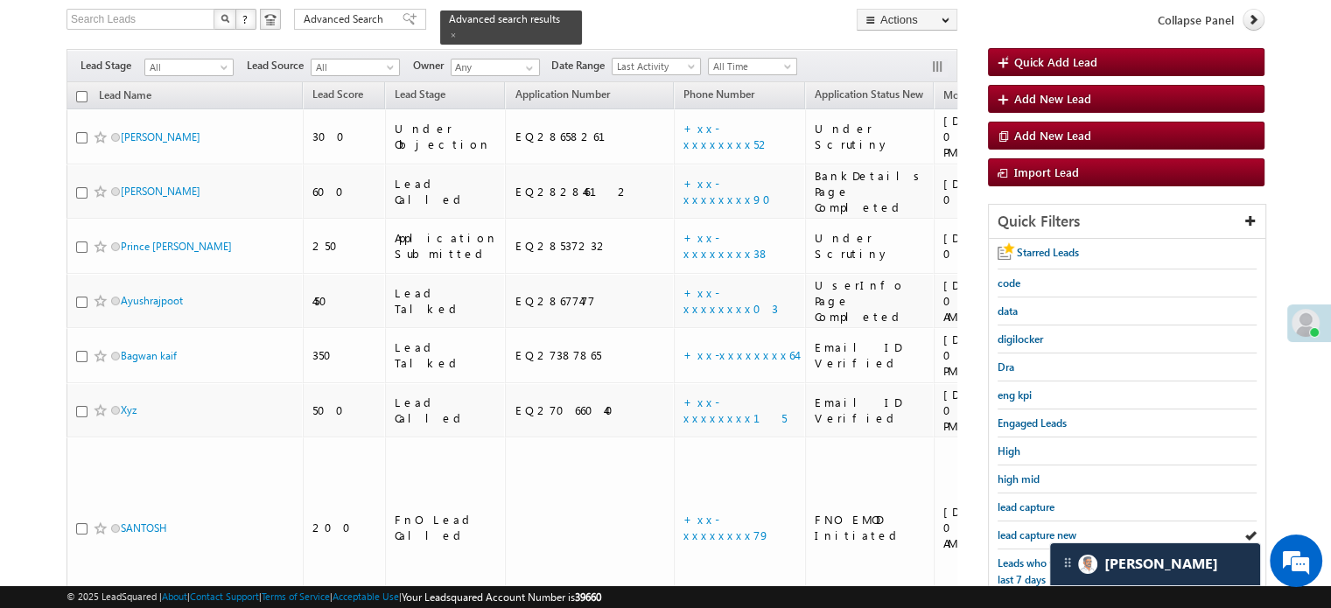
click at [1009, 534] on span "lead capture new" at bounding box center [1036, 534] width 79 height 13
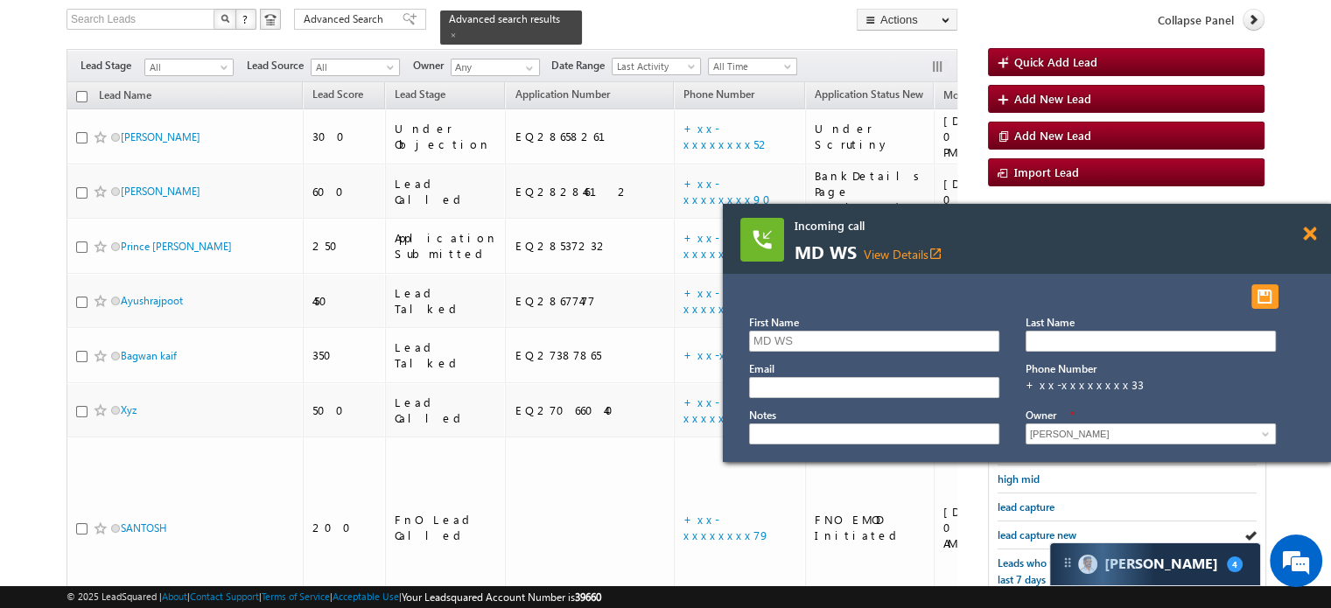
click at [1310, 234] on span at bounding box center [1309, 234] width 13 height 15
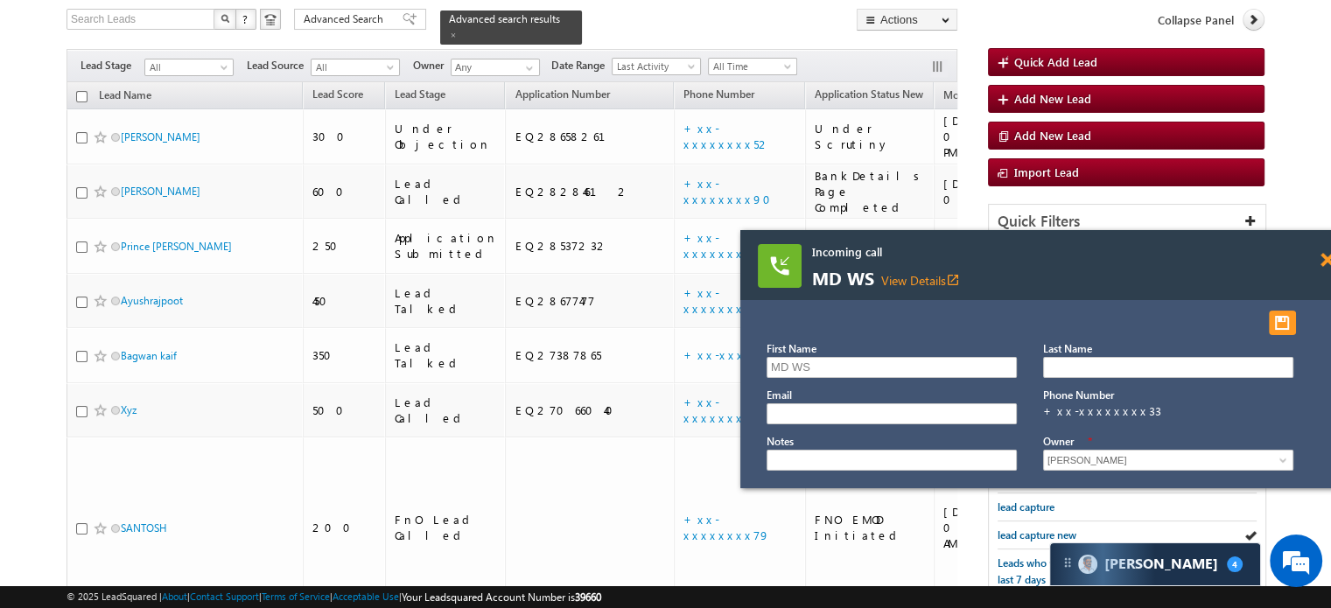
click at [1322, 258] on span at bounding box center [1326, 260] width 13 height 15
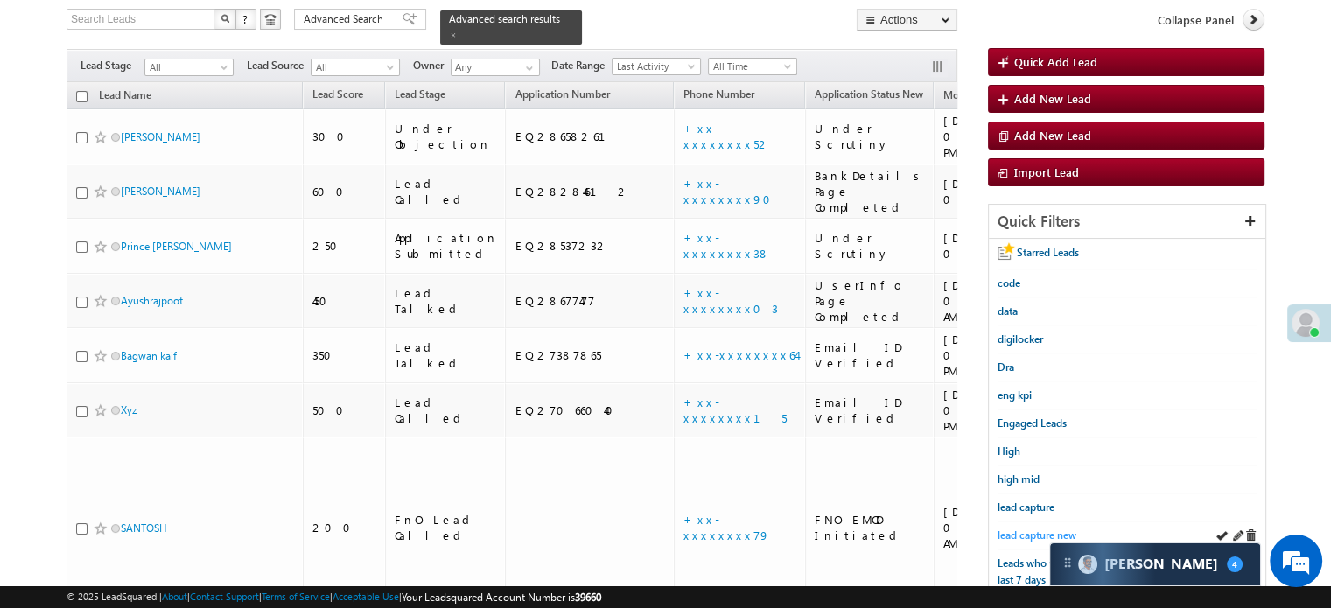
click at [1039, 528] on span "lead capture new" at bounding box center [1036, 534] width 79 height 13
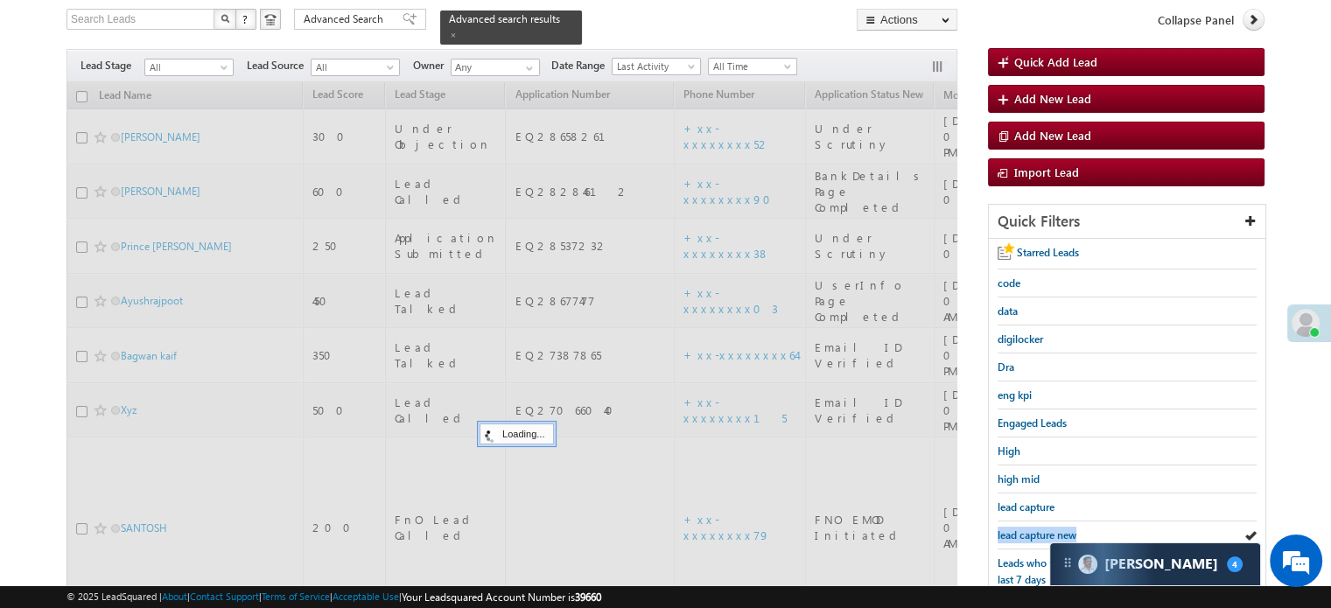
click at [1039, 528] on span "lead capture new" at bounding box center [1036, 534] width 79 height 13
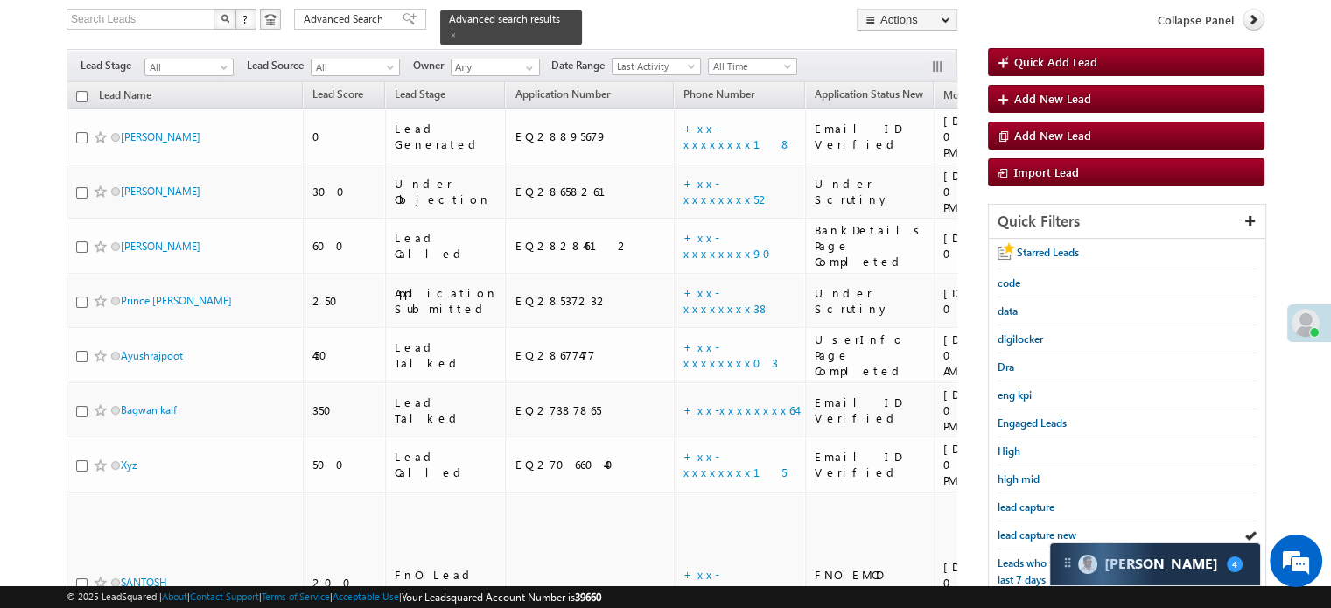
click at [1039, 528] on span "lead capture new" at bounding box center [1036, 534] width 79 height 13
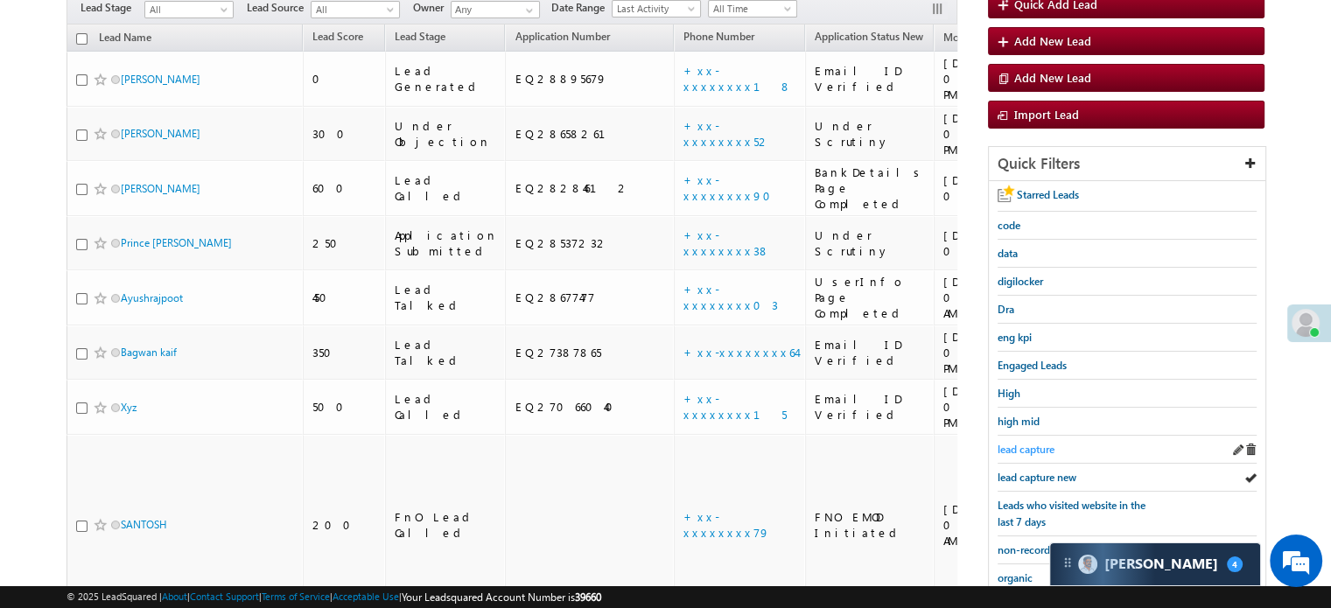
scroll to position [200, 0]
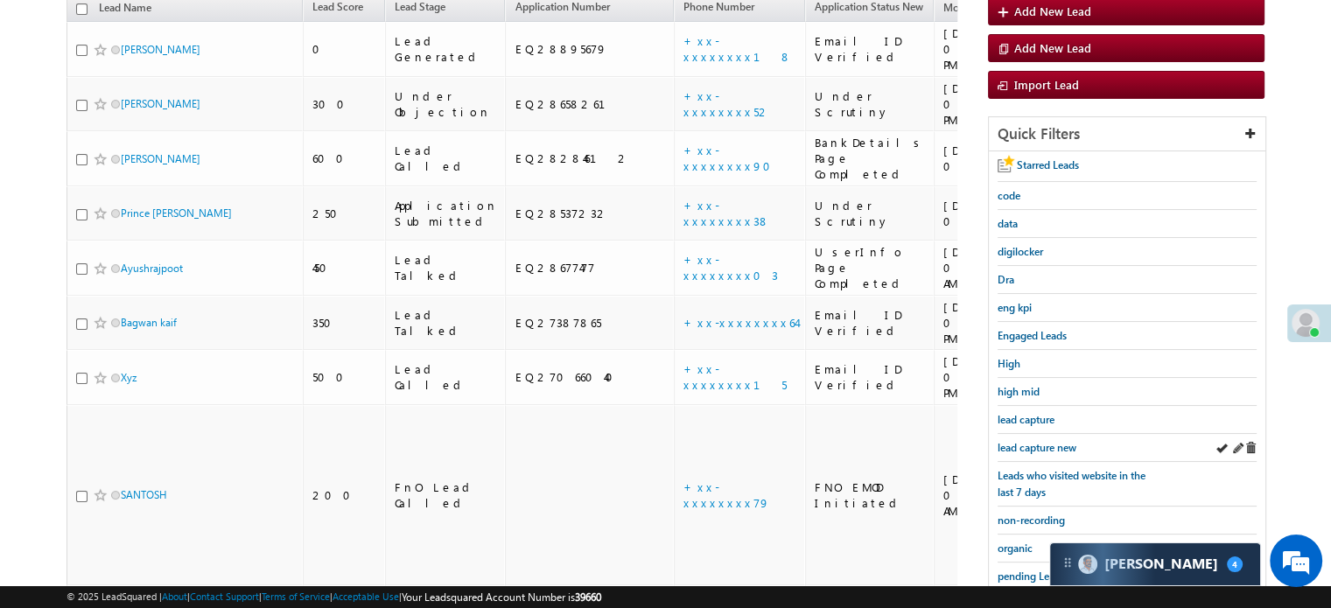
click at [1054, 434] on div "lead capture new" at bounding box center [1126, 448] width 259 height 28
click at [1049, 441] on span "lead capture new" at bounding box center [1036, 447] width 79 height 13
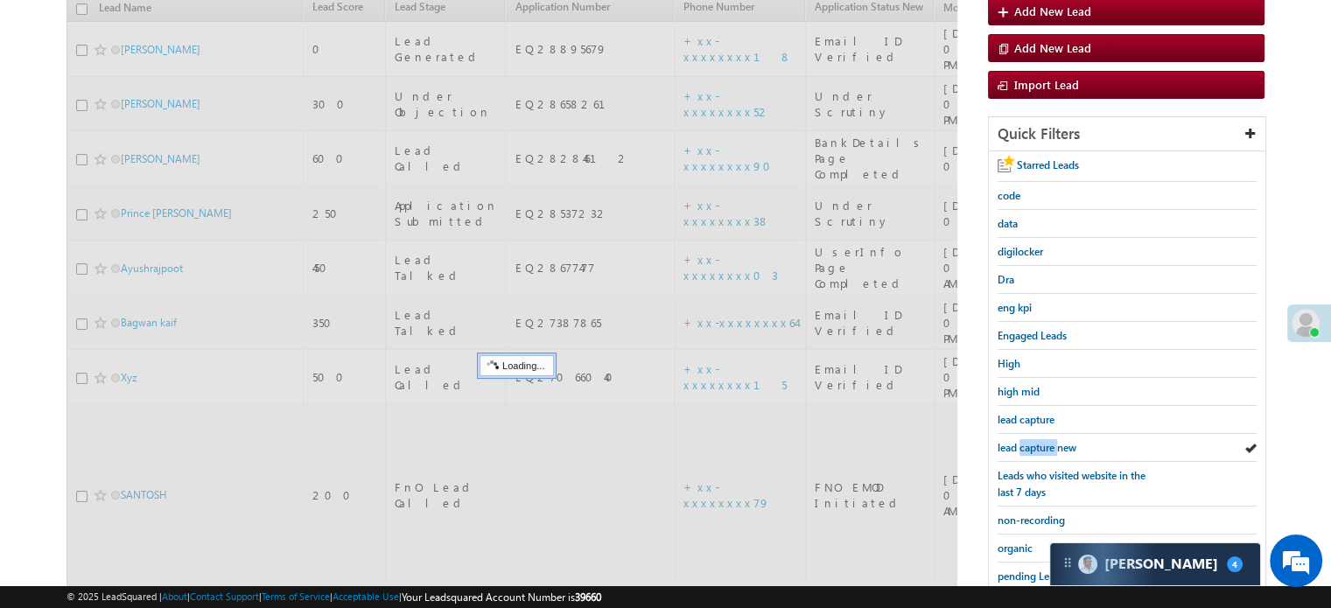
click at [1049, 441] on span "lead capture new" at bounding box center [1036, 447] width 79 height 13
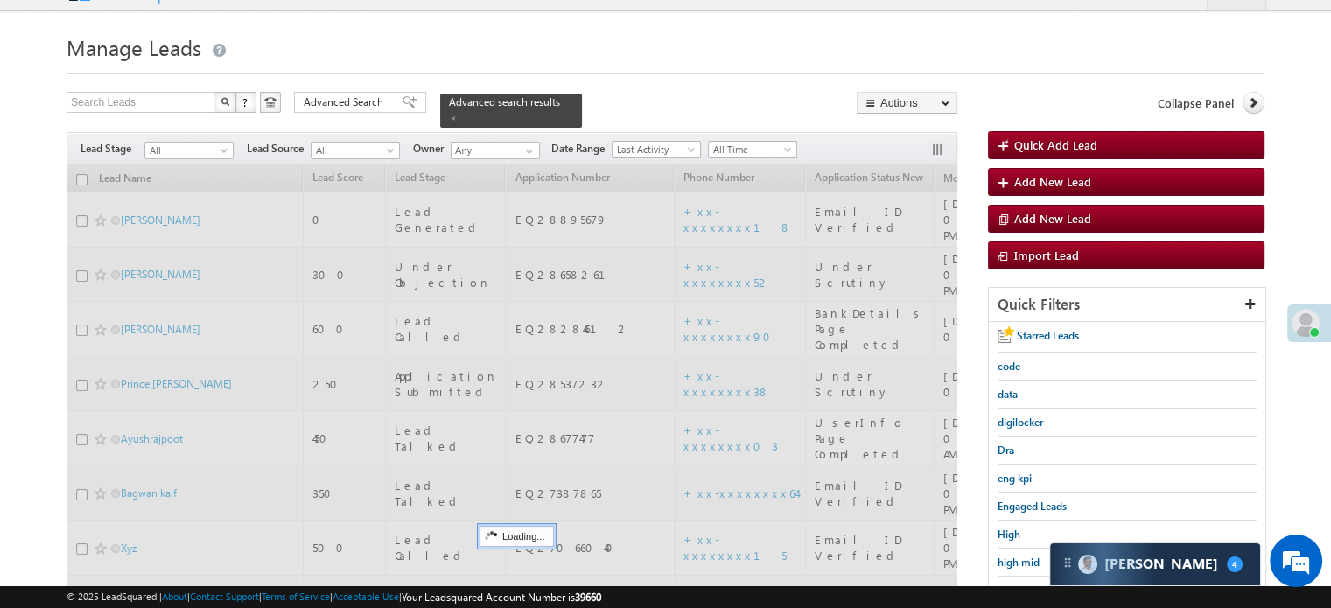
scroll to position [25, 0]
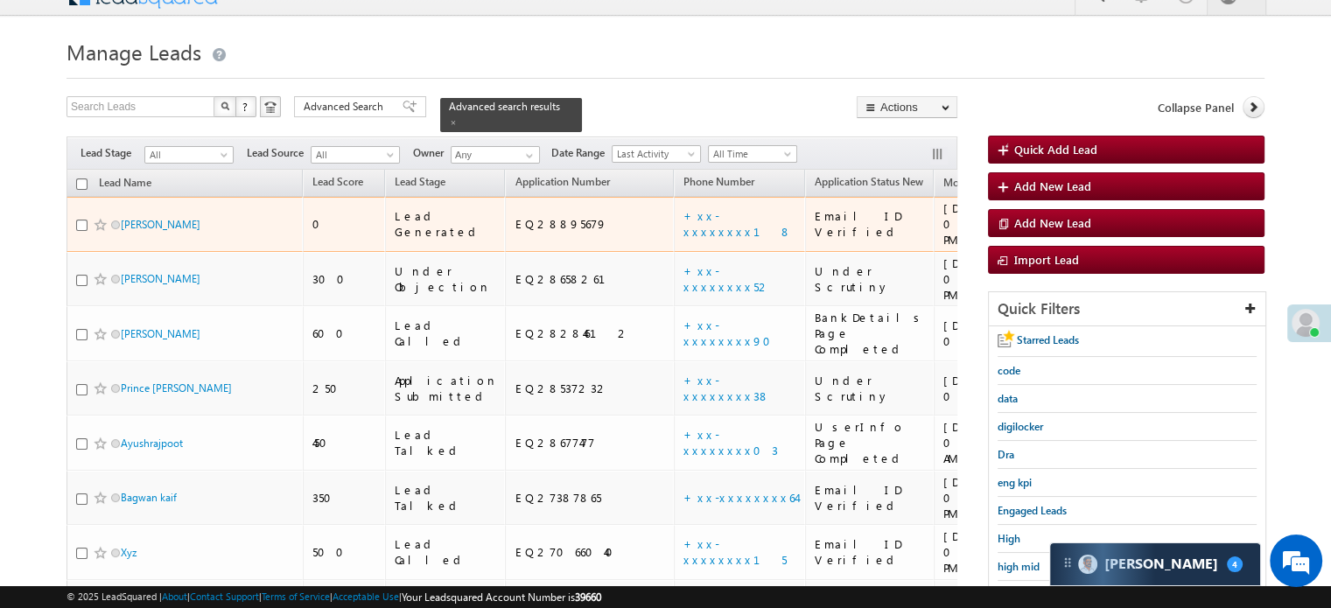
click at [674, 213] on td "+xx-xxxxxxxx18" at bounding box center [739, 224] width 131 height 55
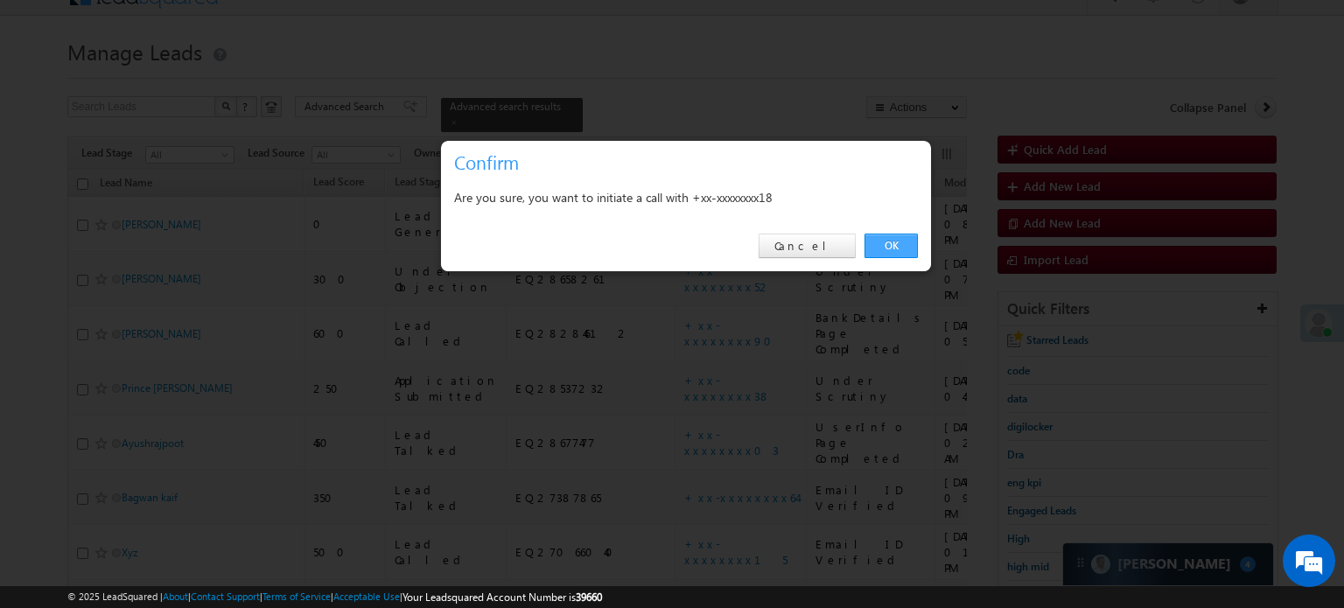
drag, startPoint x: 923, startPoint y: 242, endPoint x: 913, endPoint y: 248, distance: 11.0
click at [921, 243] on div "OK Cancel" at bounding box center [686, 246] width 490 height 50
click at [912, 248] on link "OK" at bounding box center [890, 246] width 53 height 24
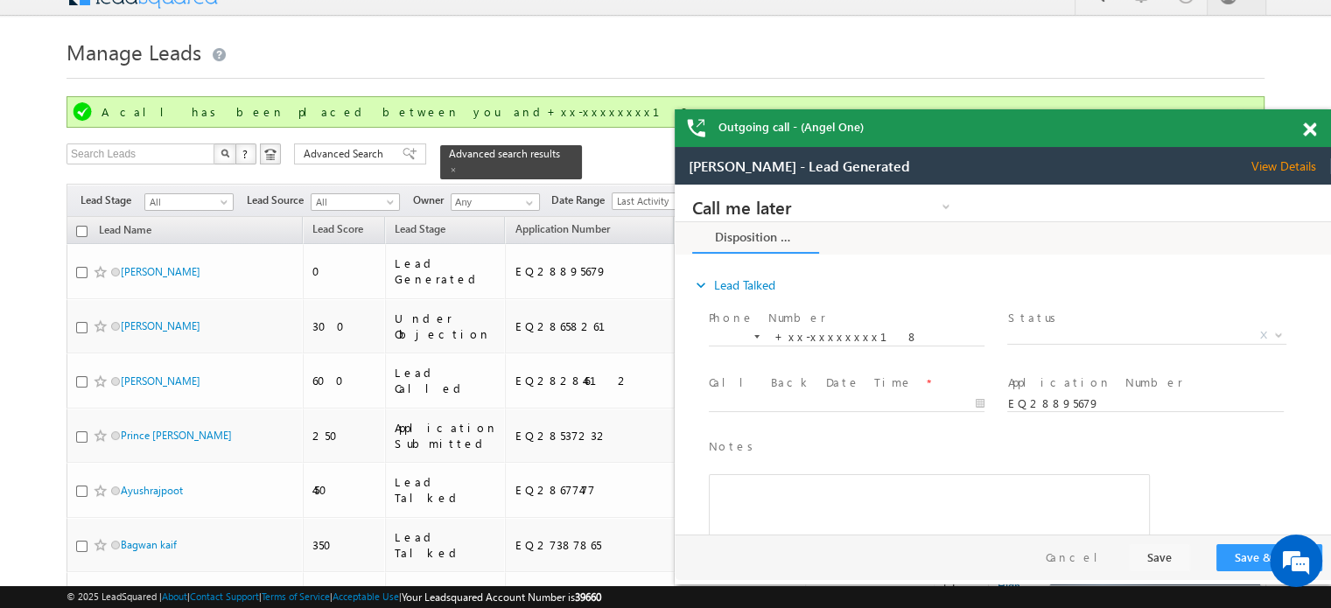
scroll to position [0, 0]
click at [1310, 122] on div at bounding box center [1319, 126] width 24 height 34
click at [1310, 125] on span at bounding box center [1309, 129] width 13 height 15
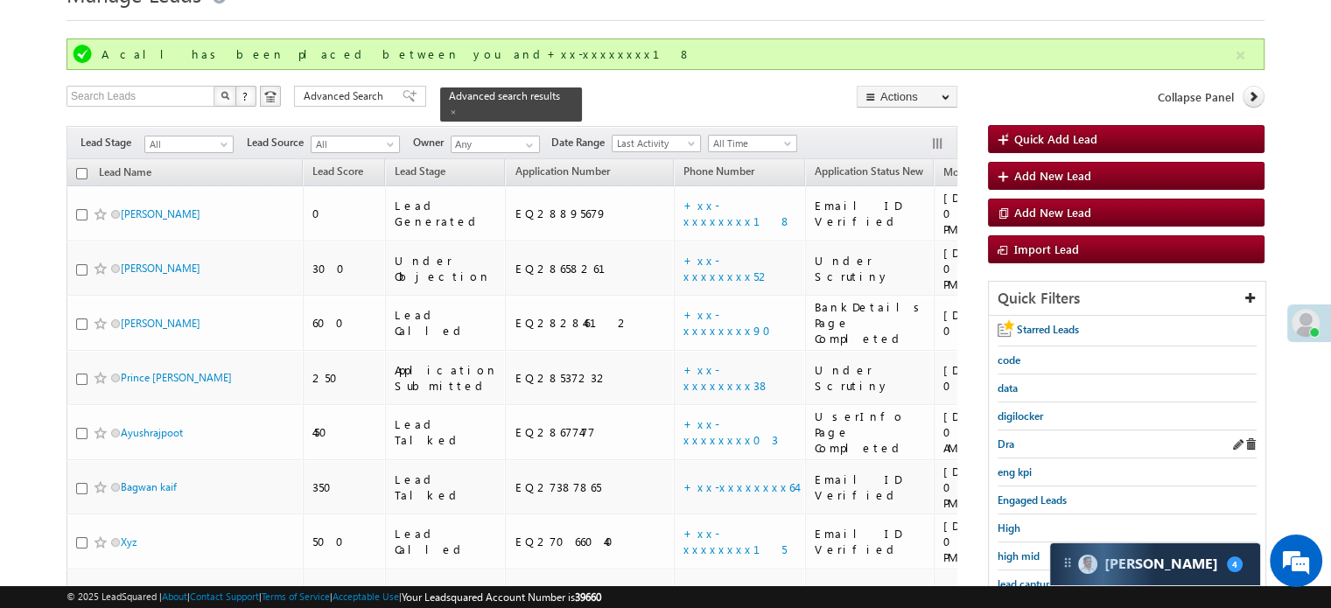
scroll to position [113, 0]
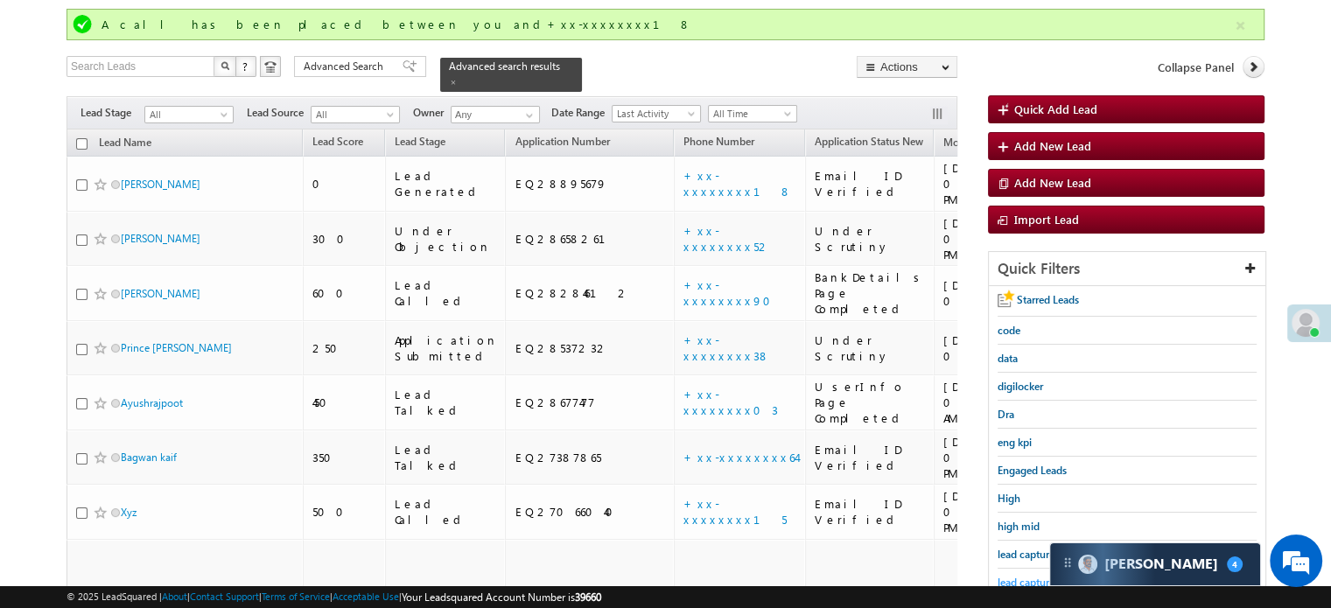
click at [1013, 576] on span "lead capture new" at bounding box center [1036, 582] width 79 height 13
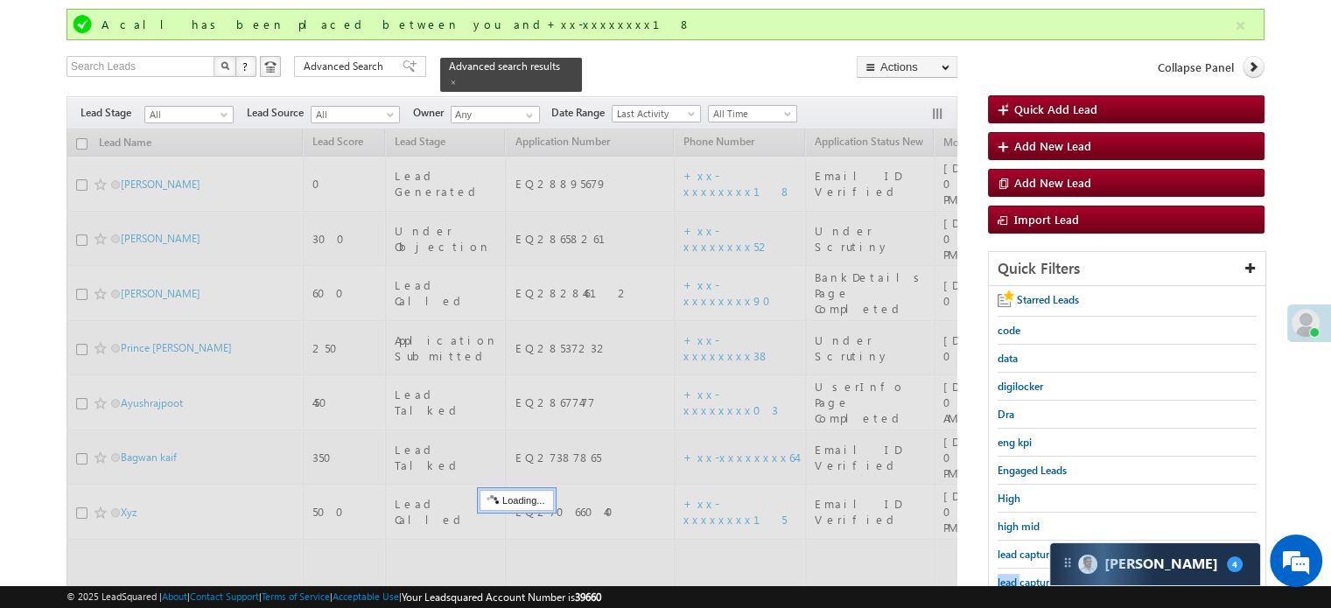
click at [1013, 576] on span "lead capture new" at bounding box center [1036, 582] width 79 height 13
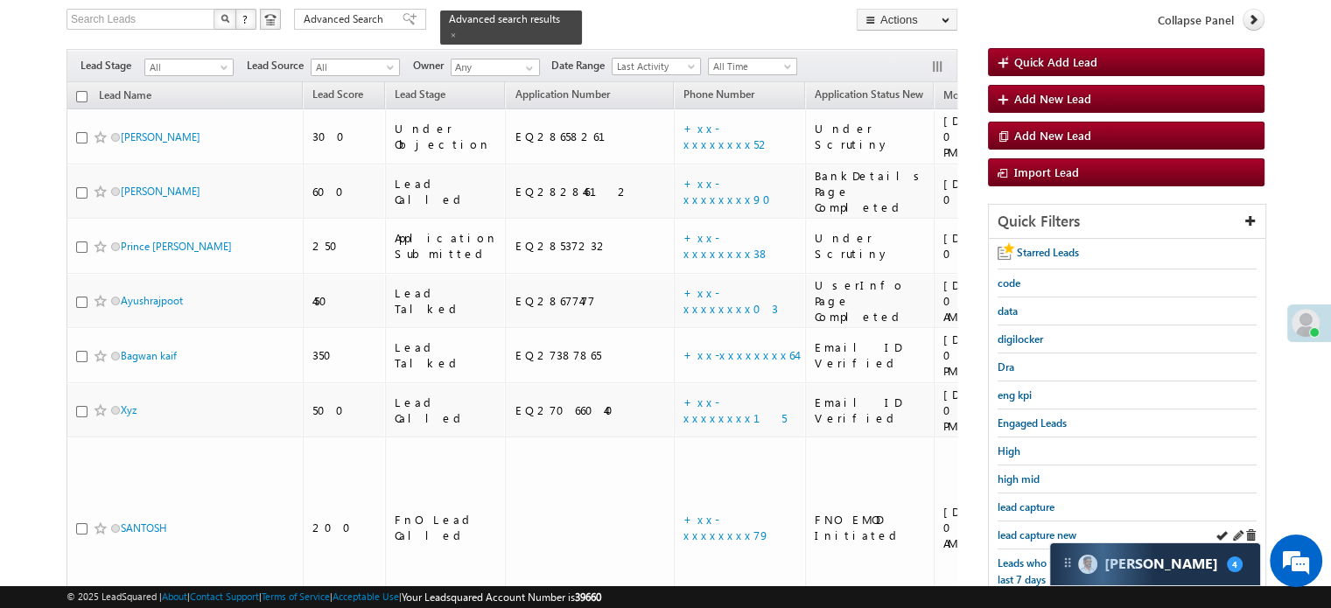
click at [1048, 538] on div "lead capture new" at bounding box center [1126, 535] width 259 height 28
click at [1037, 528] on span "lead capture new" at bounding box center [1036, 534] width 79 height 13
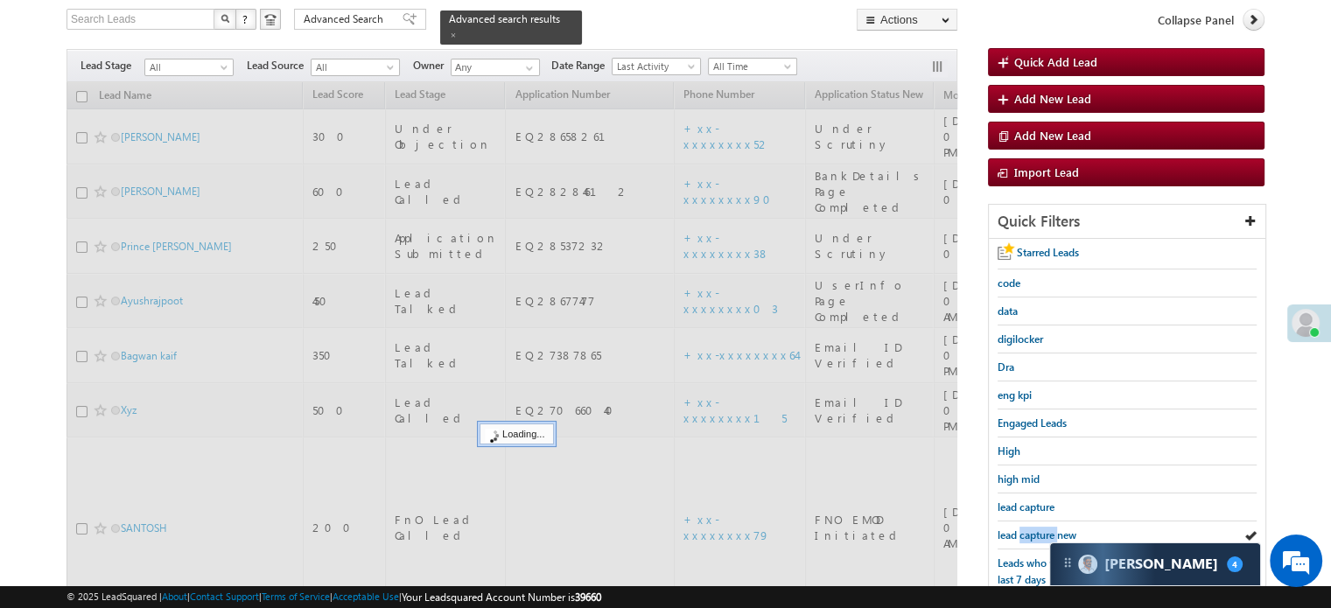
click at [1037, 528] on span "lead capture new" at bounding box center [1036, 534] width 79 height 13
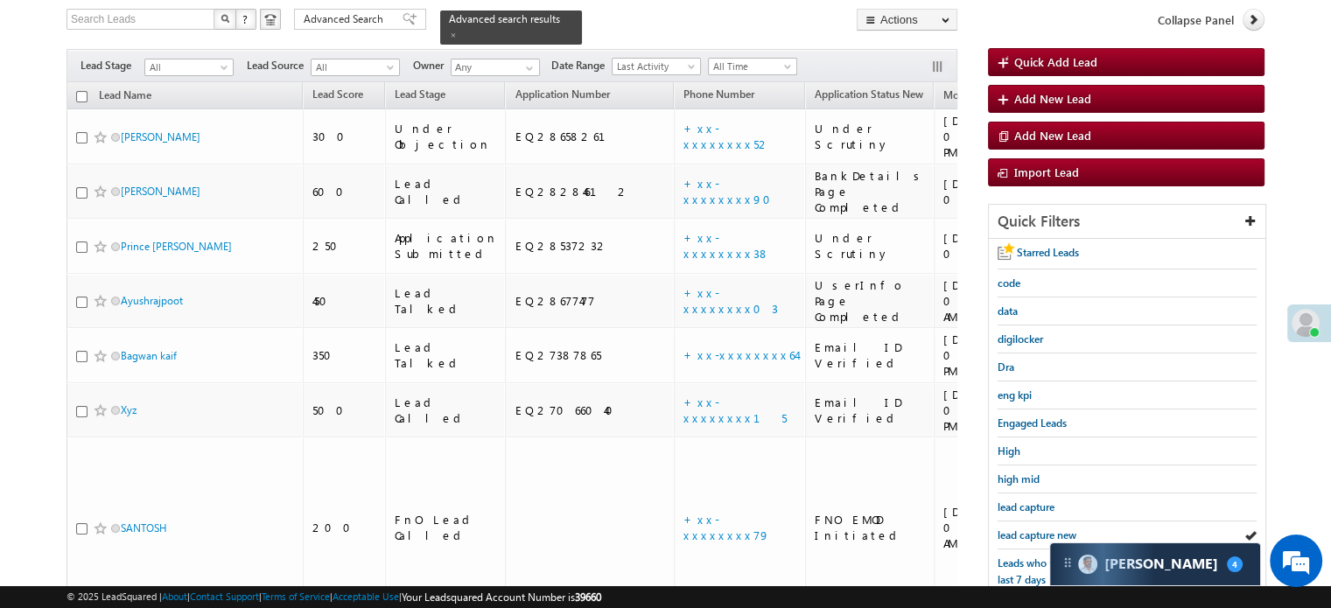
click at [1037, 528] on span "lead capture new" at bounding box center [1036, 534] width 79 height 13
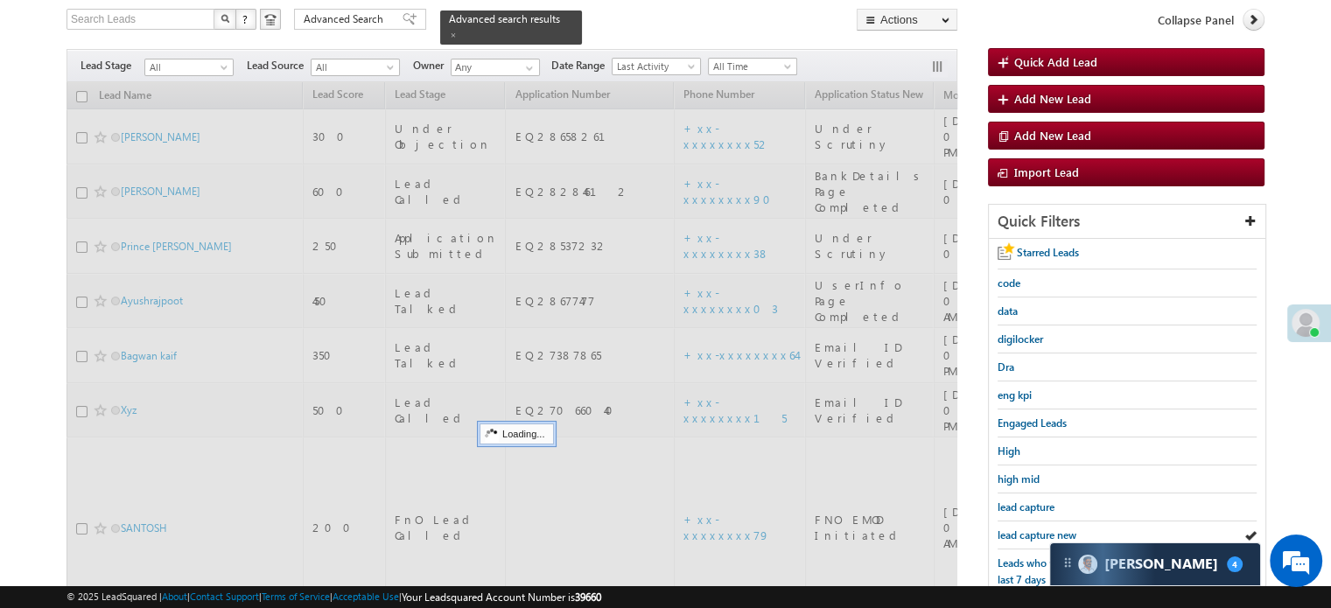
click at [1037, 528] on span "lead capture new" at bounding box center [1036, 534] width 79 height 13
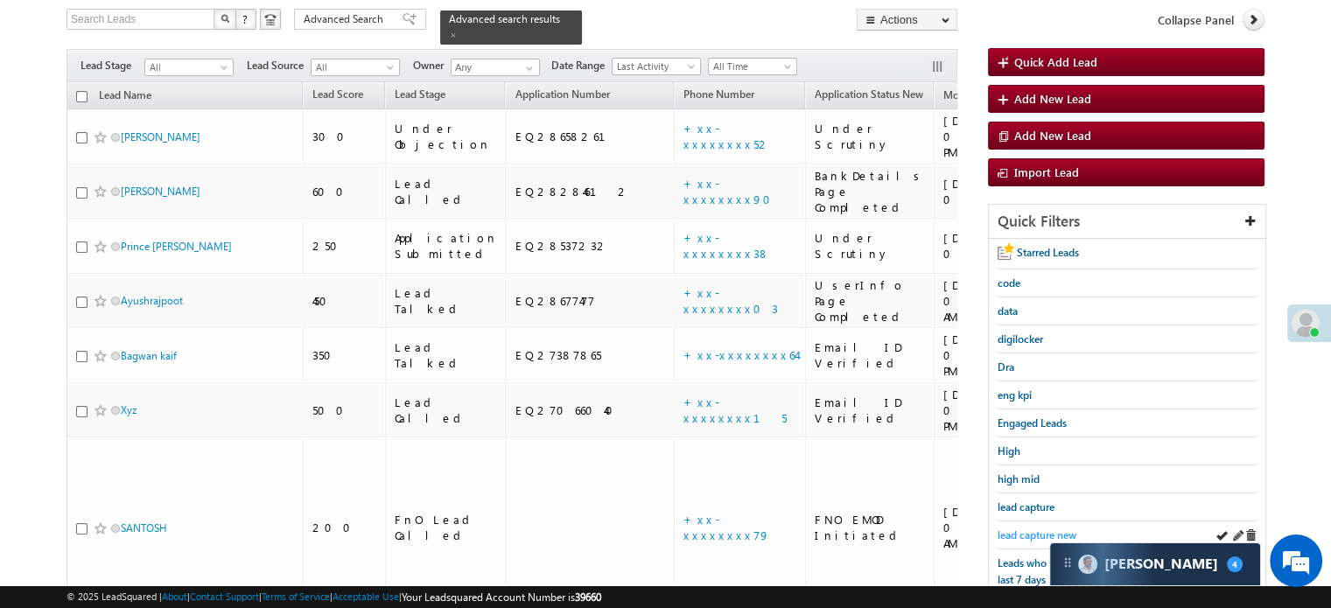
click at [1013, 535] on span "lead capture new" at bounding box center [1036, 534] width 79 height 13
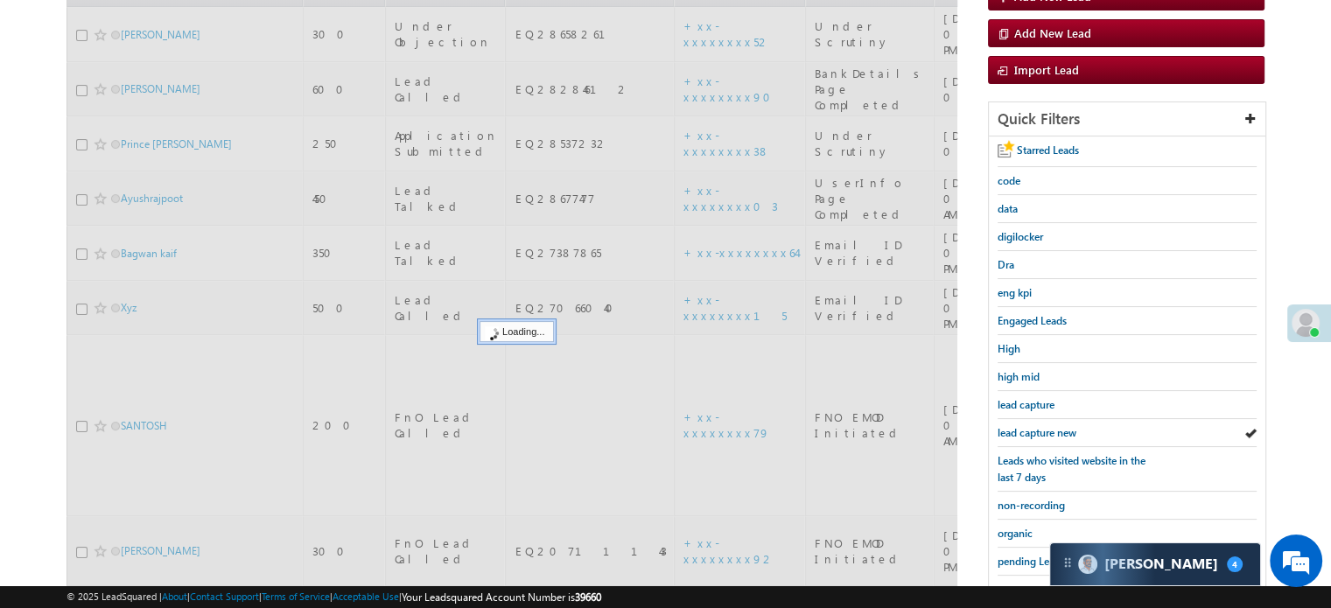
scroll to position [375, 0]
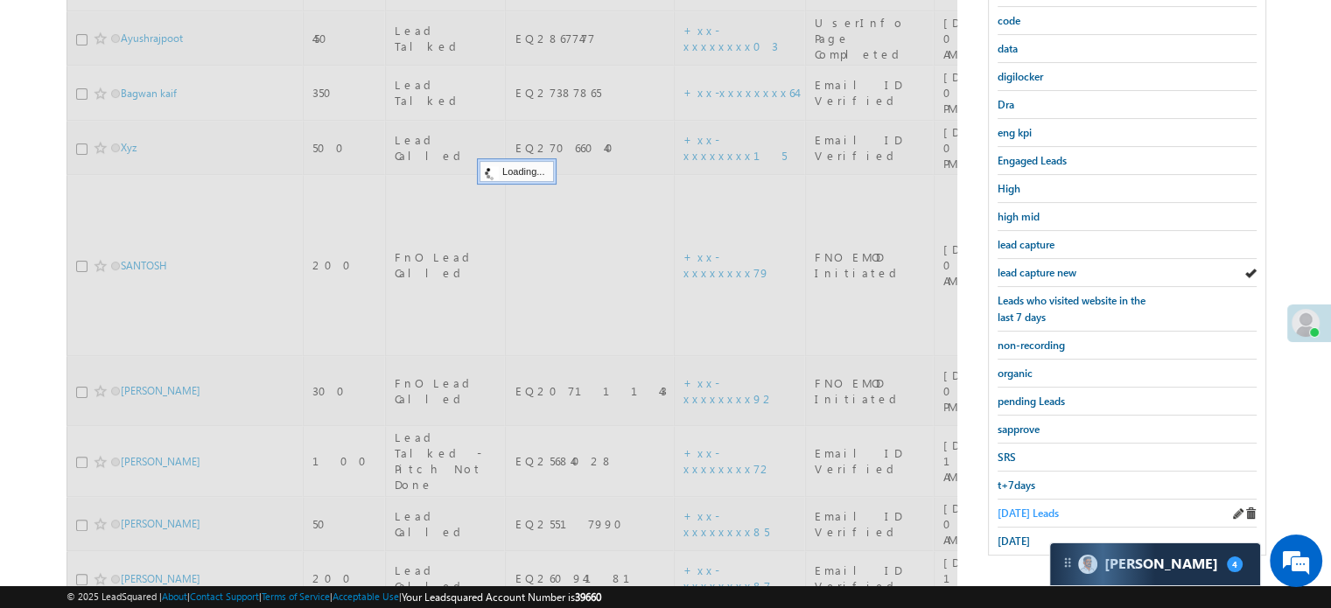
click at [1016, 506] on span "Today's Leads" at bounding box center [1027, 512] width 61 height 13
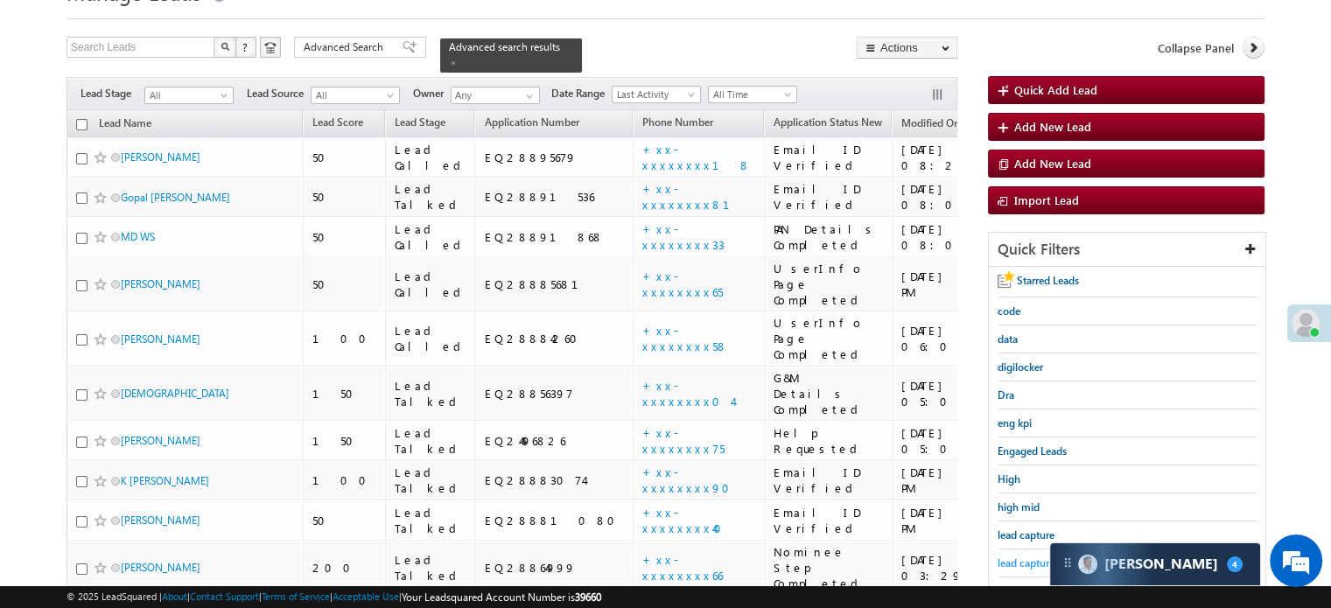
scroll to position [175, 0]
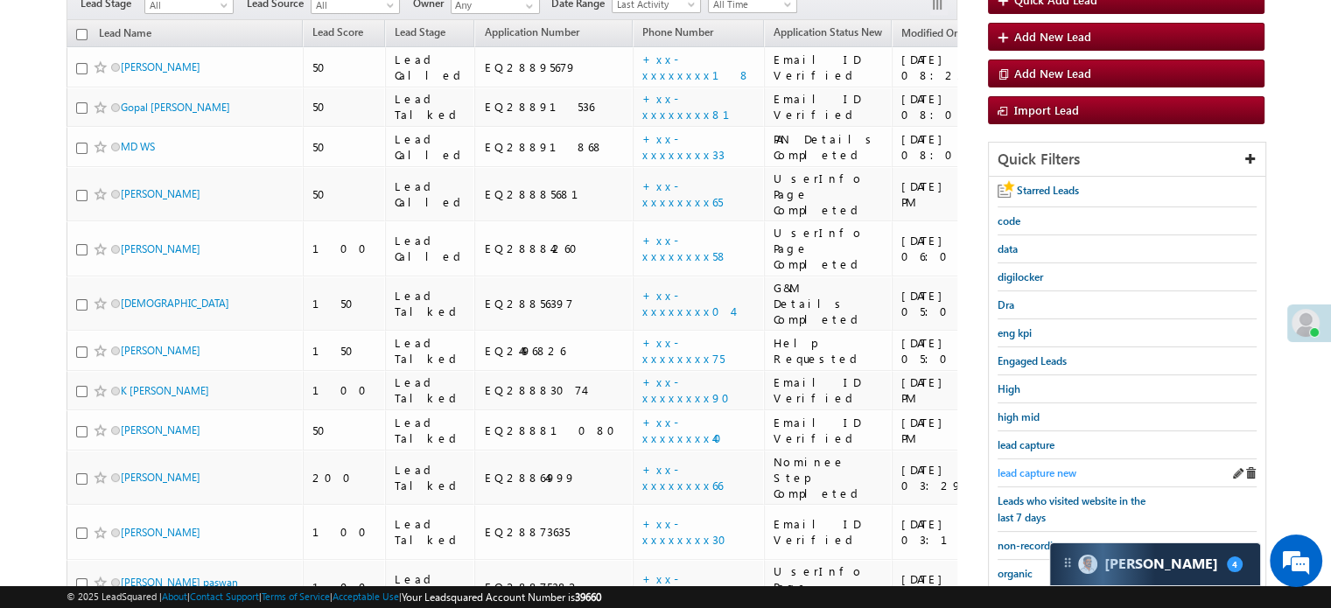
click at [1034, 472] on span "lead capture new" at bounding box center [1036, 472] width 79 height 13
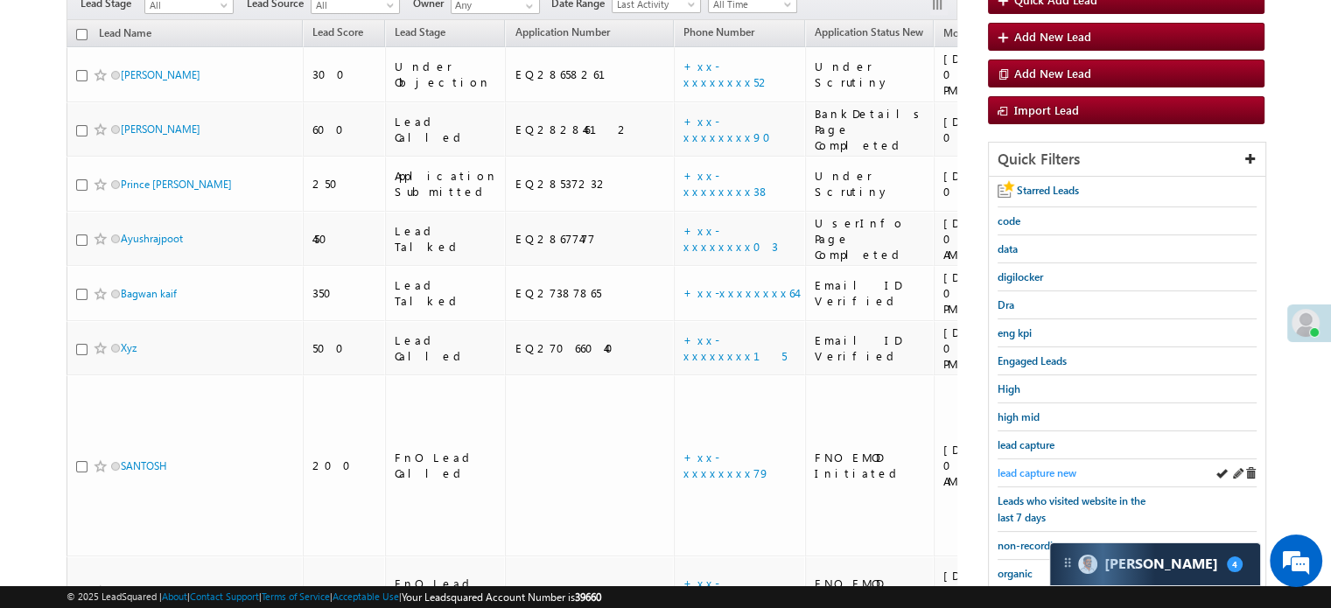
click at [1030, 473] on span "lead capture new" at bounding box center [1036, 472] width 79 height 13
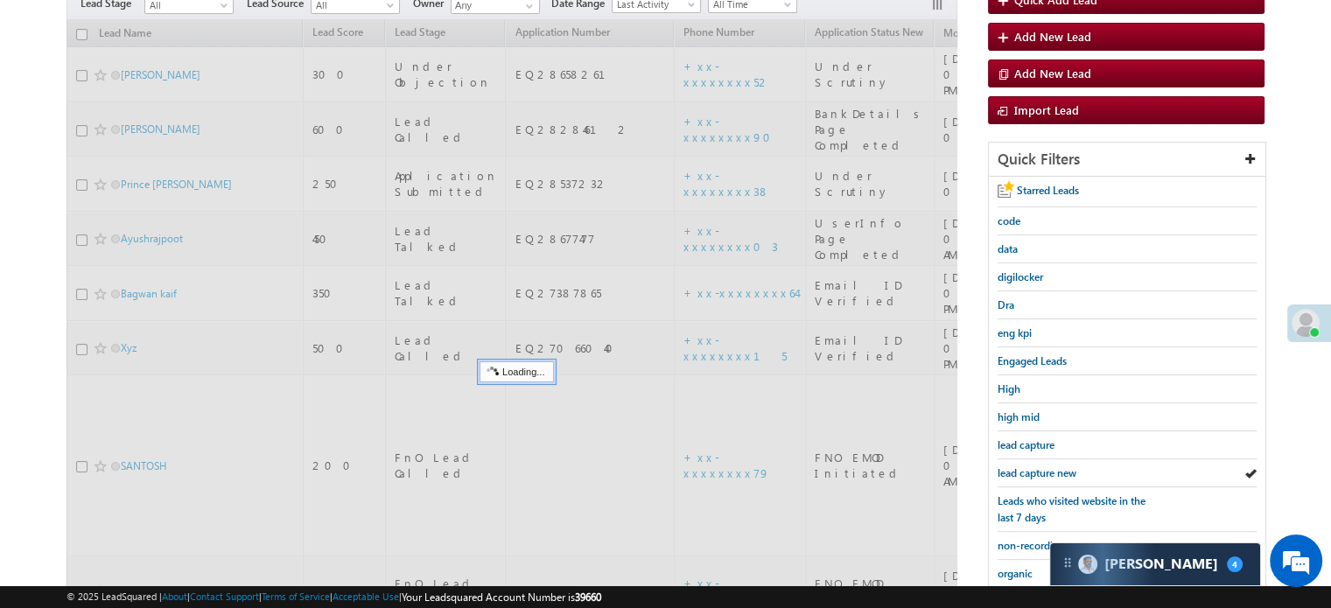
click at [1030, 459] on div "lead capture new" at bounding box center [1126, 473] width 259 height 28
click at [1037, 466] on span "lead capture new" at bounding box center [1036, 472] width 79 height 13
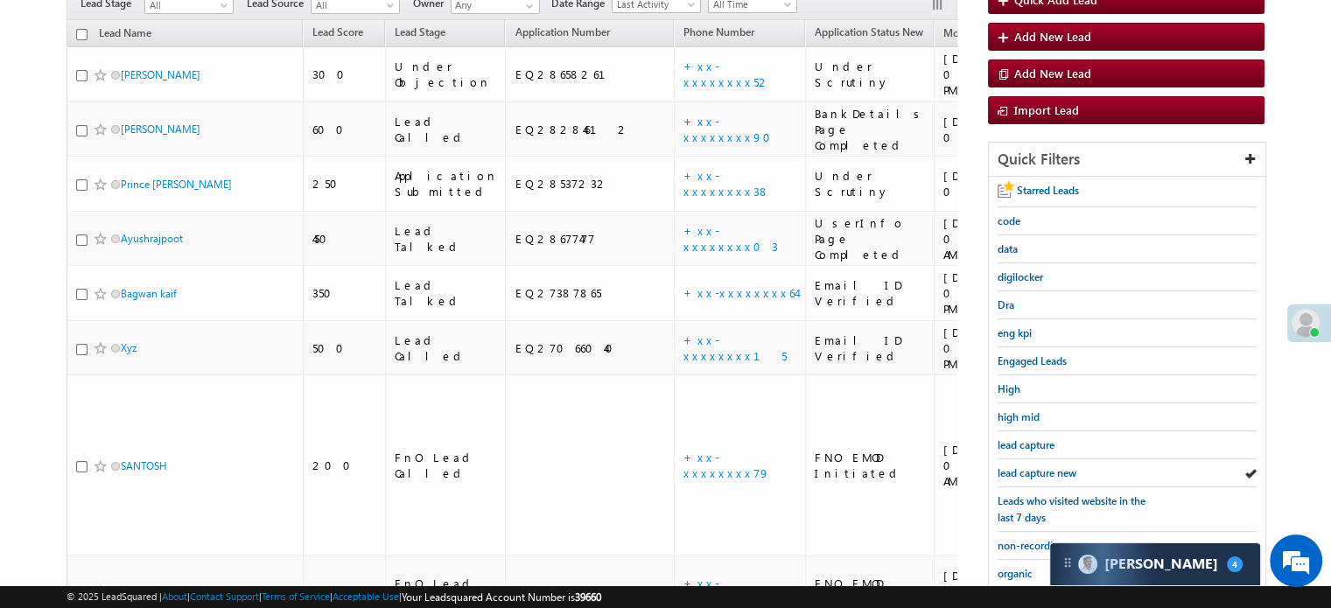
click at [1037, 466] on span "lead capture new" at bounding box center [1036, 472] width 79 height 13
click at [1049, 466] on span "lead capture new" at bounding box center [1036, 472] width 79 height 13
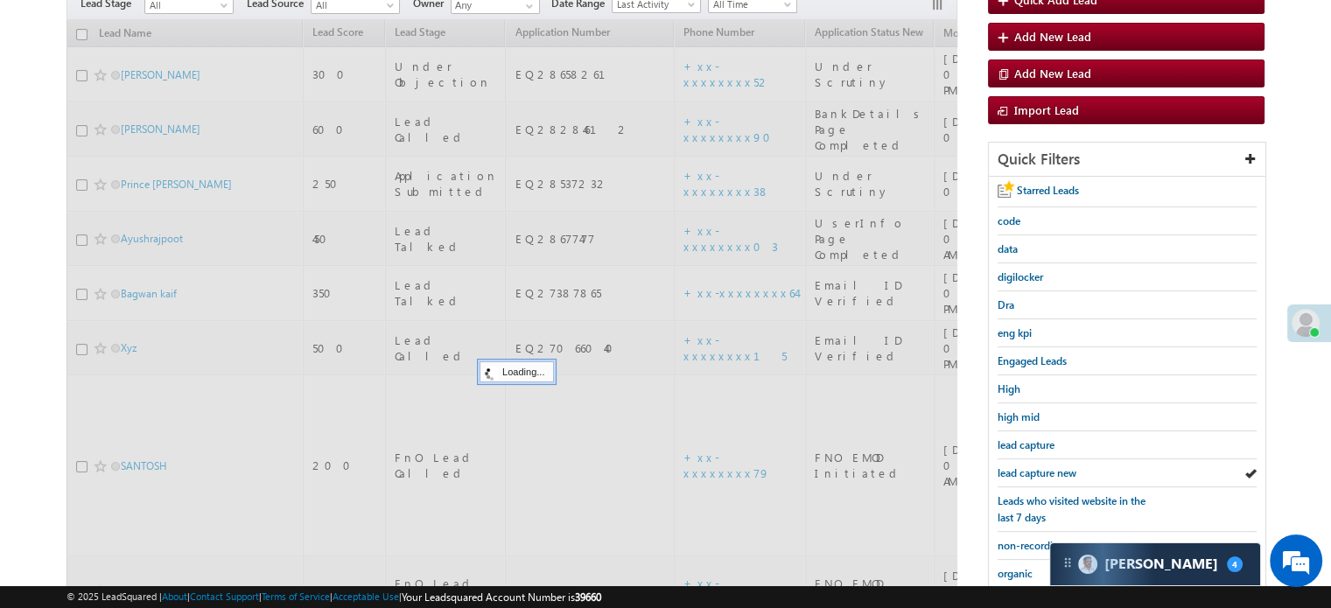
click at [1049, 466] on span "lead capture new" at bounding box center [1036, 472] width 79 height 13
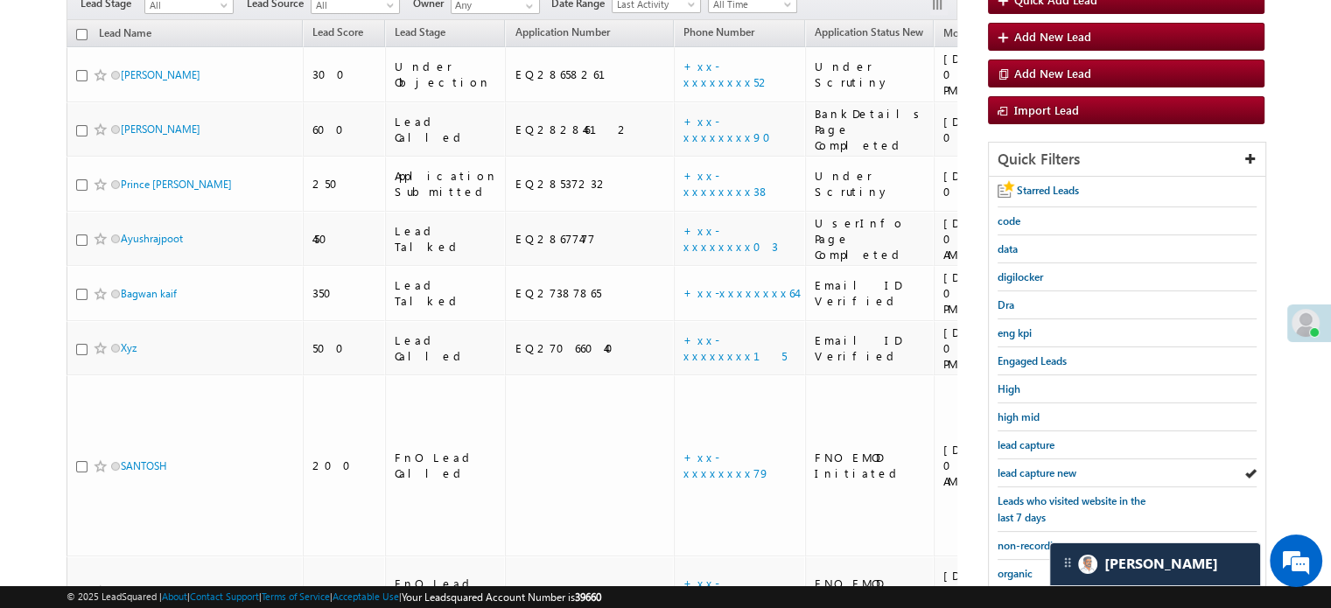
scroll to position [8264, 0]
click at [1036, 466] on span "lead capture new" at bounding box center [1036, 472] width 79 height 13
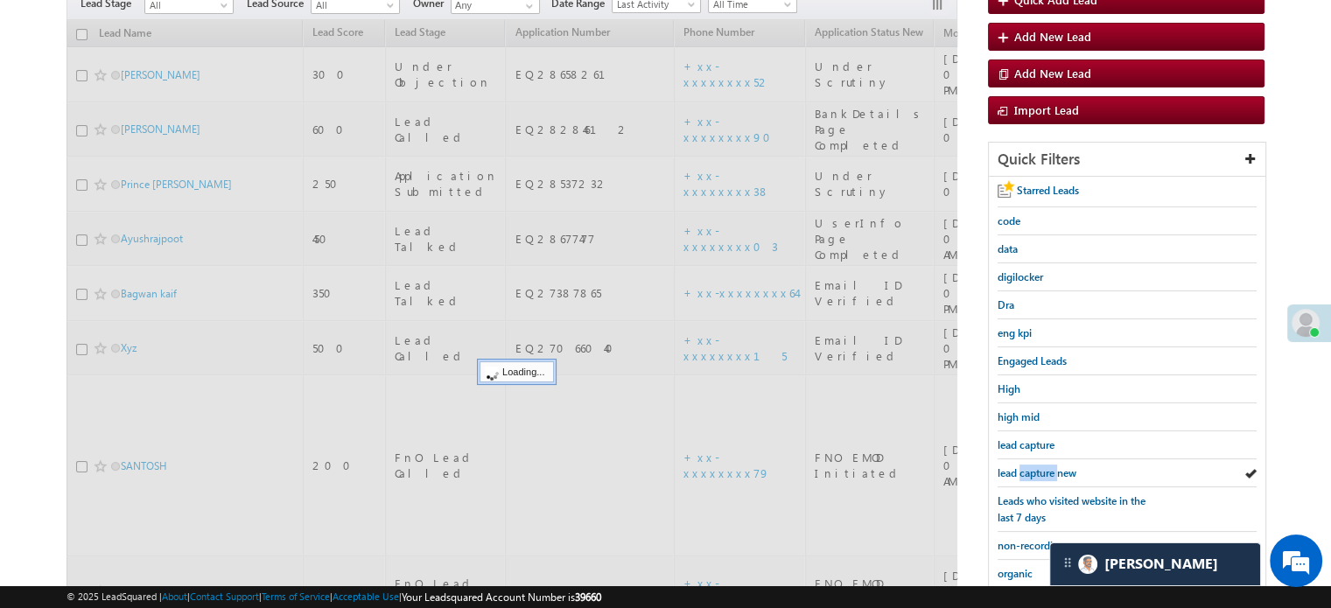
click at [1036, 466] on span "lead capture new" at bounding box center [1036, 472] width 79 height 13
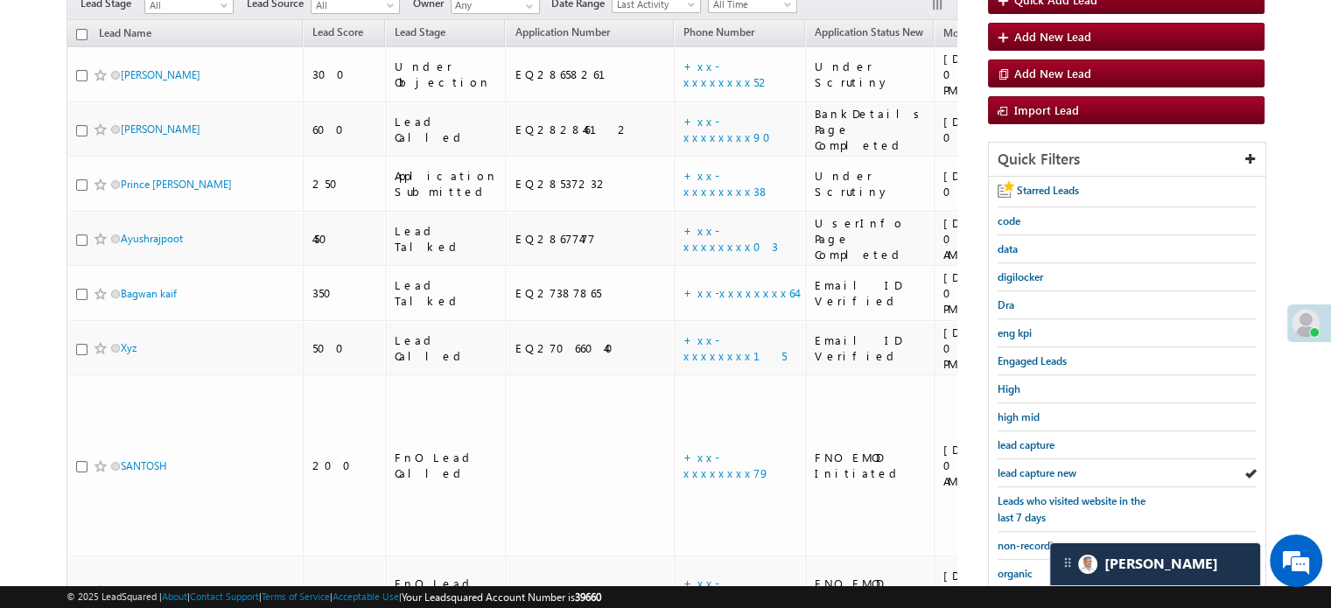
click at [1036, 466] on span "lead capture new" at bounding box center [1036, 472] width 79 height 13
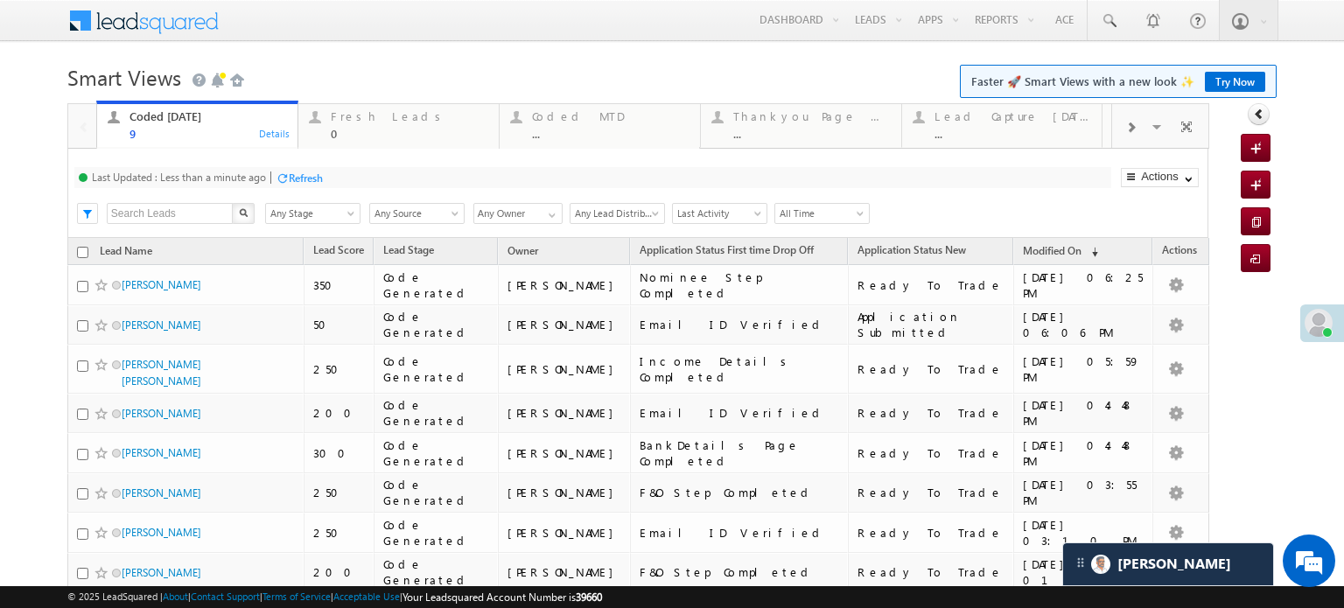
drag, startPoint x: 326, startPoint y: 185, endPoint x: 318, endPoint y: 183, distance: 8.9
click at [326, 185] on div "Last Updated : Less than a minute ago Refresh Refreshing..." at bounding box center [592, 177] width 1037 height 21
click at [313, 180] on div "Refresh" at bounding box center [306, 177] width 34 height 13
click at [374, 129] on div "0" at bounding box center [409, 133] width 157 height 13
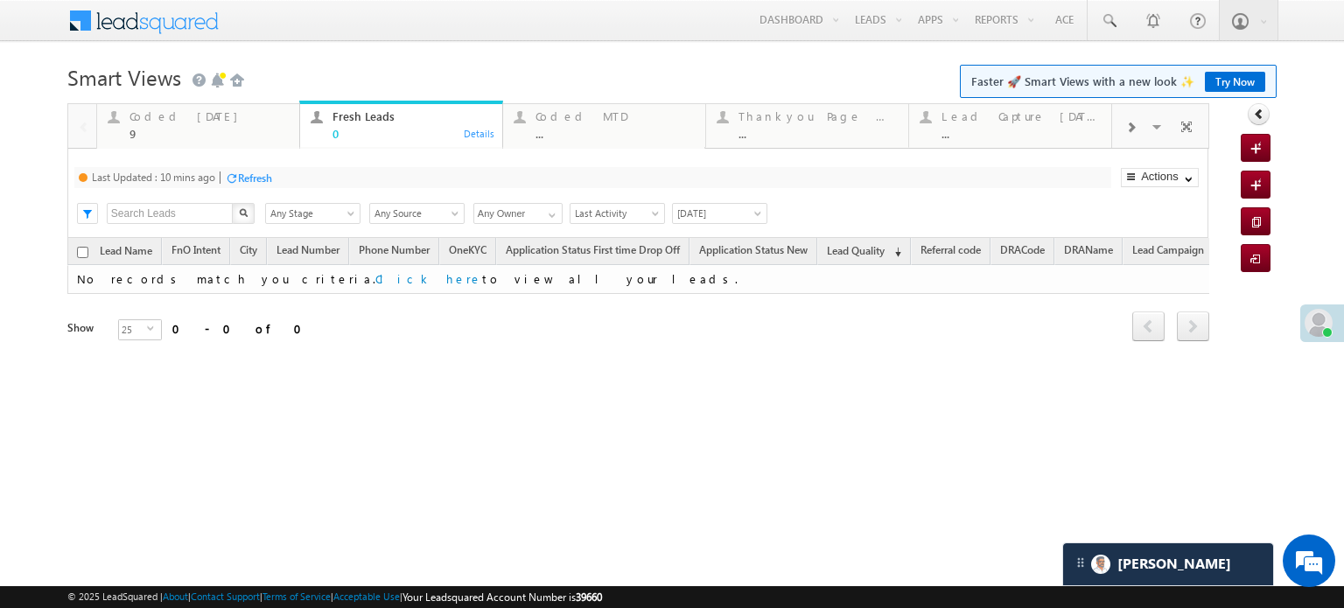
click at [258, 176] on div "Refresh" at bounding box center [255, 177] width 34 height 13
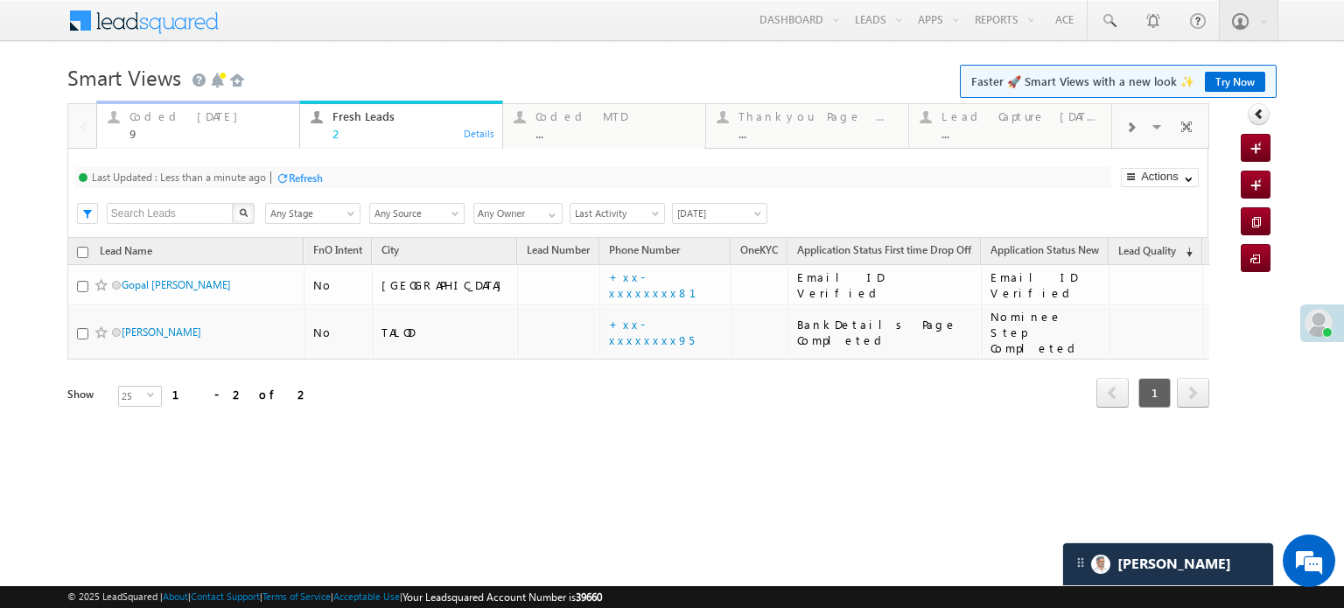
click at [200, 126] on div "Coded Today 9" at bounding box center [208, 123] width 159 height 34
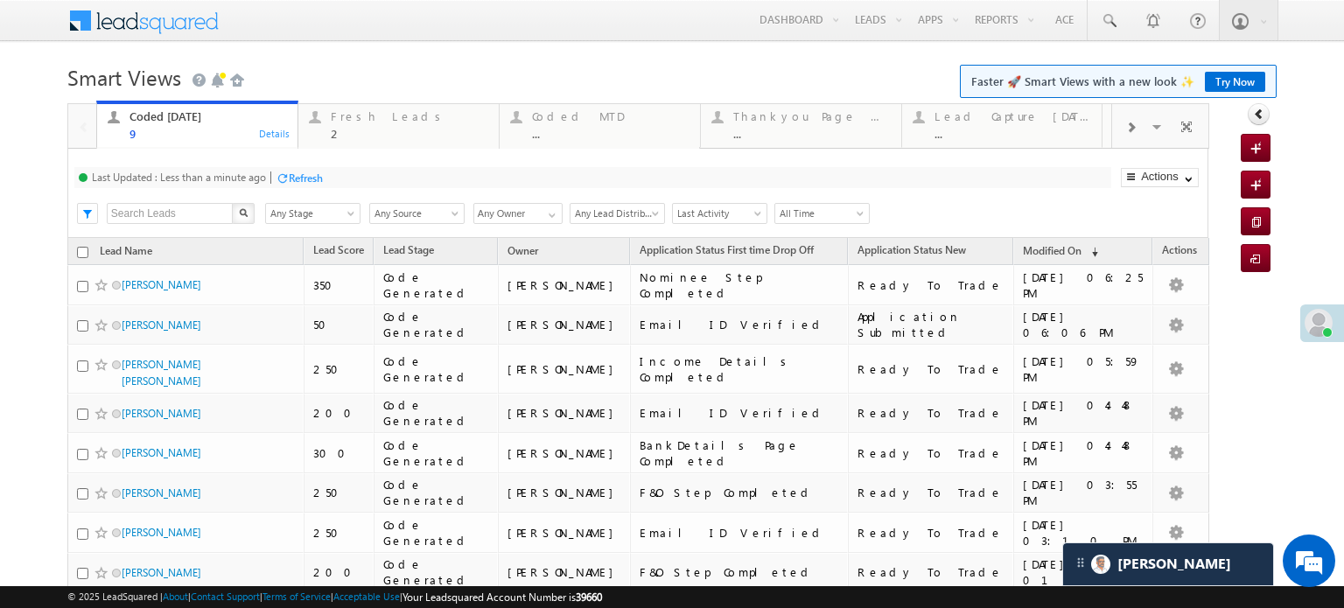
click at [281, 173] on div at bounding box center [282, 177] width 13 height 13
click at [346, 115] on div "Fresh Leads" at bounding box center [409, 116] width 157 height 14
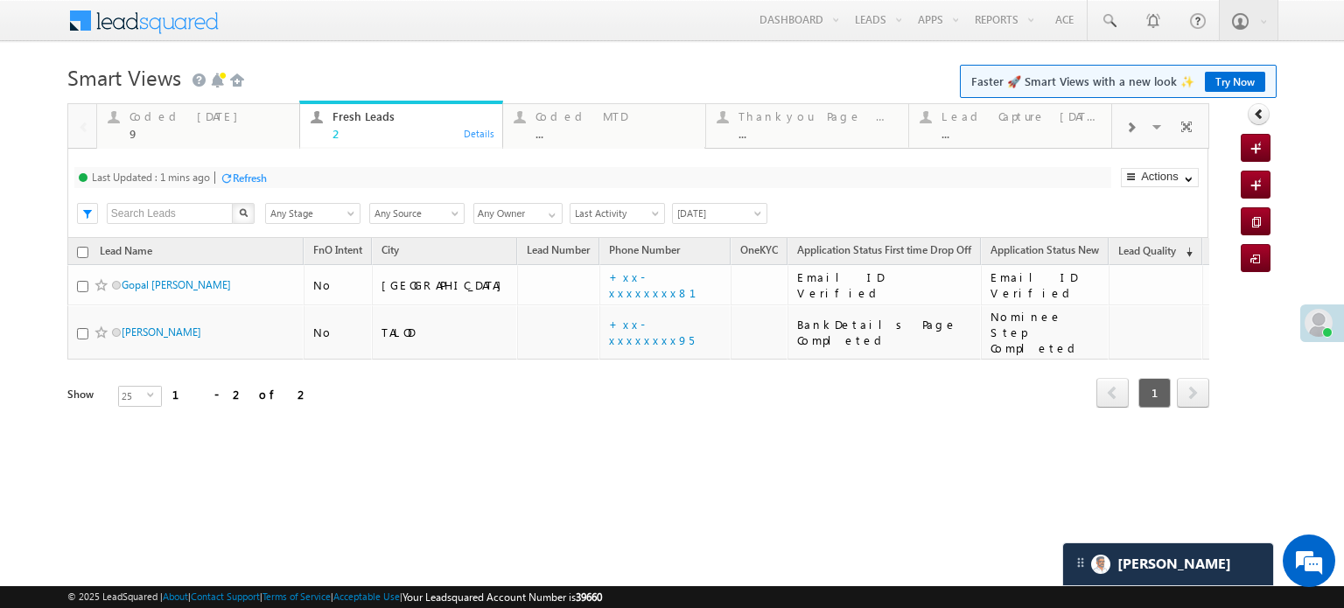
click at [261, 178] on div "Refresh" at bounding box center [250, 177] width 34 height 13
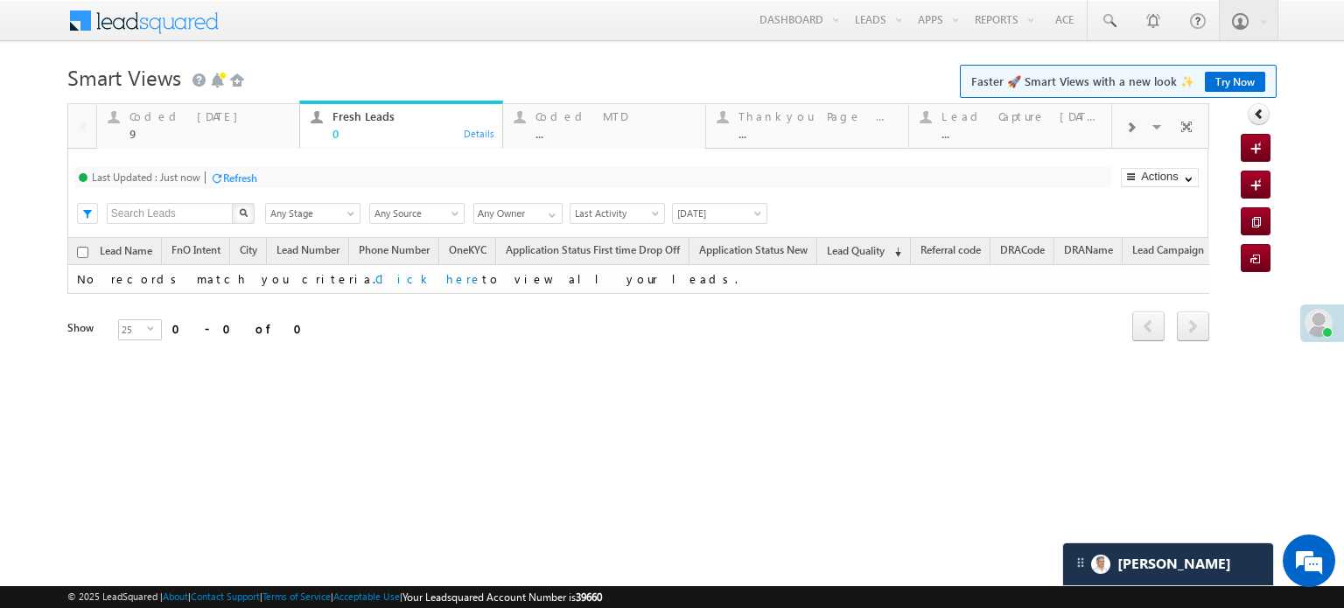
click at [250, 174] on div "Refresh" at bounding box center [240, 177] width 34 height 13
click at [160, 108] on div "Coded Today 9" at bounding box center [208, 123] width 159 height 34
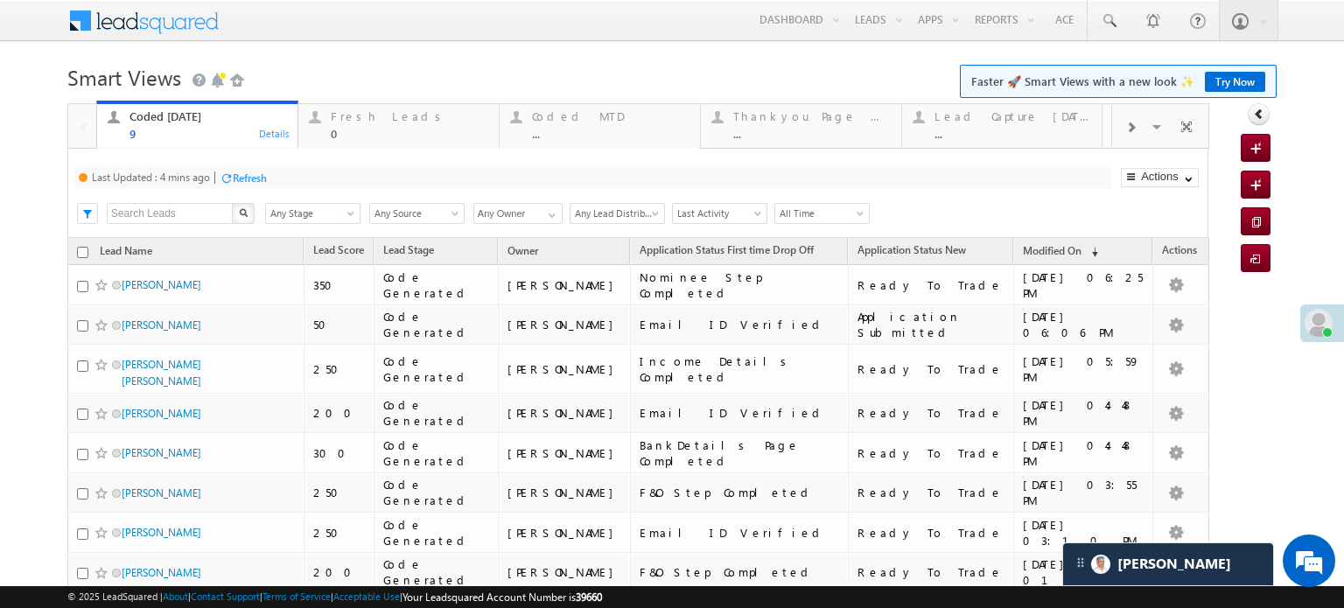
click at [251, 172] on div "Refresh" at bounding box center [250, 177] width 34 height 13
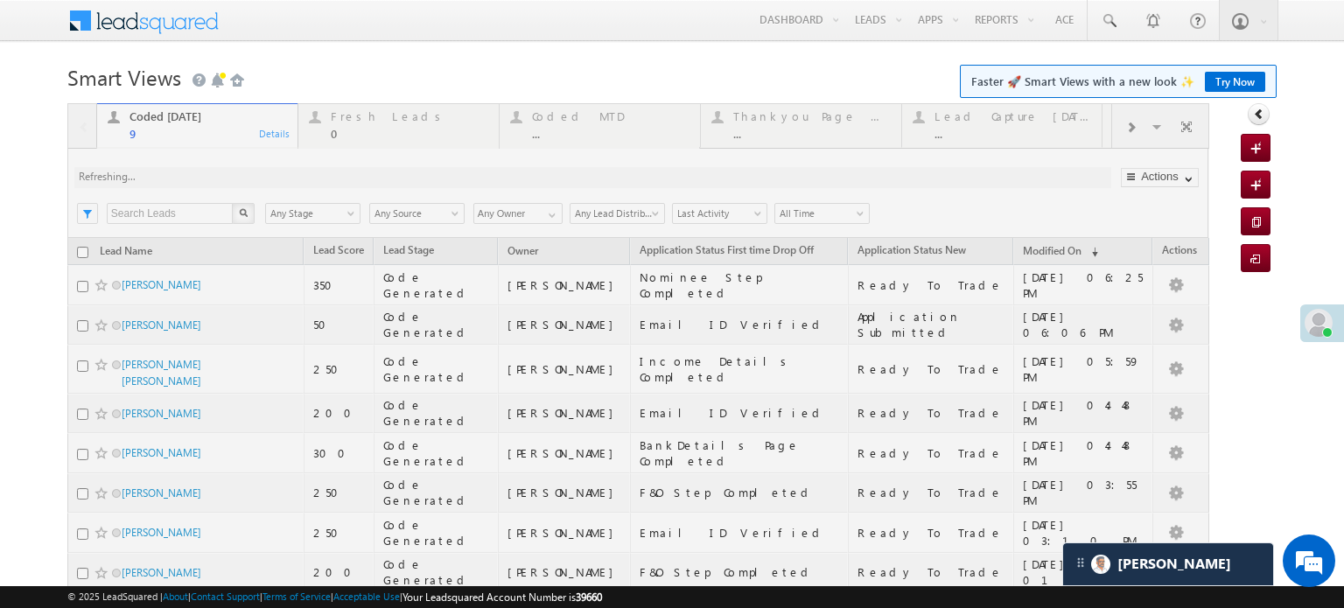
click at [251, 172] on div at bounding box center [638, 415] width 1142 height 625
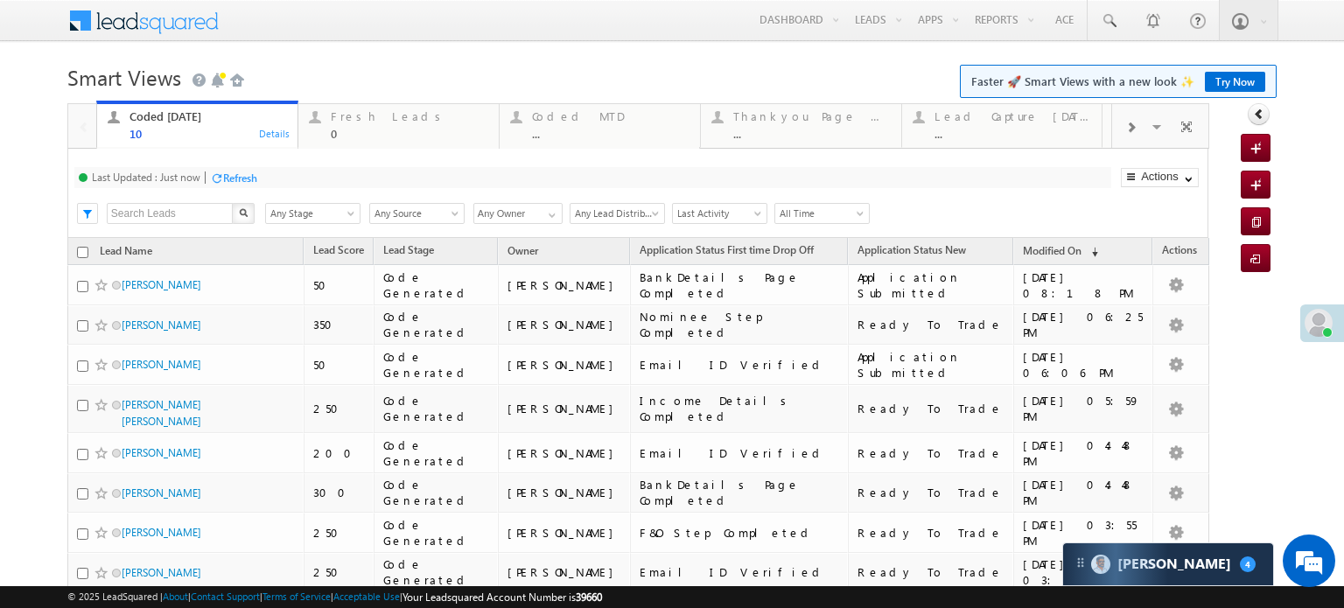
click at [253, 176] on div "Refresh" at bounding box center [240, 177] width 34 height 13
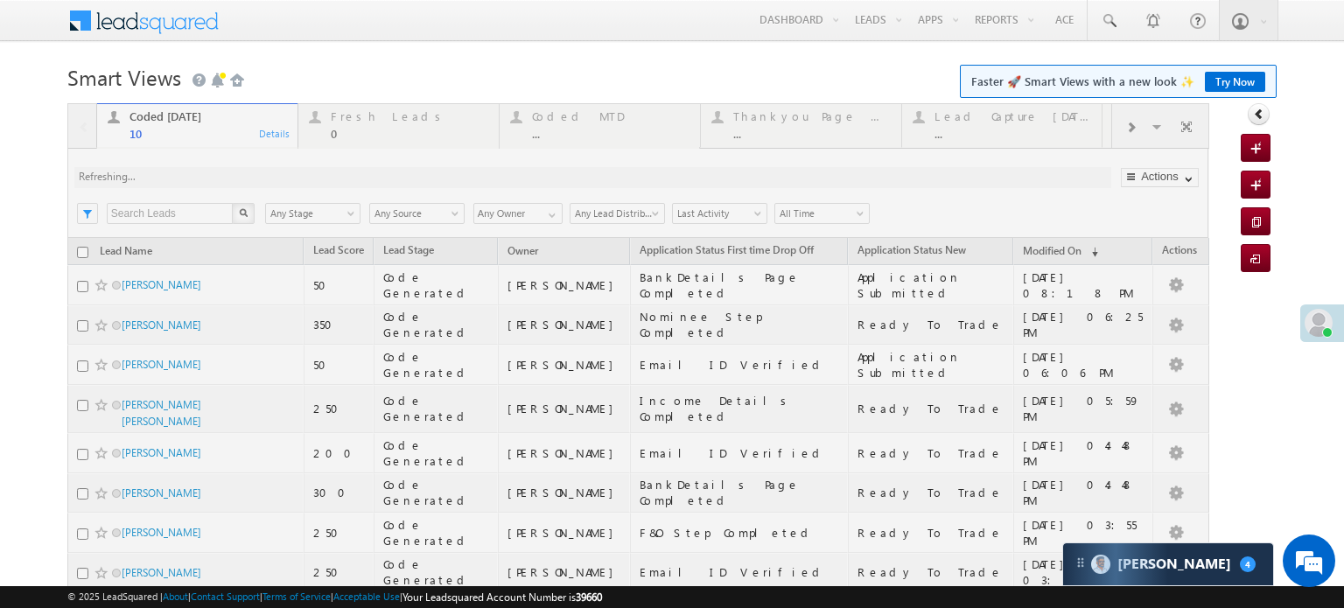
click at [250, 174] on div at bounding box center [638, 436] width 1142 height 666
click at [248, 174] on div at bounding box center [638, 436] width 1142 height 666
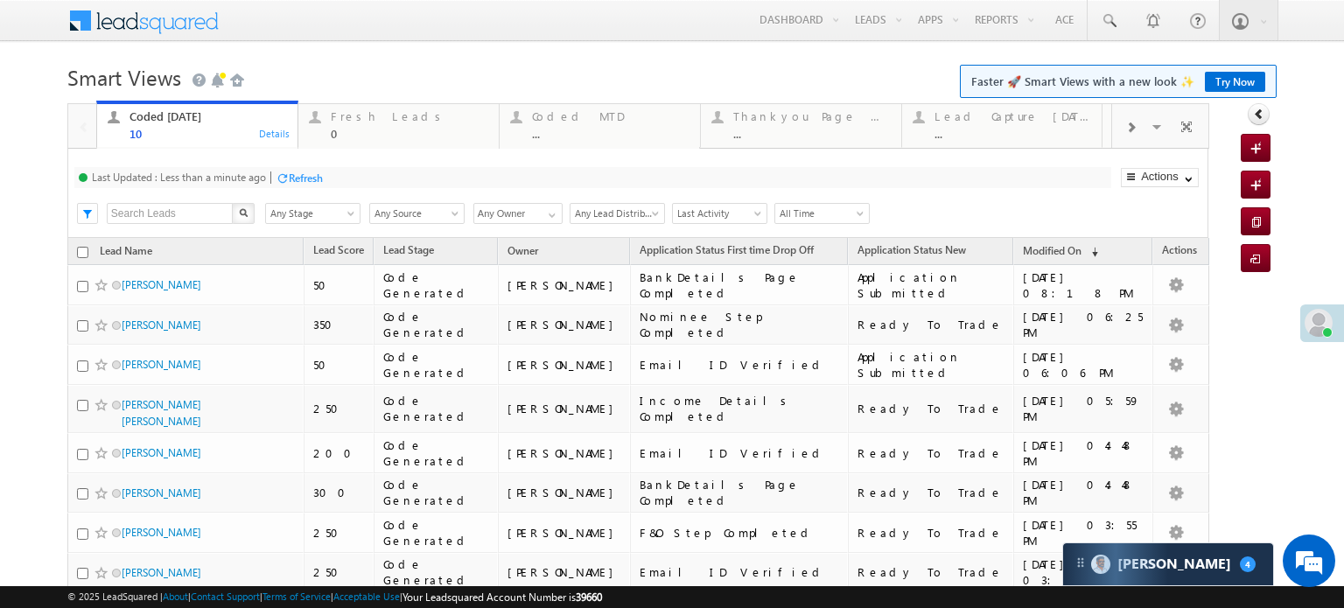
click at [299, 188] on div "Last Updated : Less than a minute ago Refresh Refreshing..." at bounding box center [592, 177] width 1037 height 21
click at [299, 180] on div "Refresh" at bounding box center [306, 177] width 34 height 13
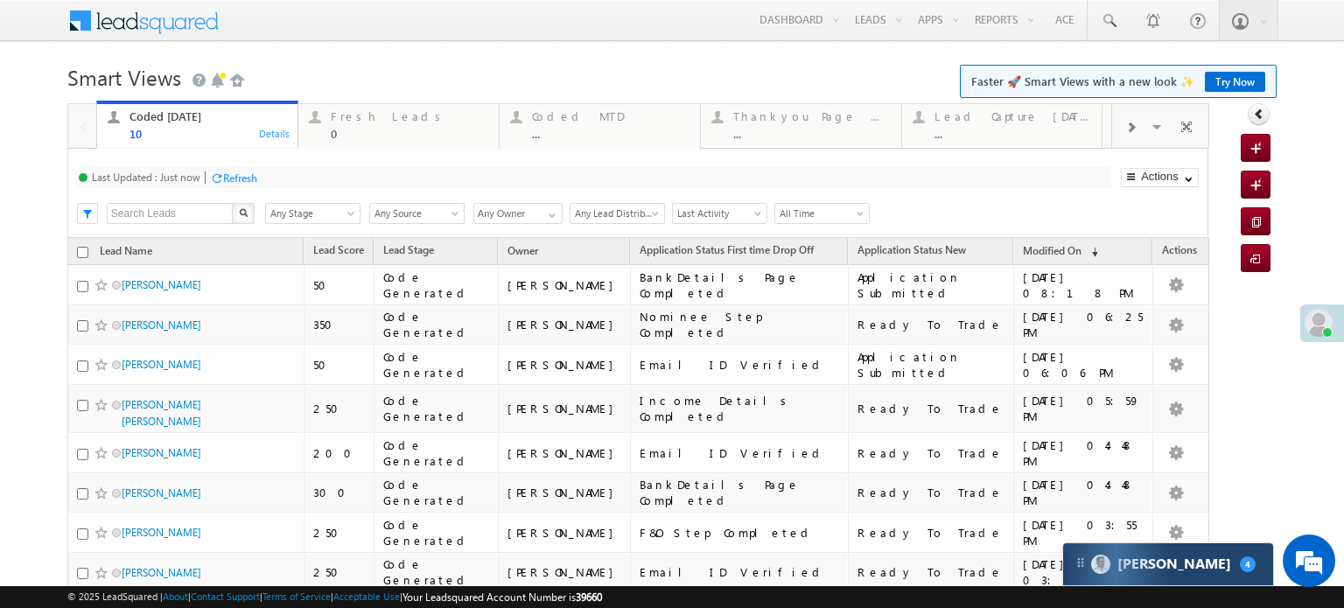
click at [1085, 562] on img at bounding box center [1080, 562] width 14 height 14
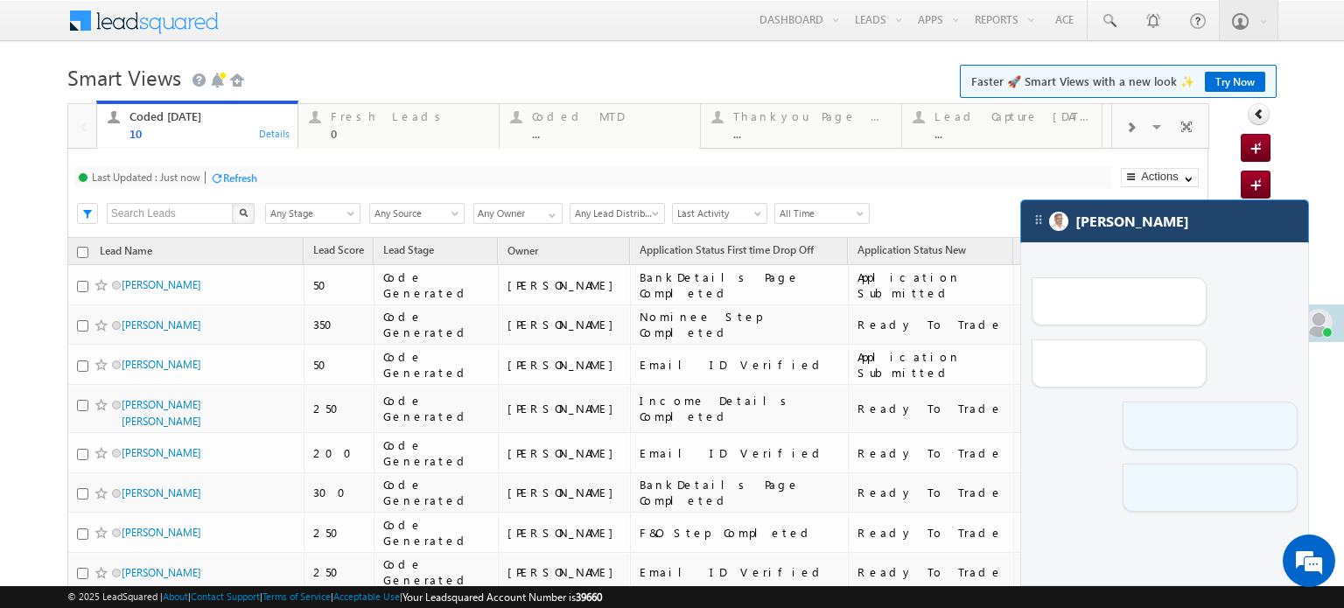
click at [1179, 229] on div "[PERSON_NAME]" at bounding box center [1164, 221] width 287 height 42
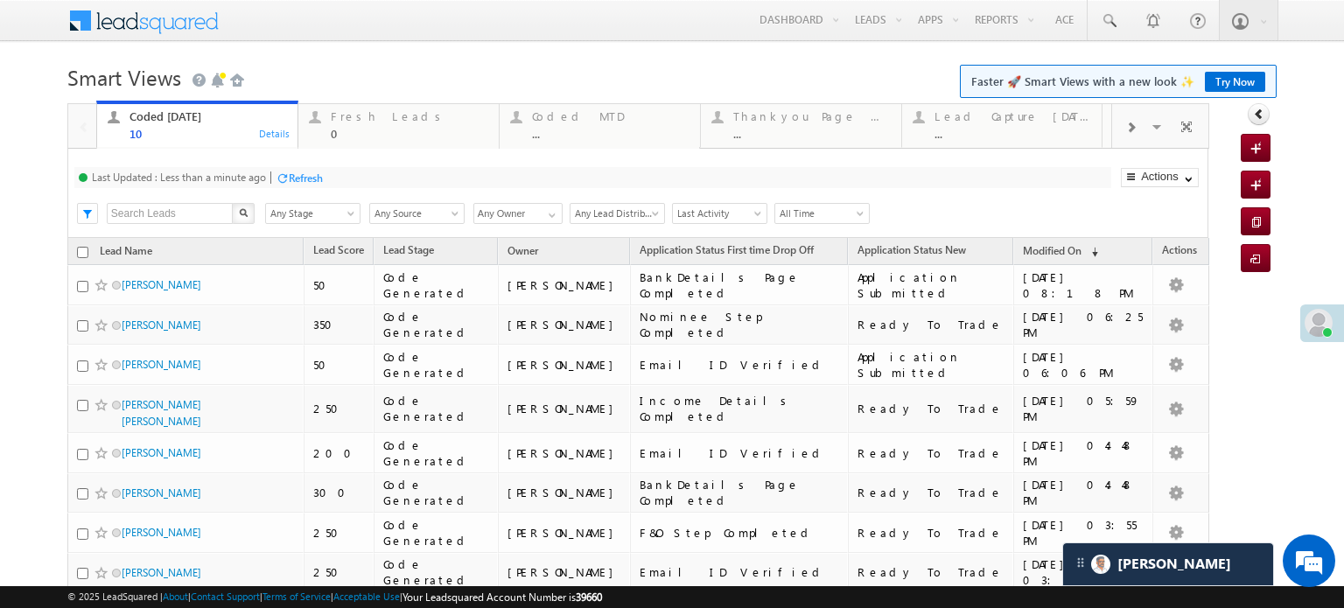
click at [292, 178] on div "Refresh" at bounding box center [306, 177] width 34 height 13
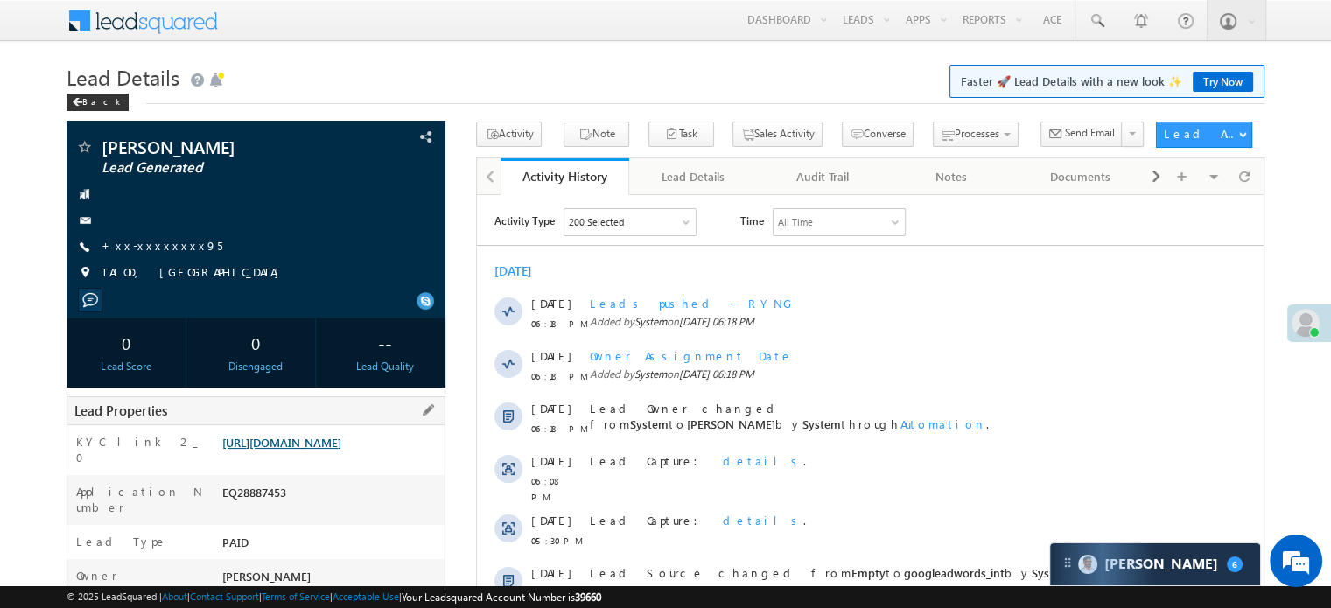
click at [317, 450] on link "https://angelbroking1-pk3em7sa.customui-test.leadsquared.com?leadId=eeb50a78-ce…" at bounding box center [281, 442] width 119 height 15
